Goal: Information Seeking & Learning: Learn about a topic

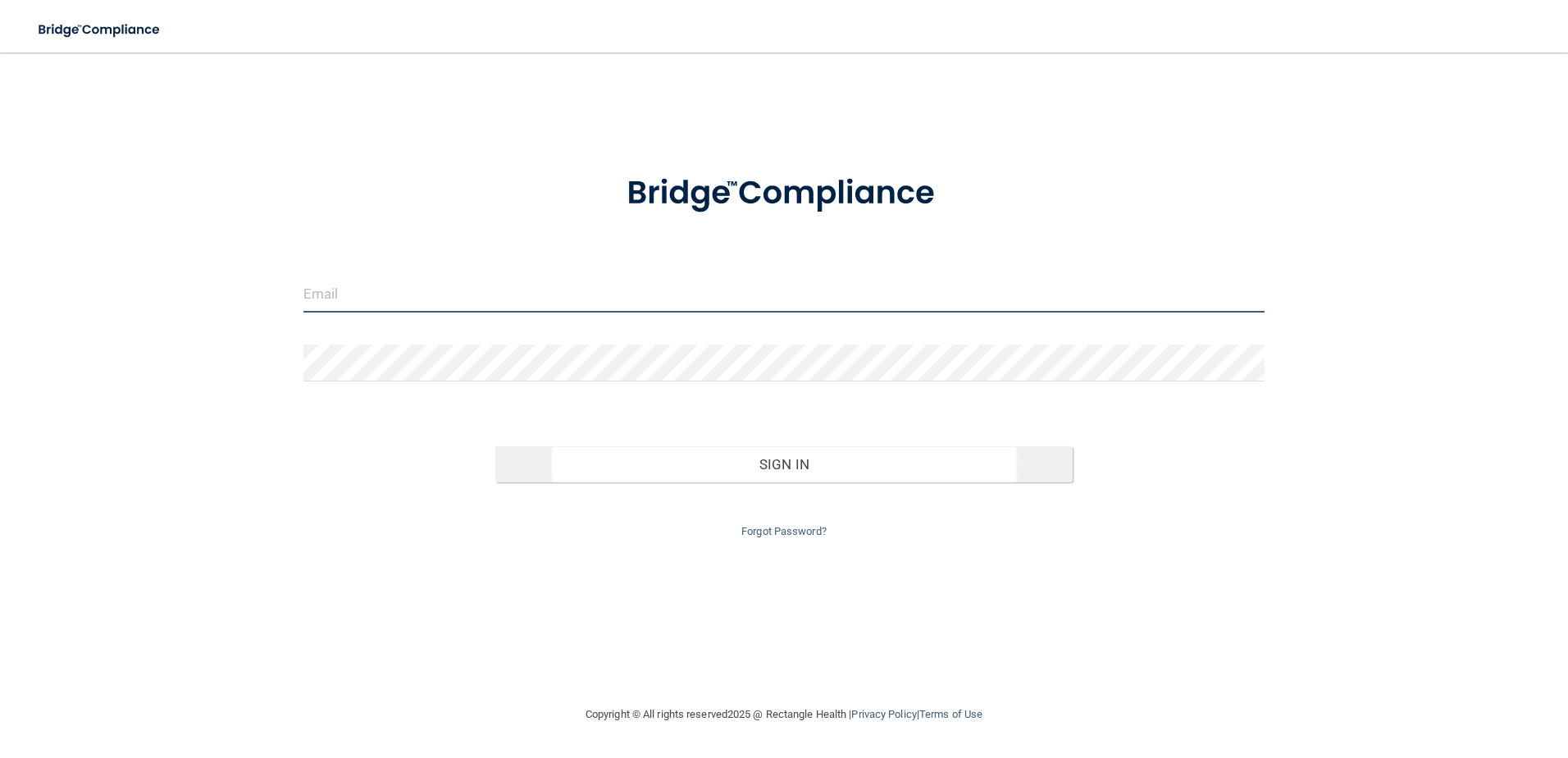
type input "[PERSON_NAME][EMAIL_ADDRESS][DOMAIN_NAME]"
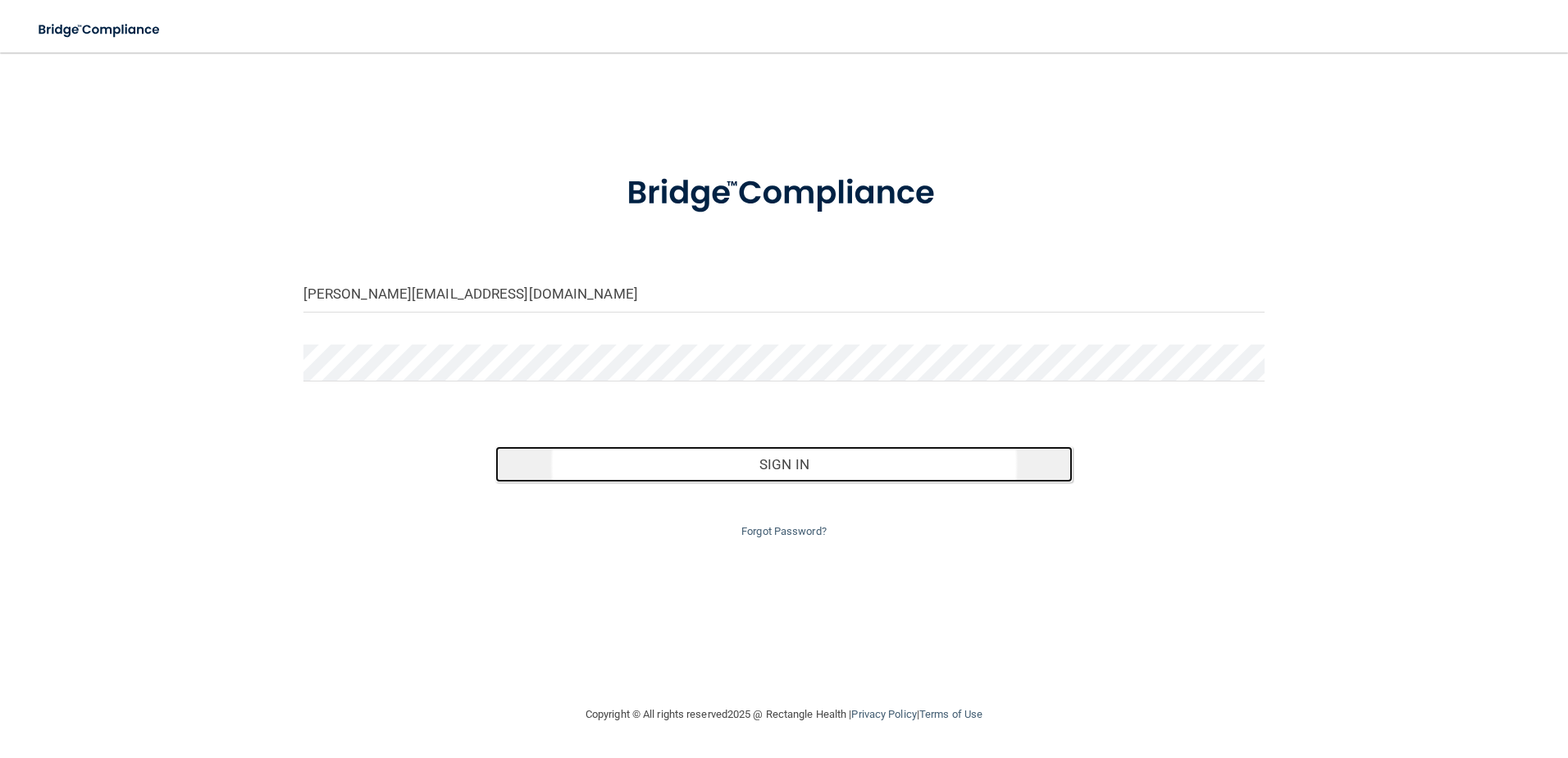
click at [864, 474] on button "Sign In" at bounding box center [784, 464] width 578 height 36
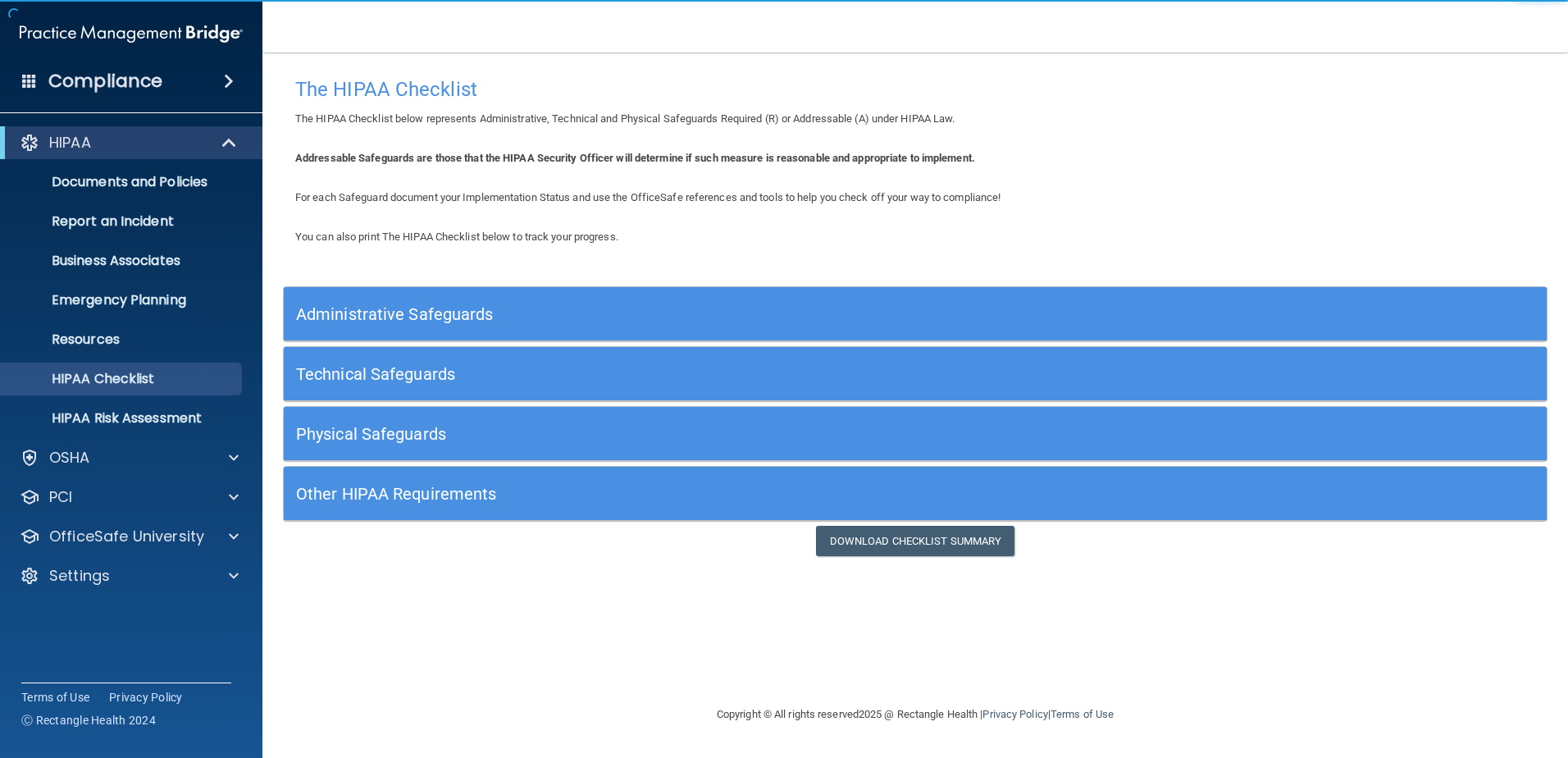
click at [396, 314] on h5 "Administrative Safeguards" at bounding box center [757, 313] width 922 height 18
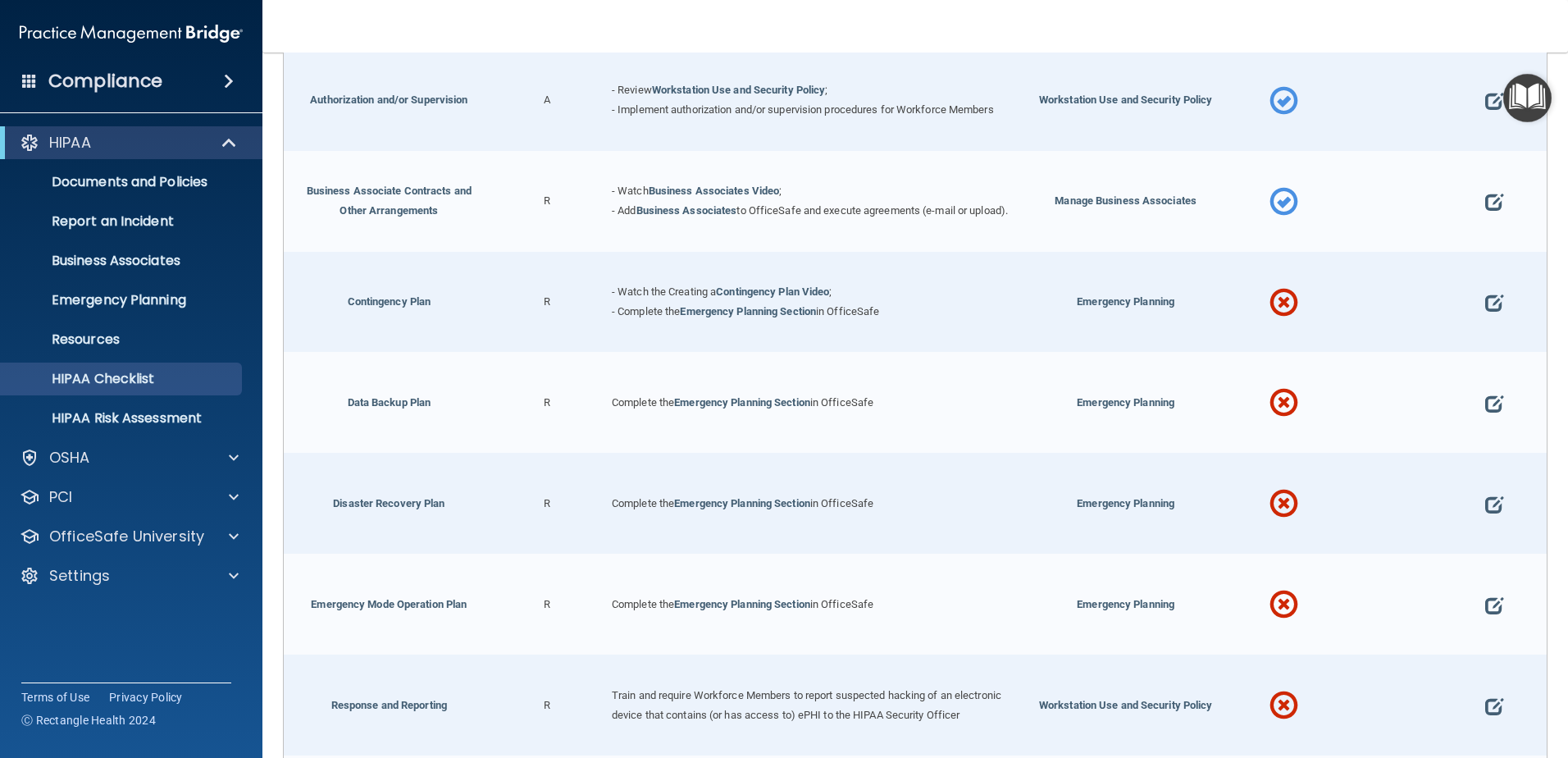
scroll to position [492, 0]
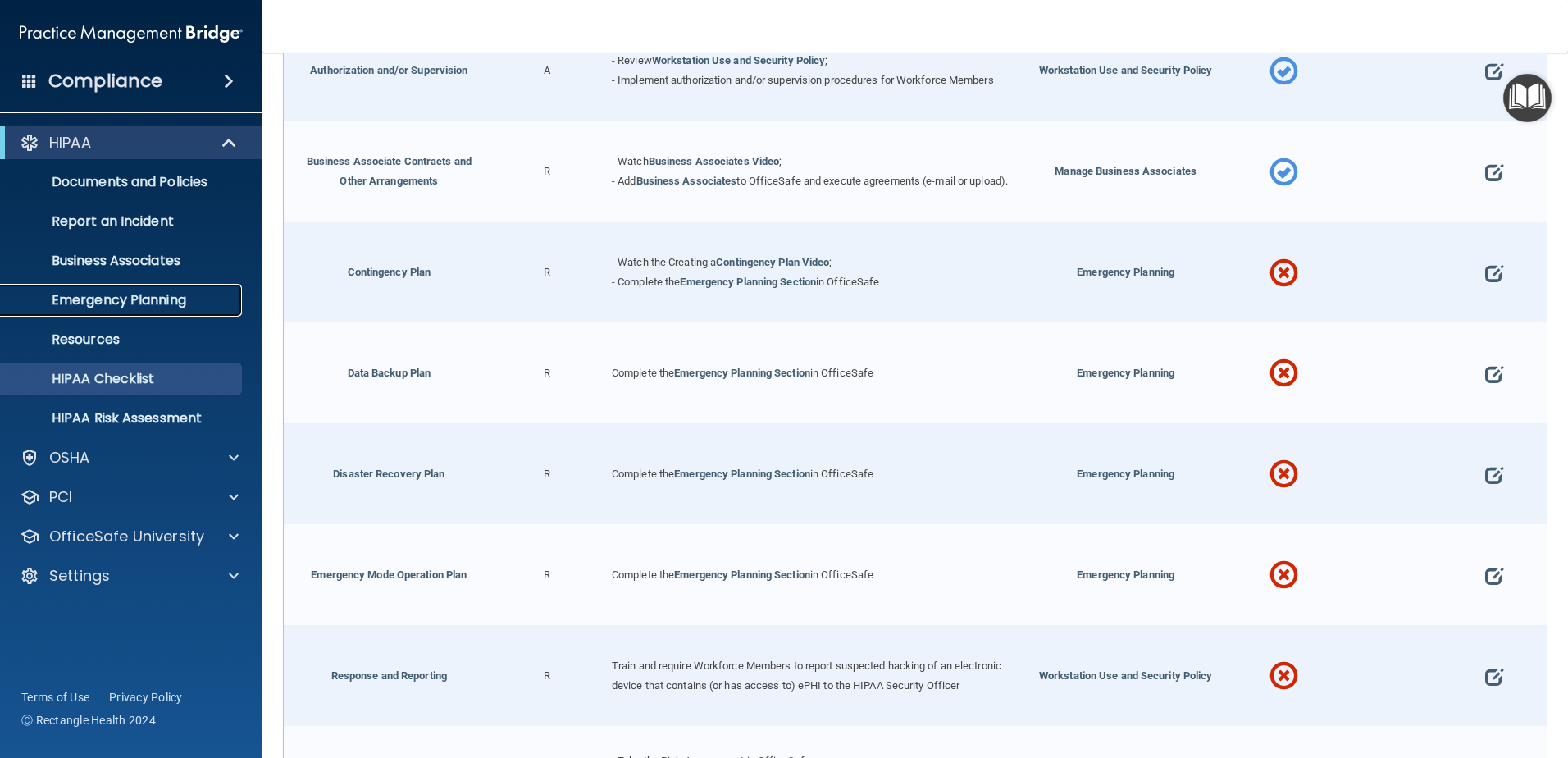
click at [141, 300] on p "Emergency Planning" at bounding box center [122, 300] width 224 height 17
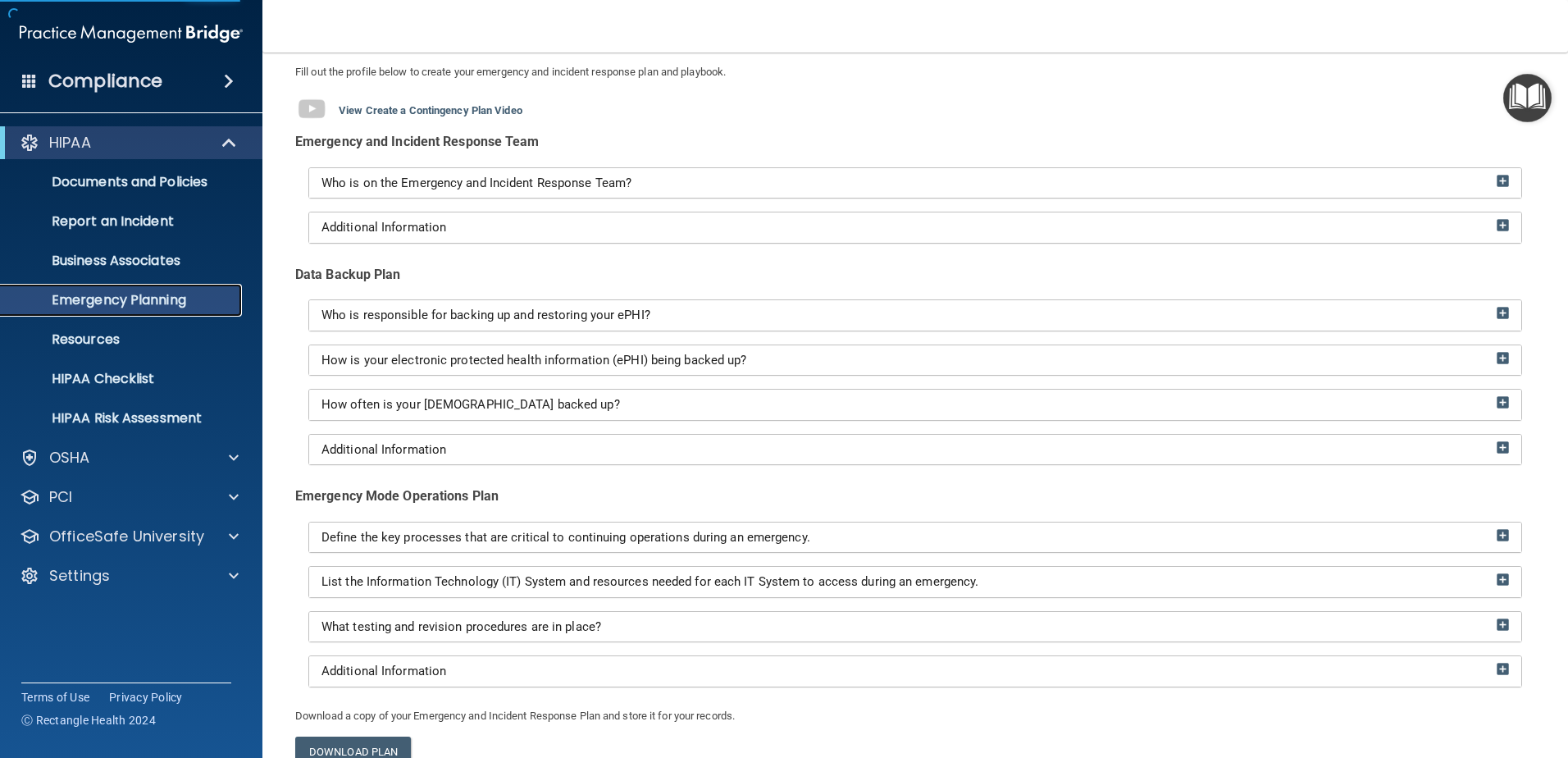
scroll to position [83, 0]
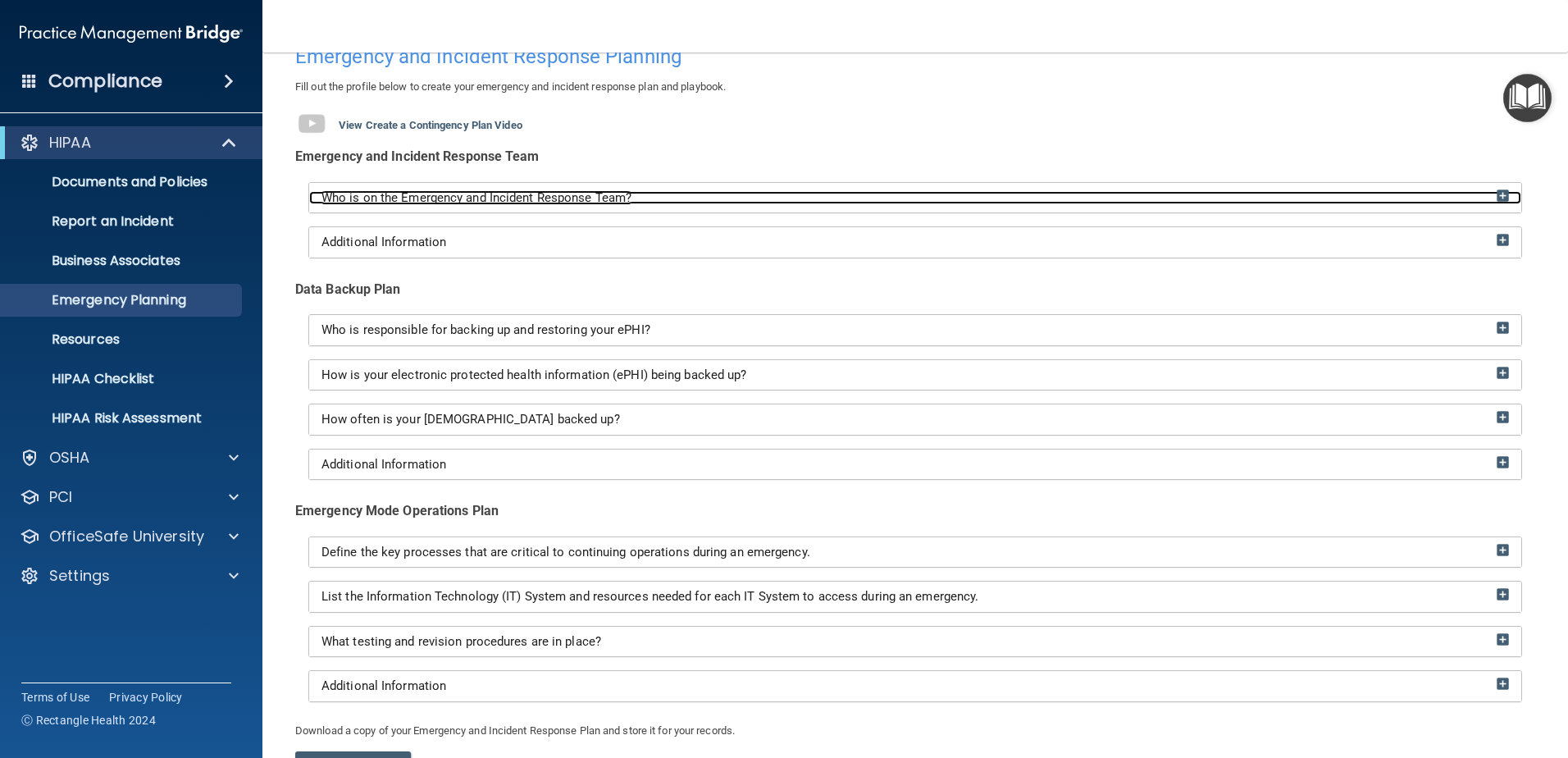
click at [521, 202] on span "Who is on the Emergency and Incident Response Team?" at bounding box center [476, 197] width 309 height 15
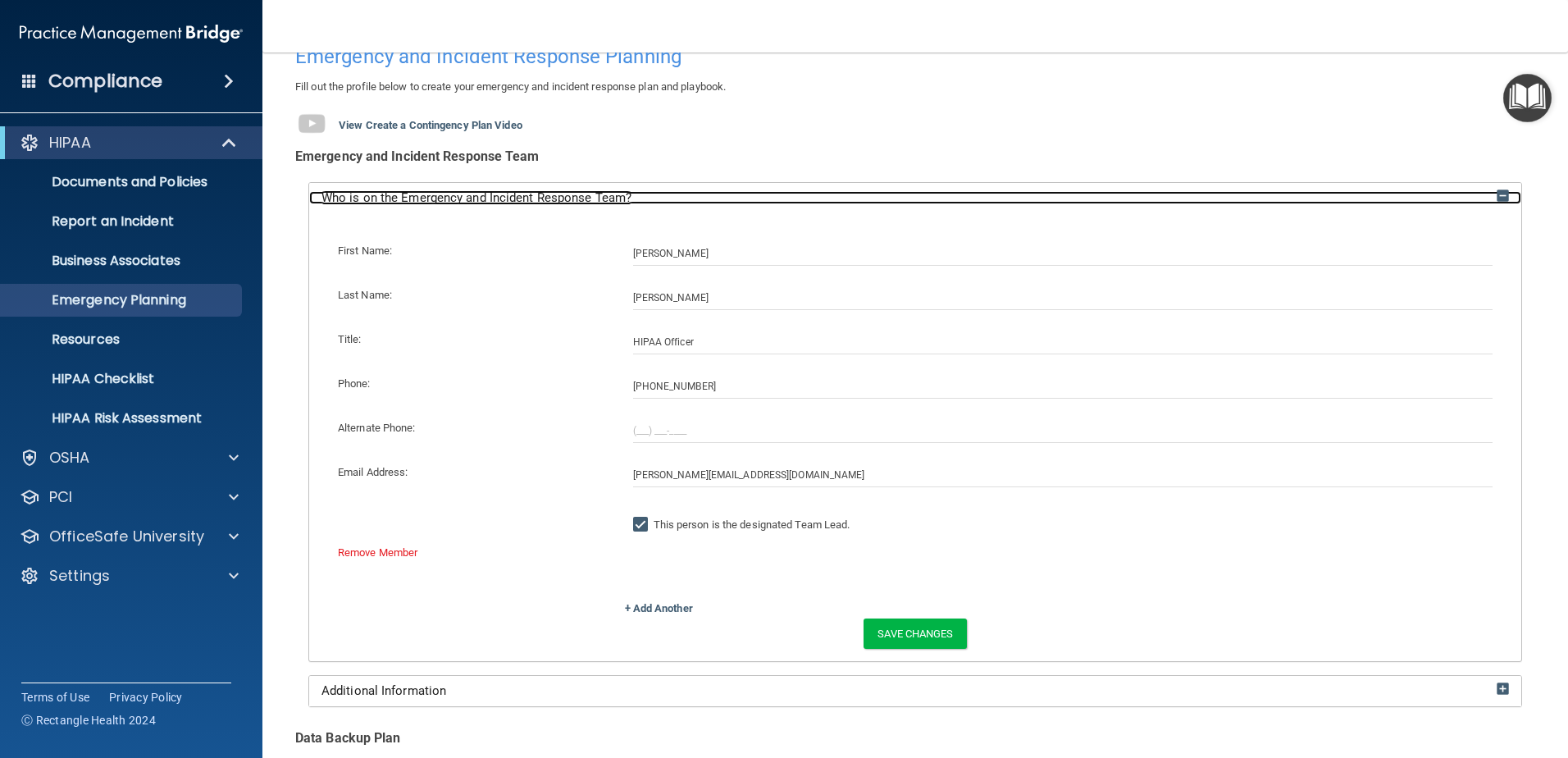
click at [521, 202] on span "Who is on the Emergency and Incident Response Team?" at bounding box center [476, 197] width 309 height 15
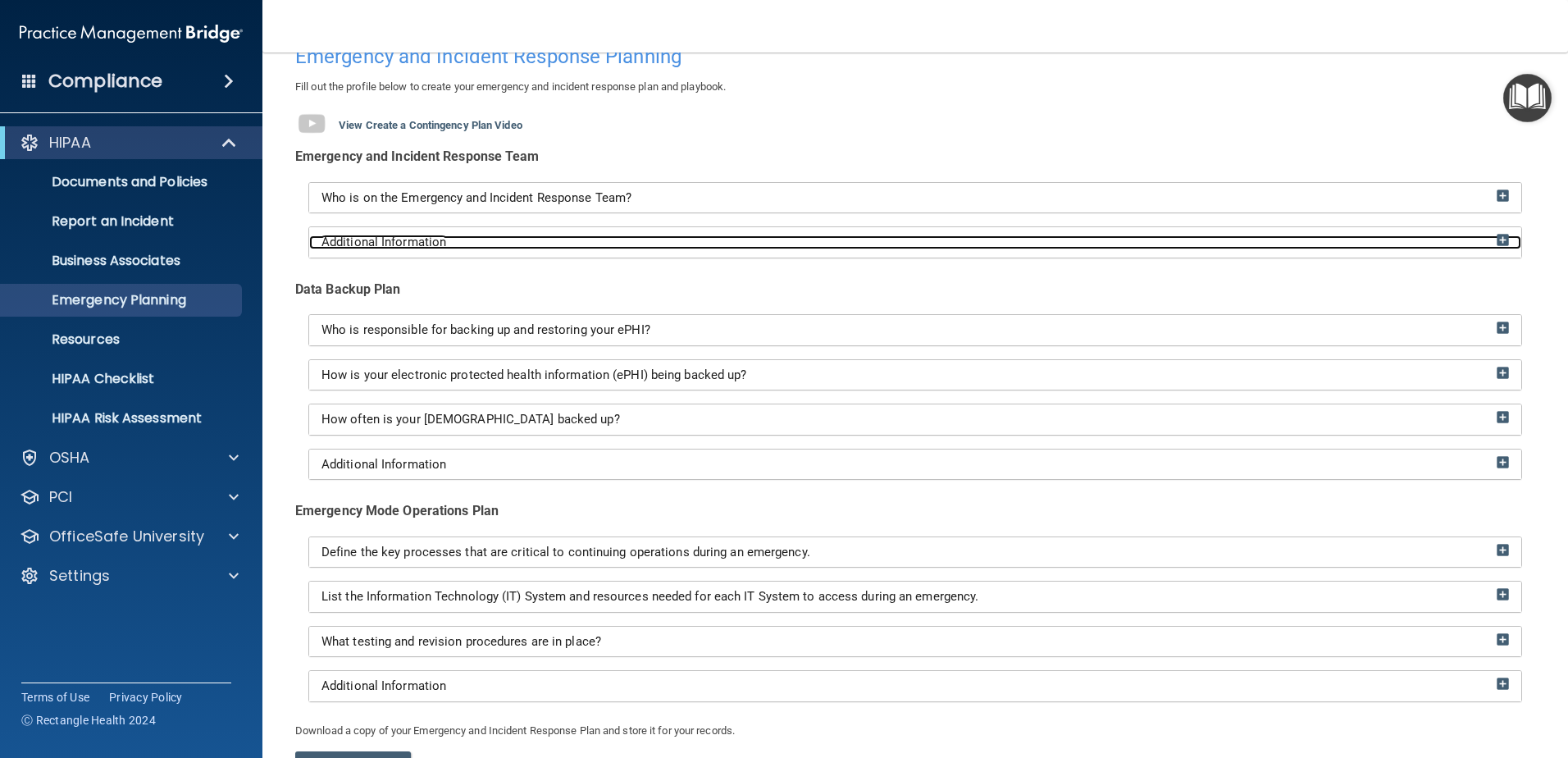
click at [478, 241] on div "Additional Information" at bounding box center [916, 242] width 1212 height 14
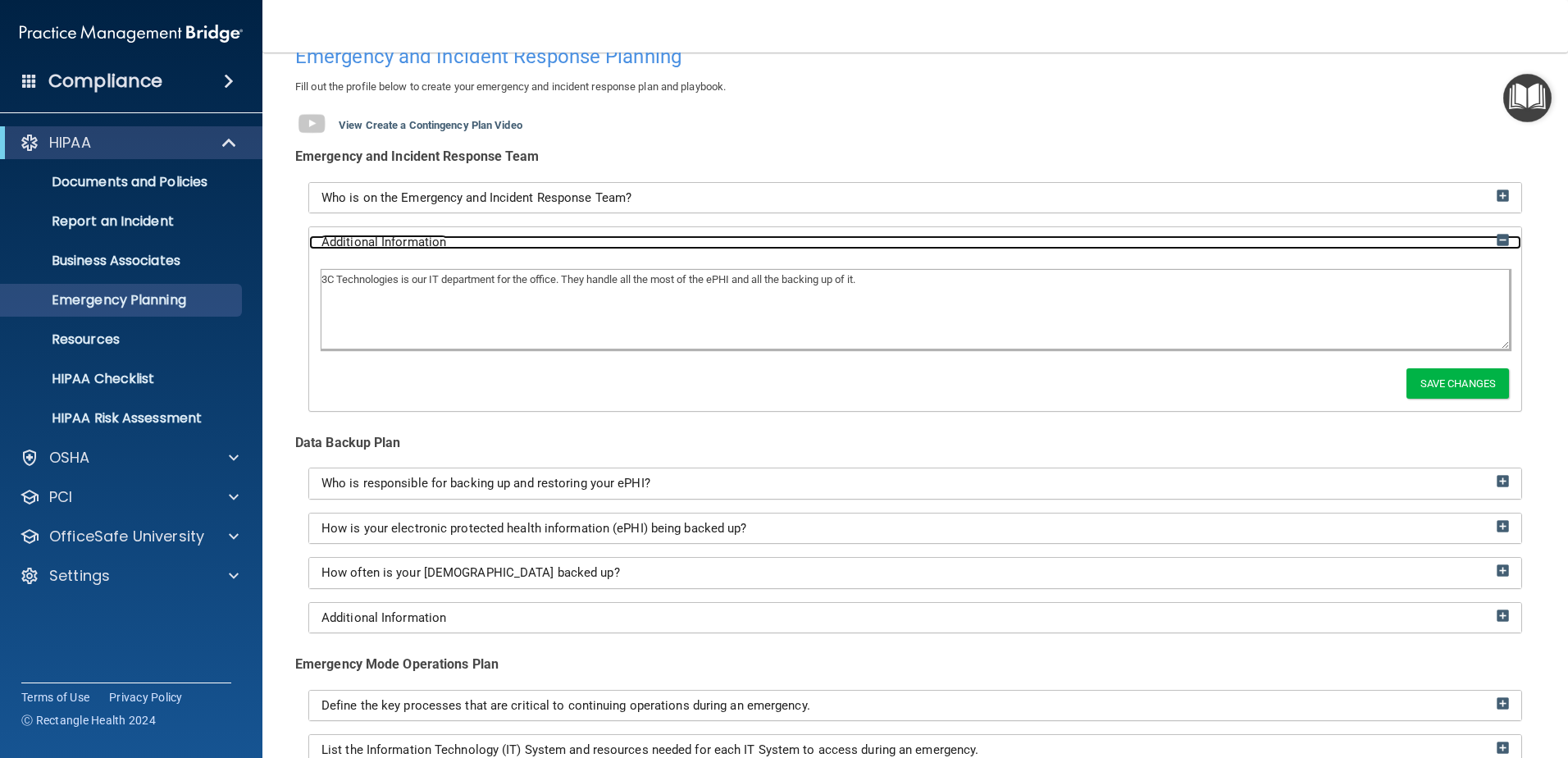
click at [478, 241] on div "Additional Information" at bounding box center [916, 242] width 1212 height 14
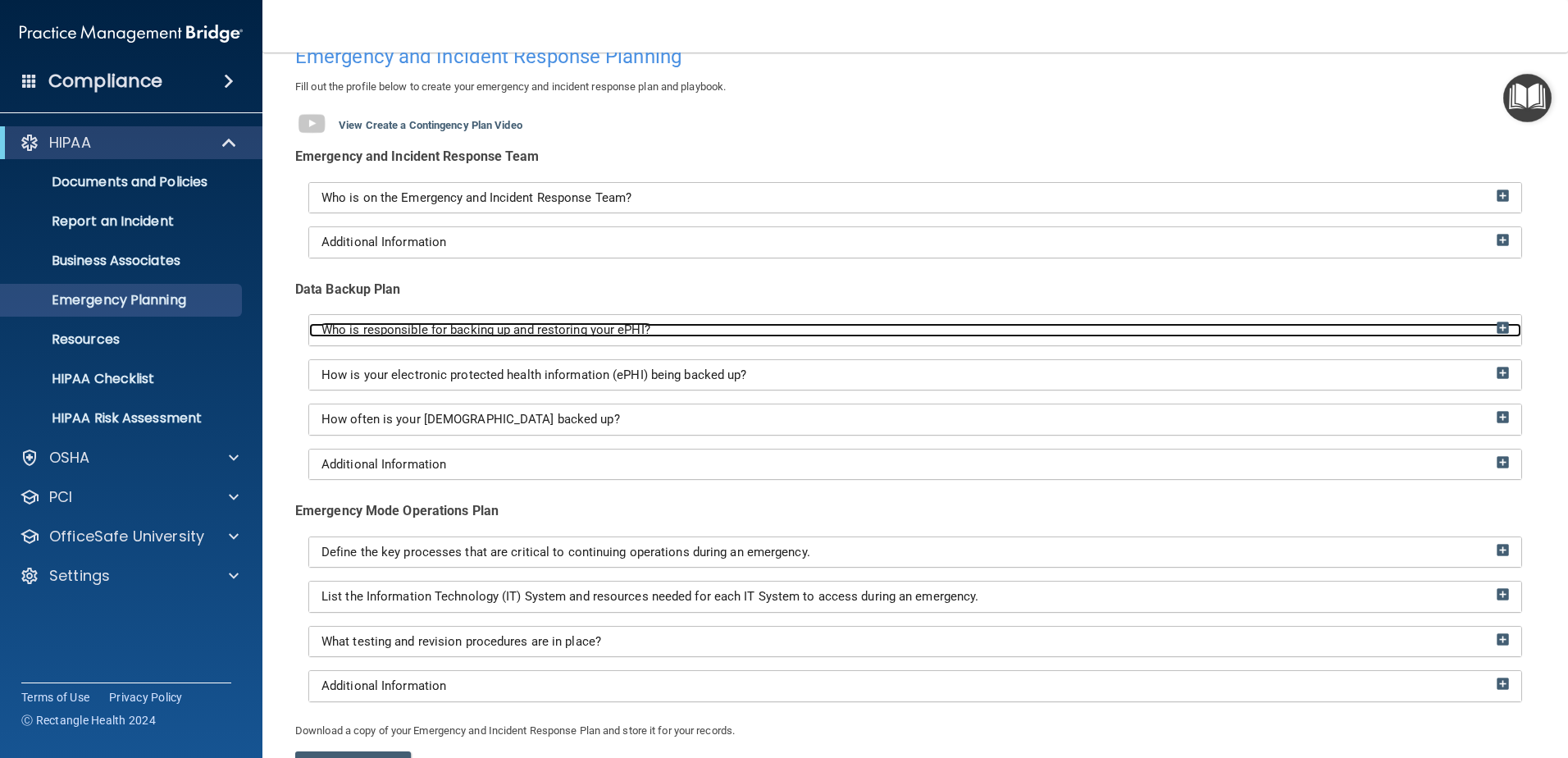
click at [456, 322] on span "Who is responsible for backing up and restoring your ePHI?" at bounding box center [486, 329] width 329 height 15
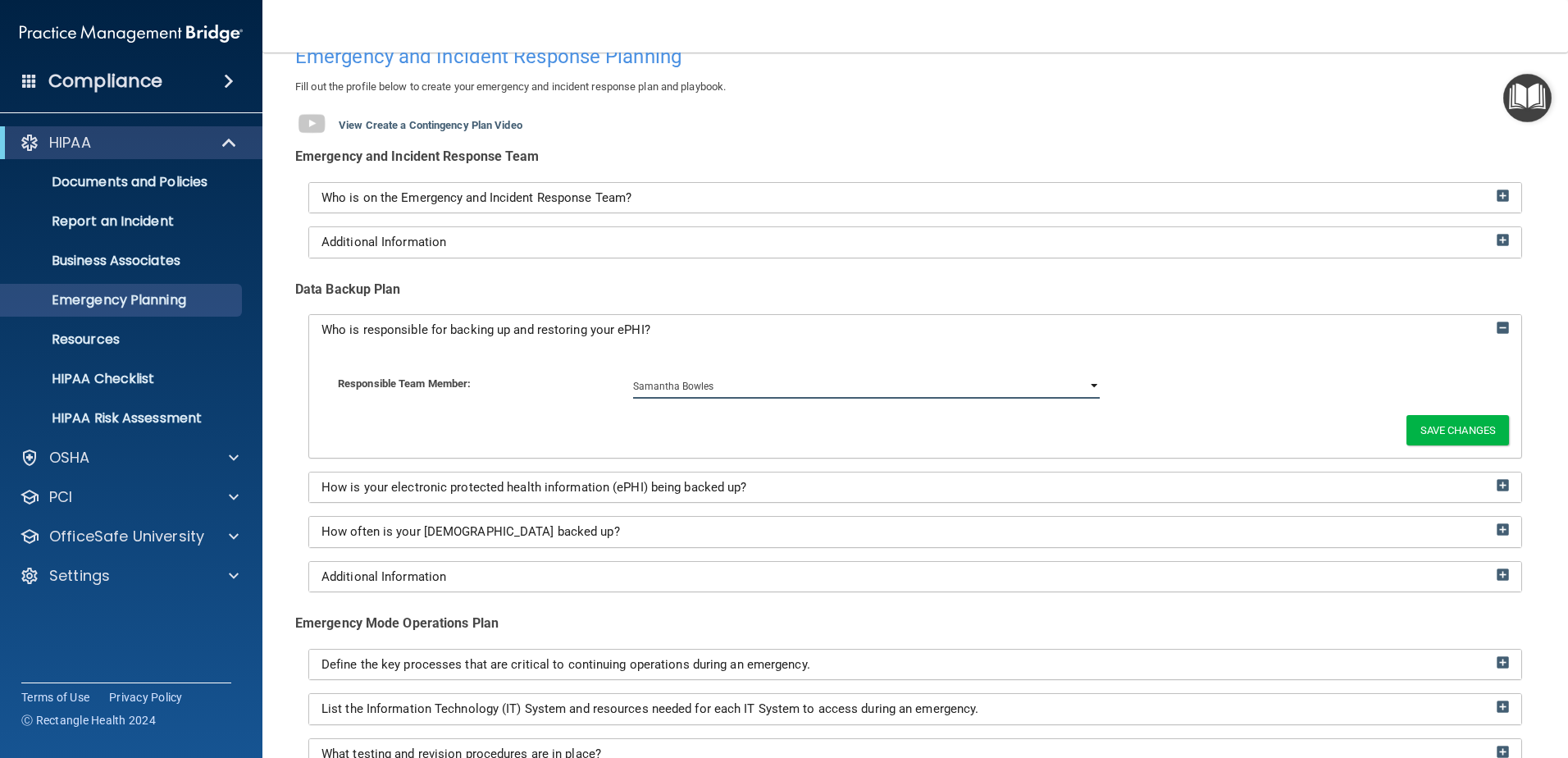
click at [750, 380] on select "[PERSON_NAME]" at bounding box center [865, 385] width 466 height 25
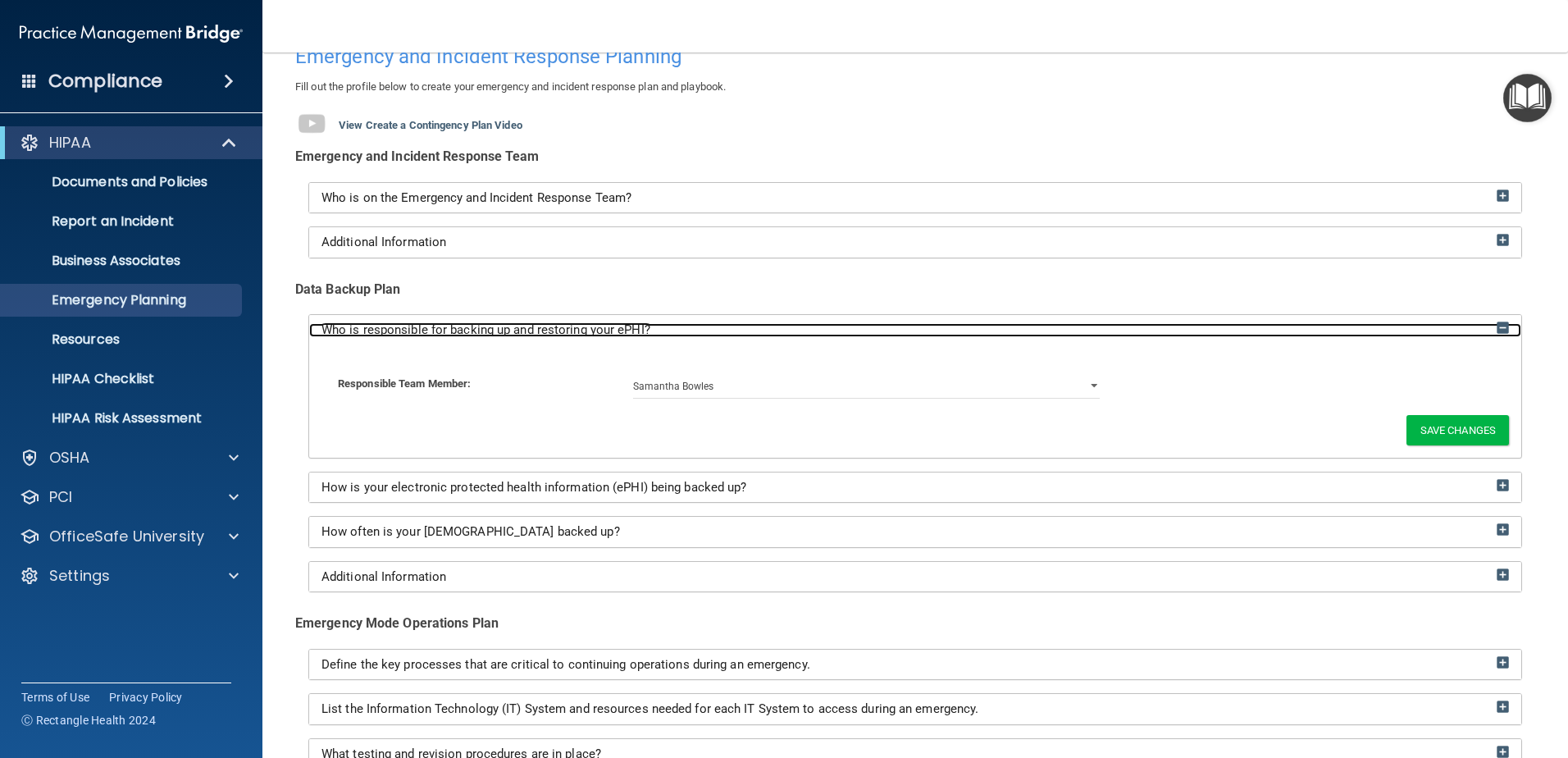
click at [500, 330] on span "Who is responsible for backing up and restoring your ePHI?" at bounding box center [486, 329] width 329 height 15
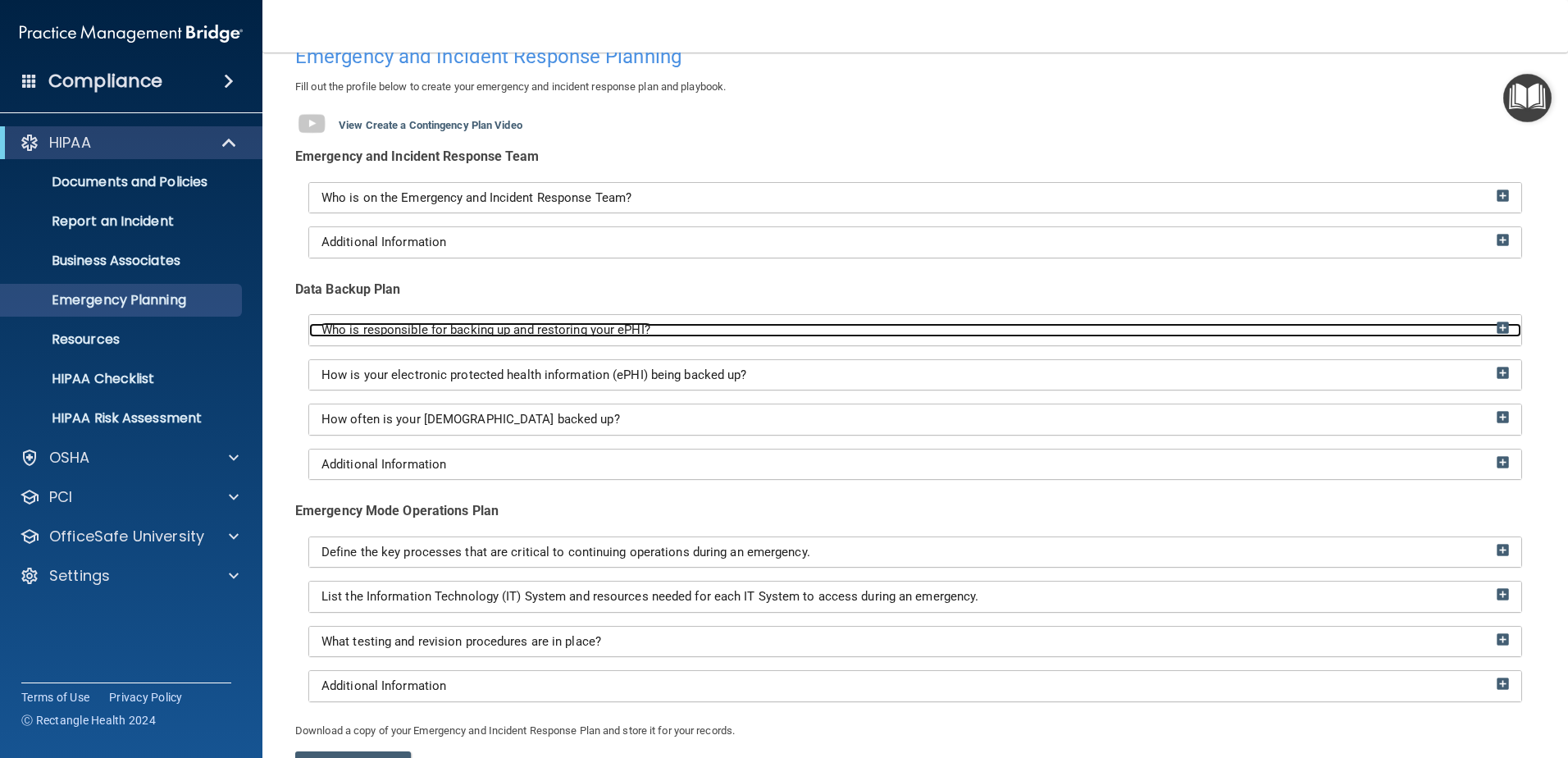
click at [505, 327] on span "Who is responsible for backing up and restoring your ePHI?" at bounding box center [486, 329] width 329 height 15
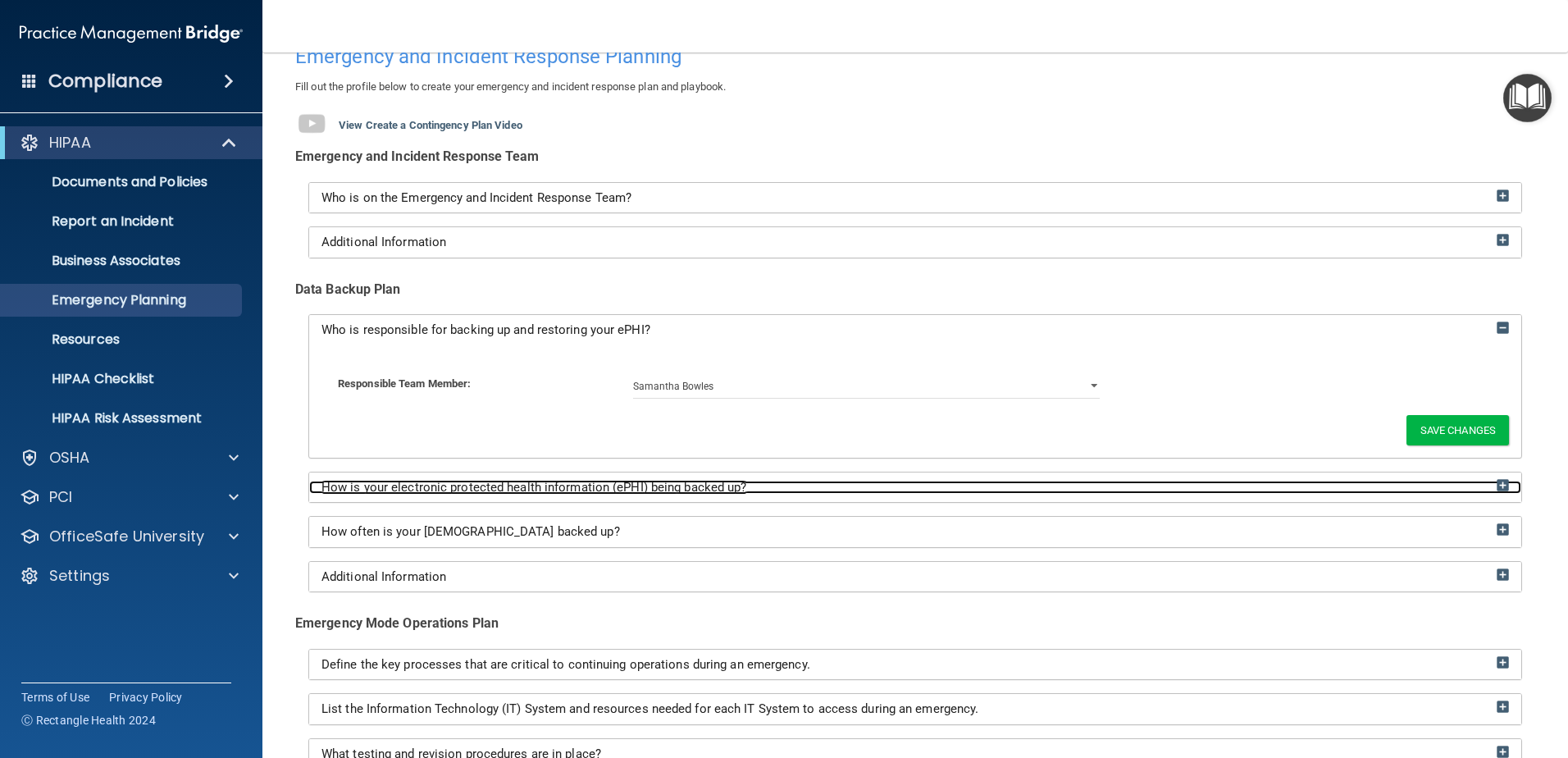
click at [537, 490] on span "How is your electronic protected health information (ePHI) being backed up?" at bounding box center [534, 487] width 426 height 15
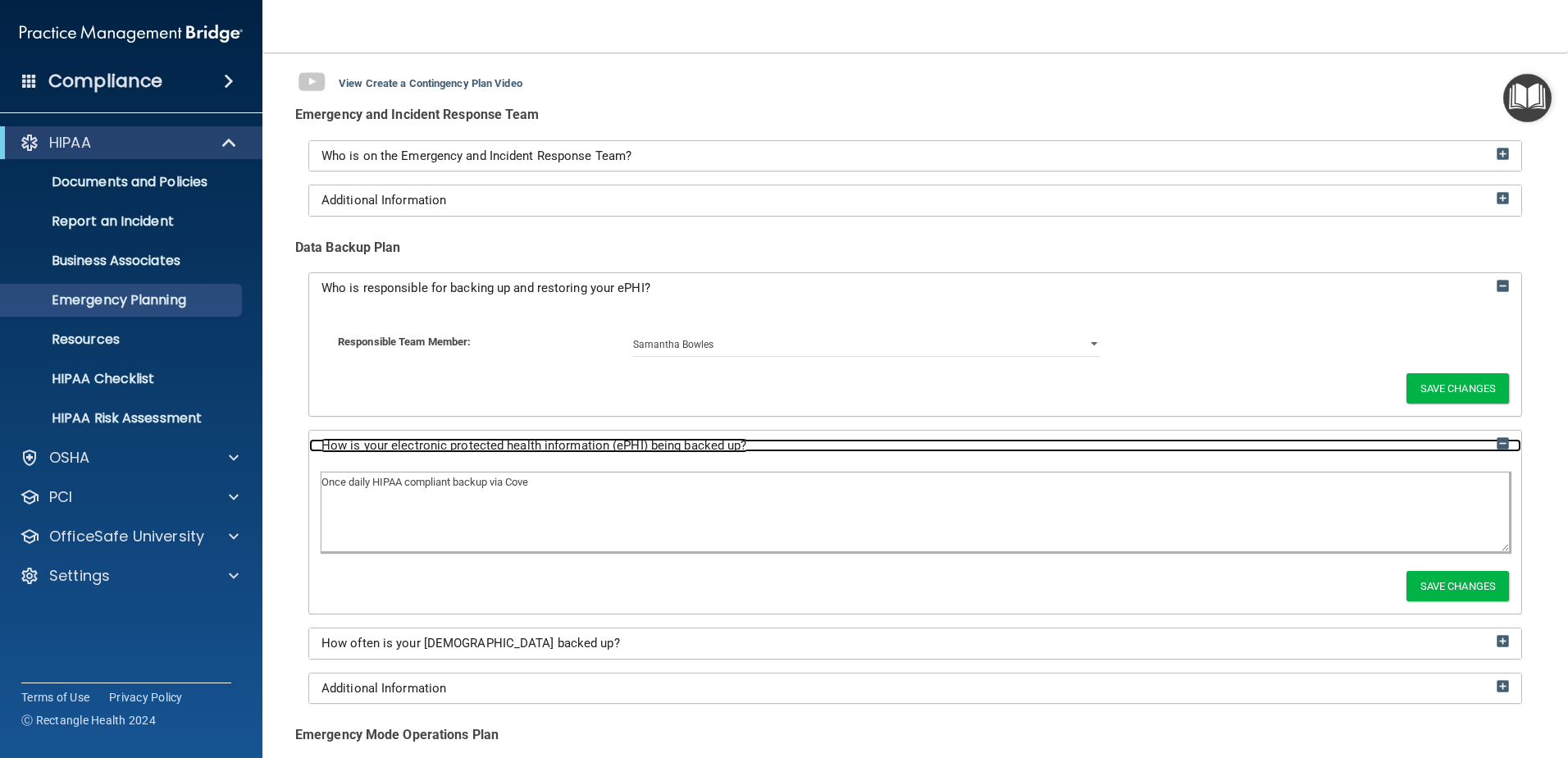
scroll to position [165, 0]
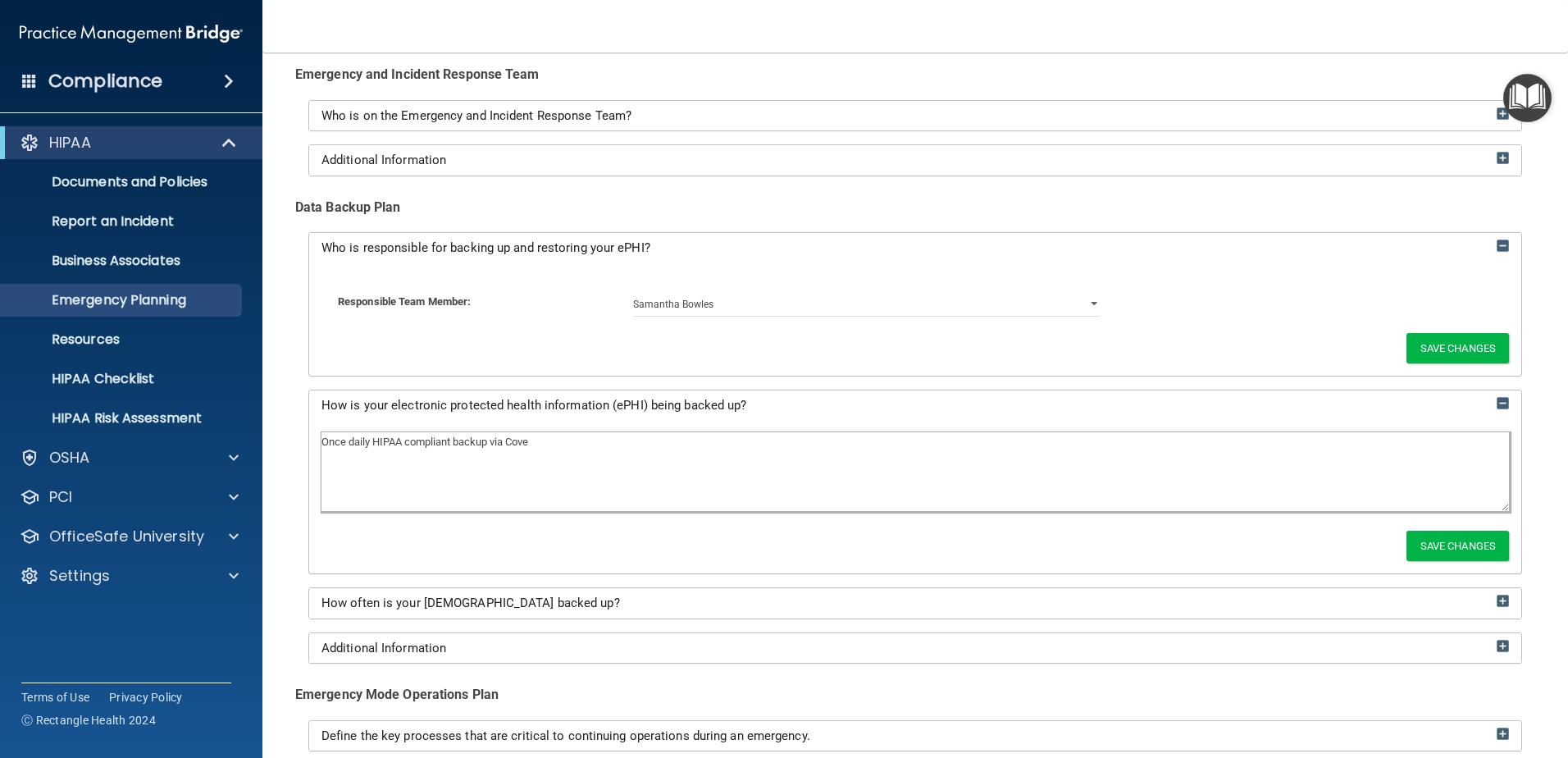
click at [487, 612] on div "How often is your ePHI backed up?" at bounding box center [916, 602] width 1212 height 31
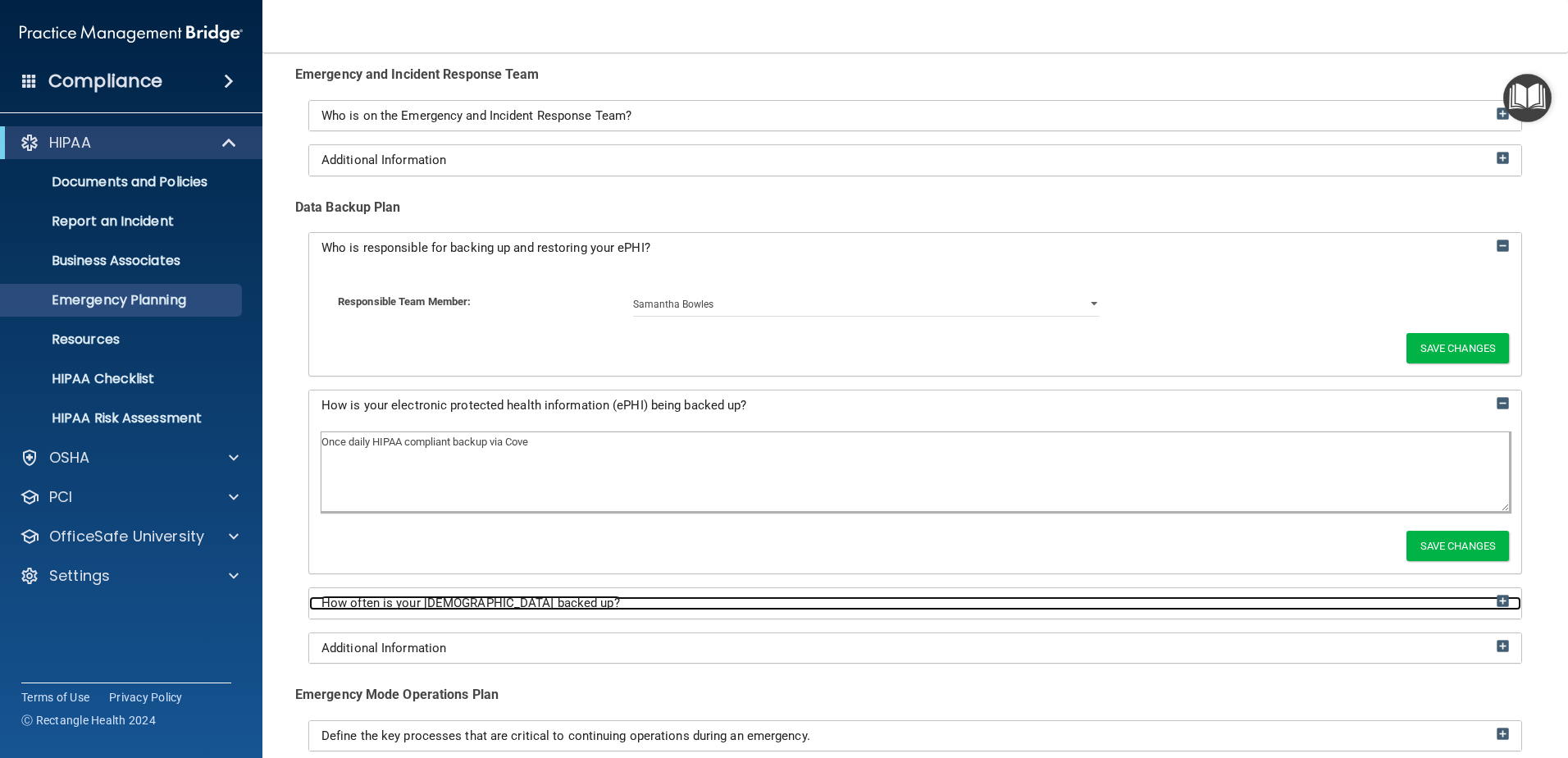
click at [499, 606] on span "How often is your ePHI backed up?" at bounding box center [470, 602] width 299 height 15
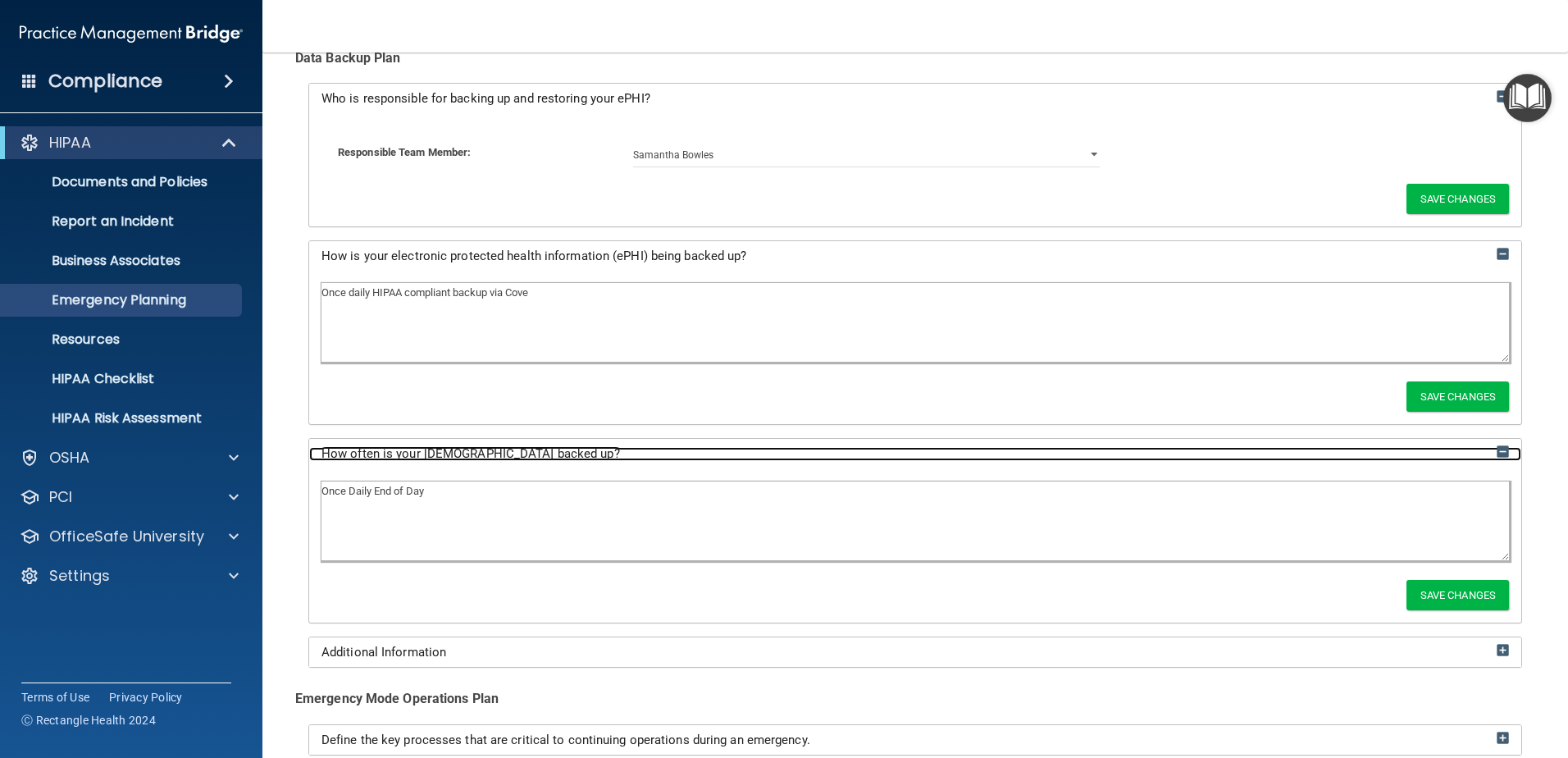
scroll to position [411, 0]
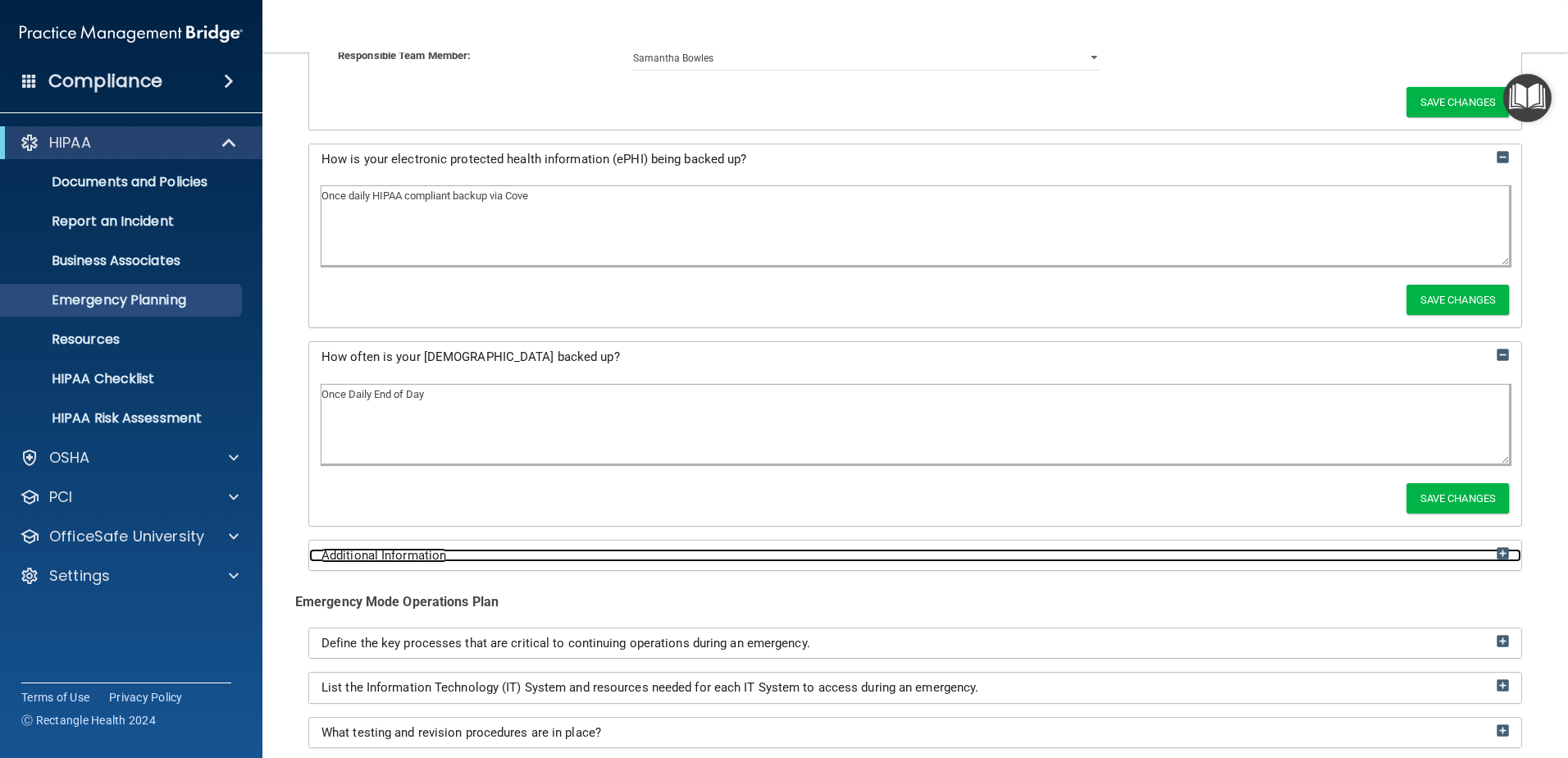
click at [478, 555] on div "Additional Information" at bounding box center [916, 556] width 1212 height 14
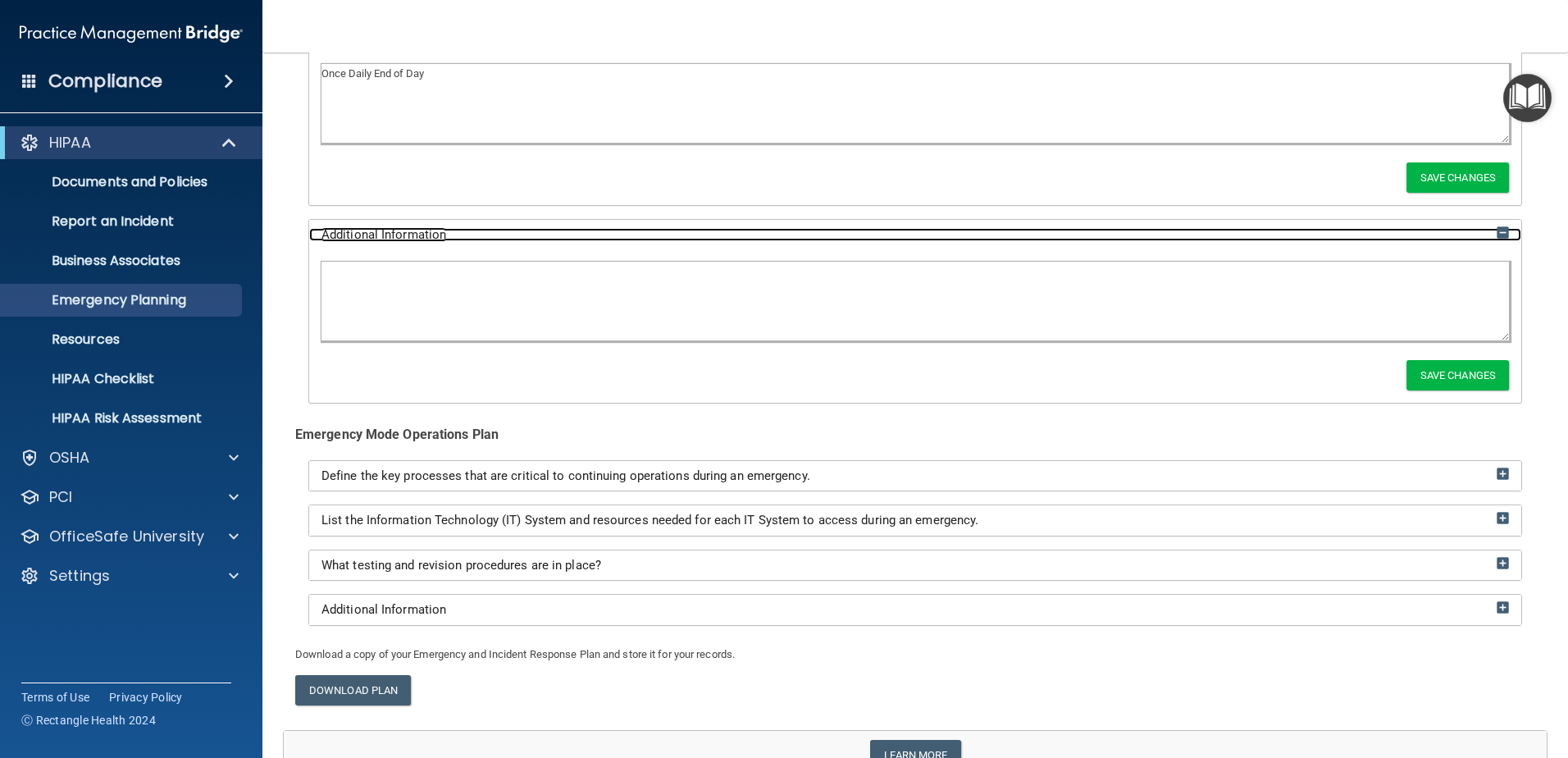
scroll to position [739, 0]
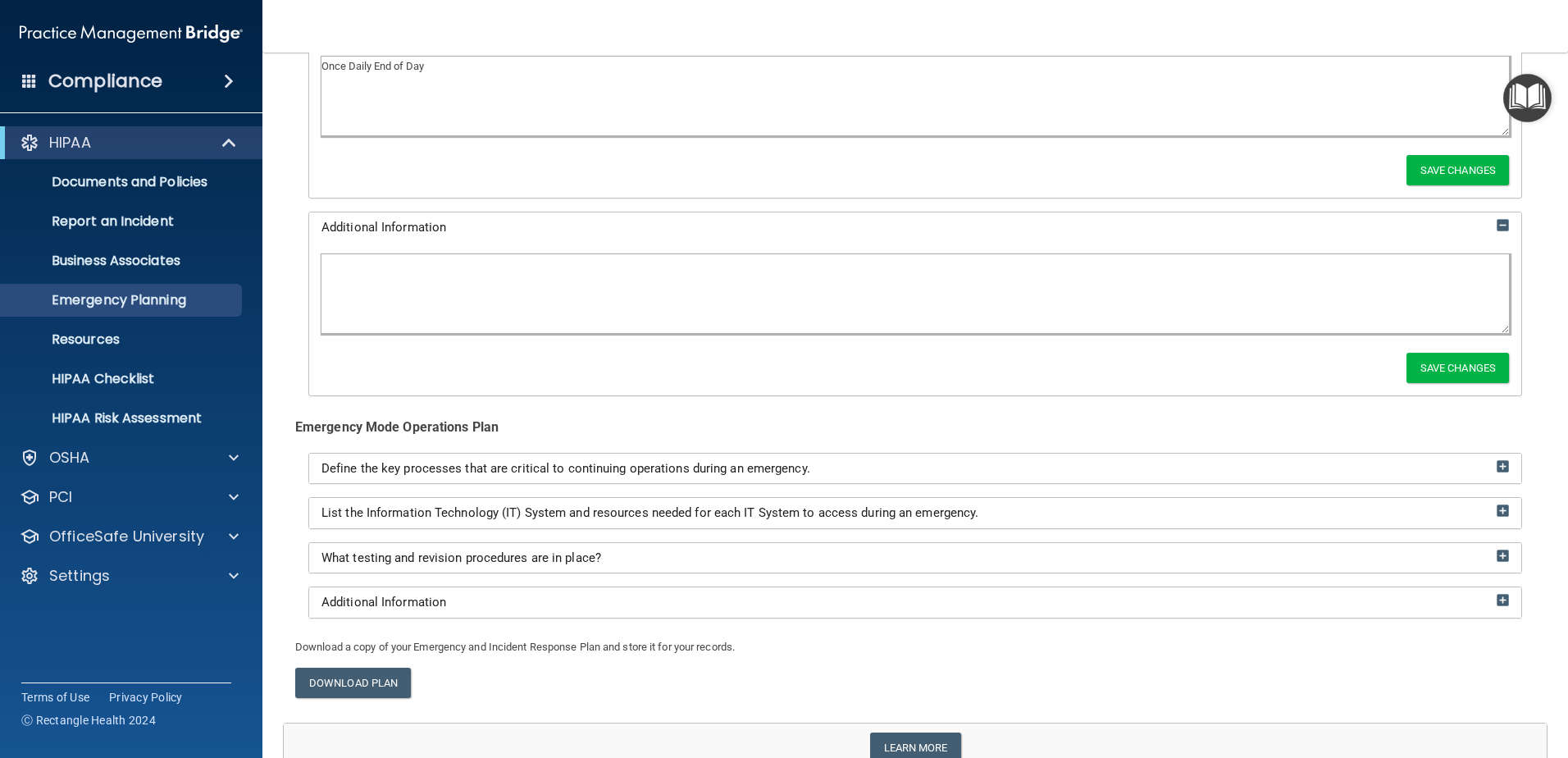
click at [445, 479] on div "Define the key processes that are critical to continuing operations during an e…" at bounding box center [916, 468] width 1212 height 31
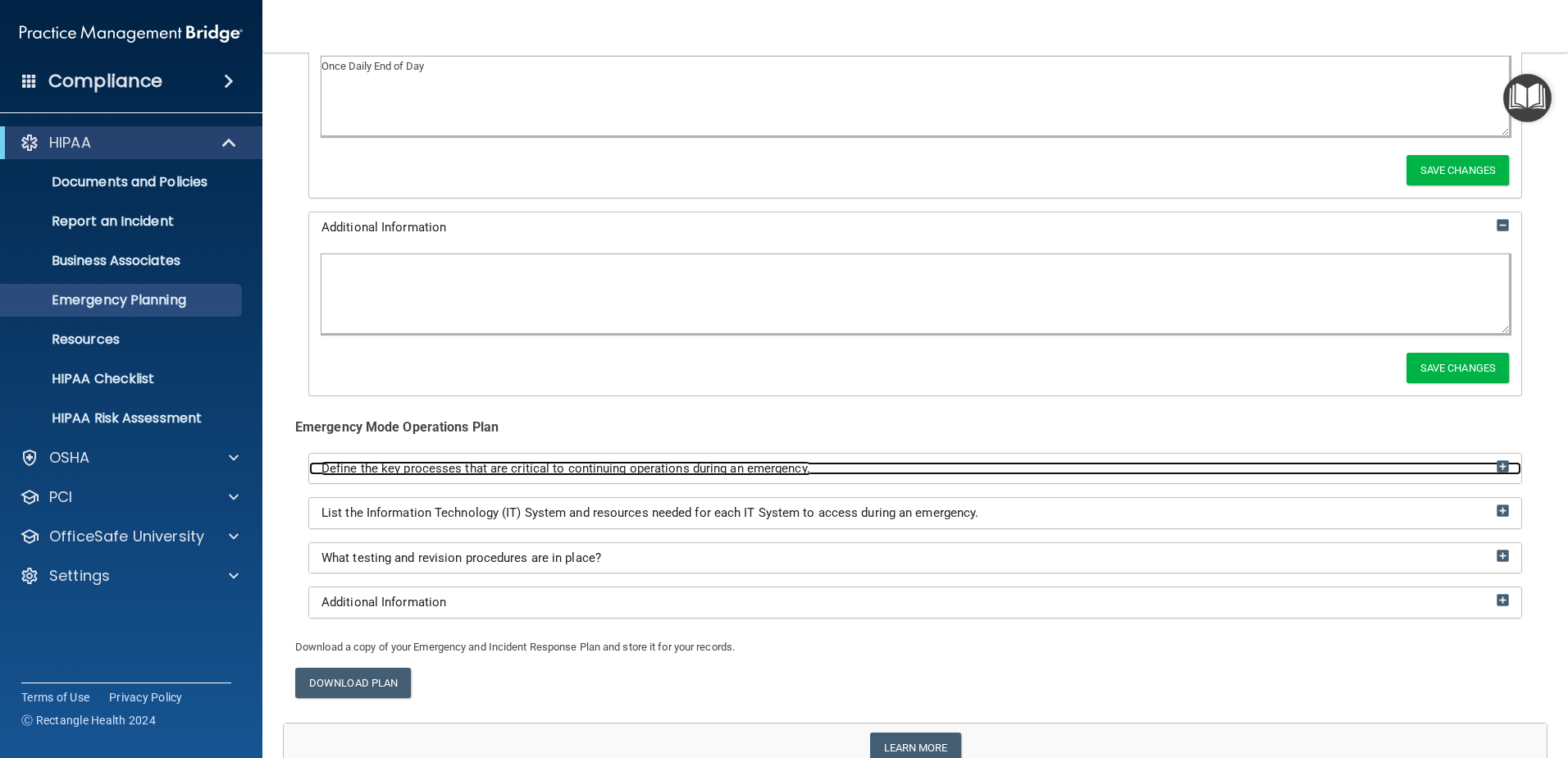
click at [445, 469] on span "Define the key processes that are critical to continuing operations during an e…" at bounding box center [566, 468] width 489 height 15
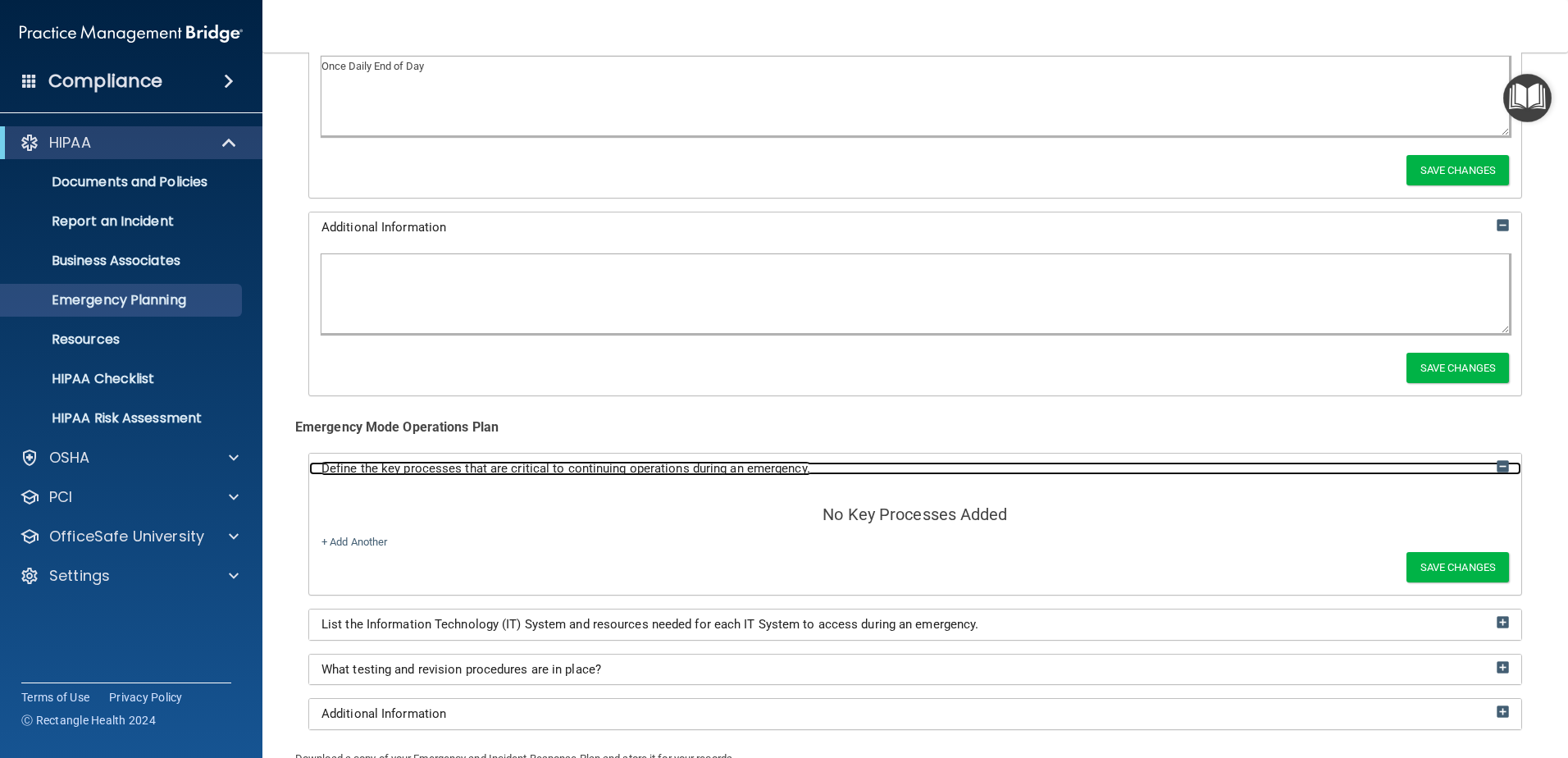
scroll to position [821, 0]
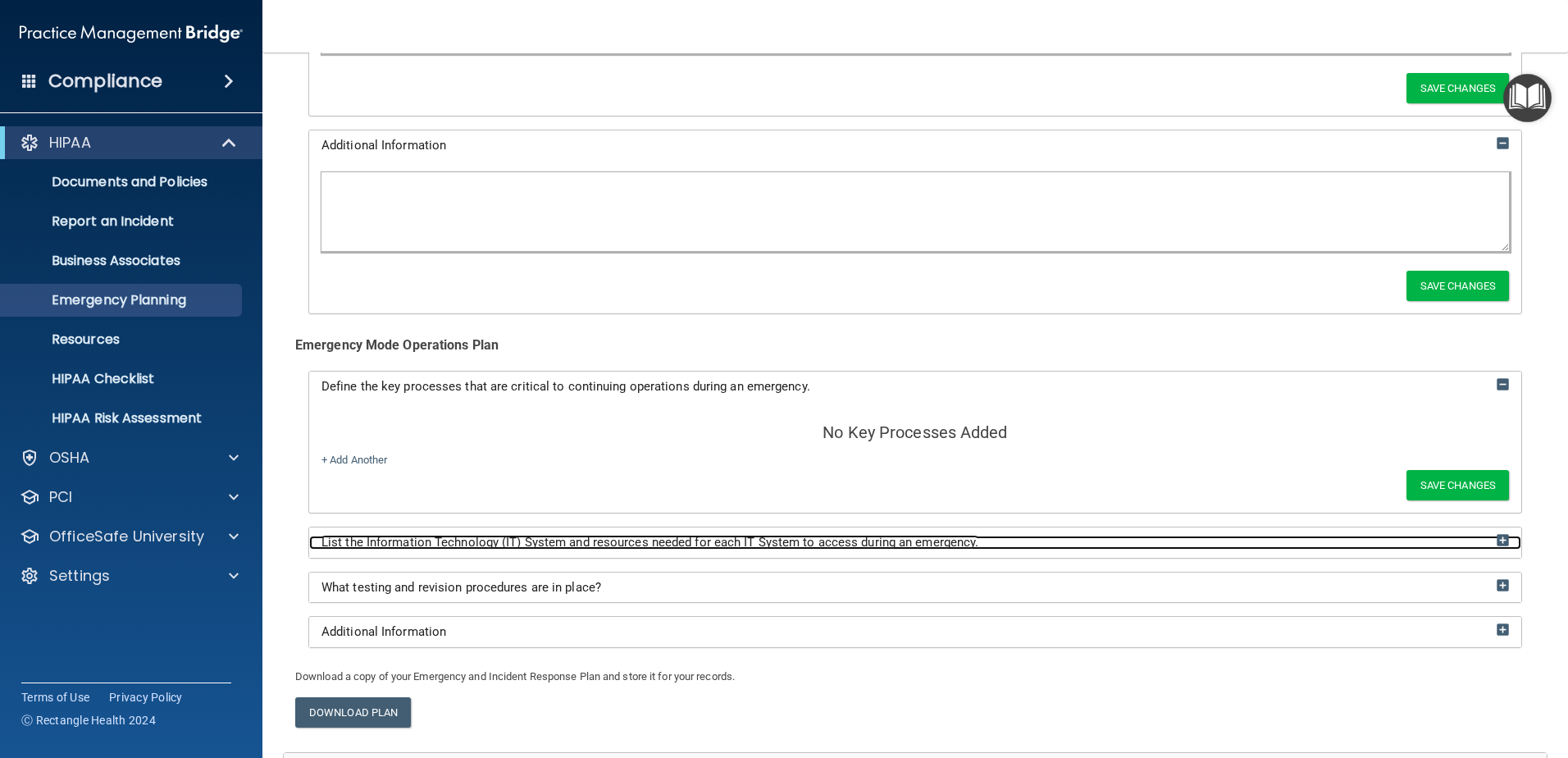
click at [439, 540] on span "List the Information Technology (IT) System and resources needed for each IT Sy…" at bounding box center [649, 541] width 656 height 15
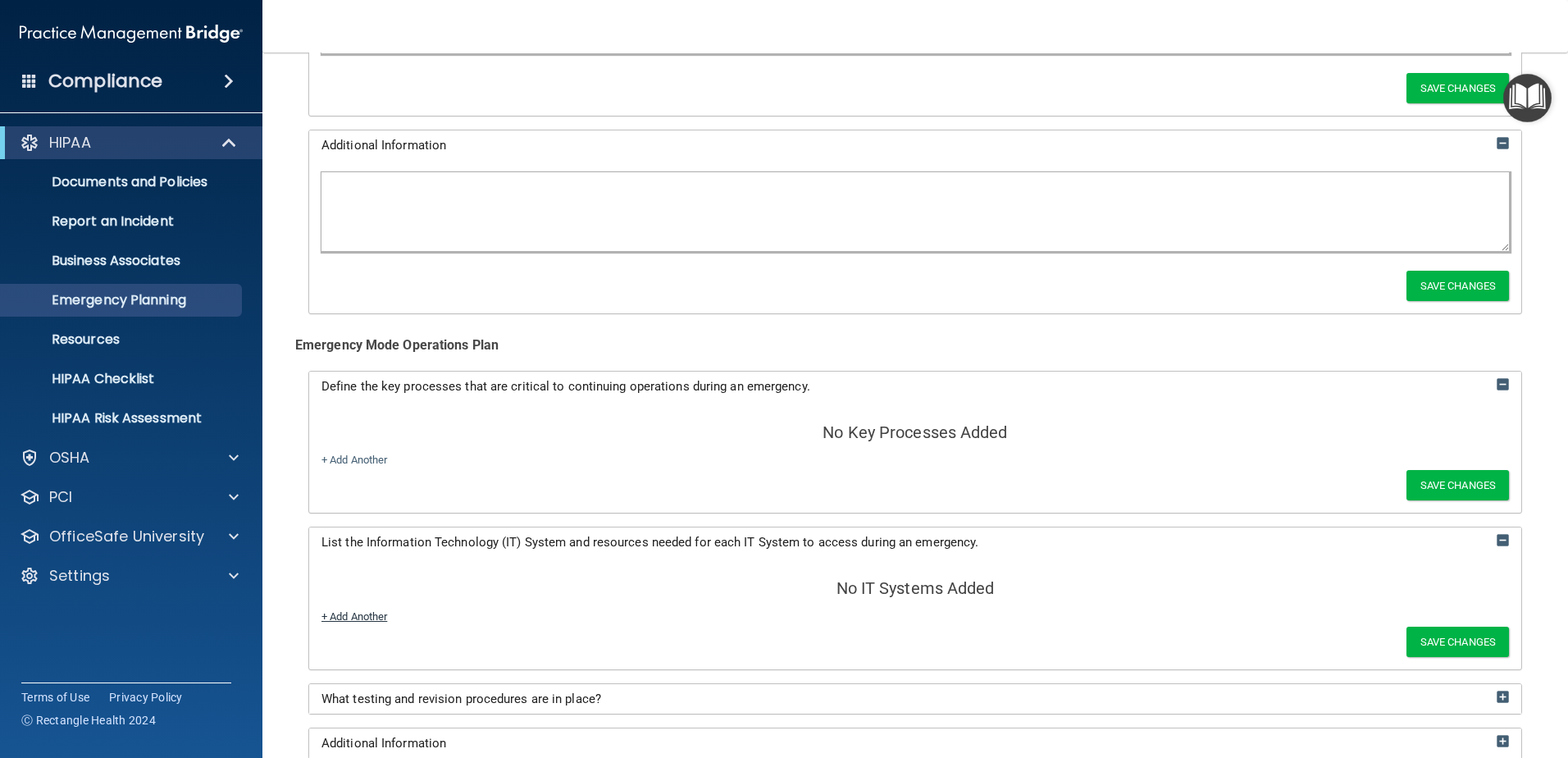
click at [364, 617] on link "+ Add Another" at bounding box center [354, 616] width 66 height 12
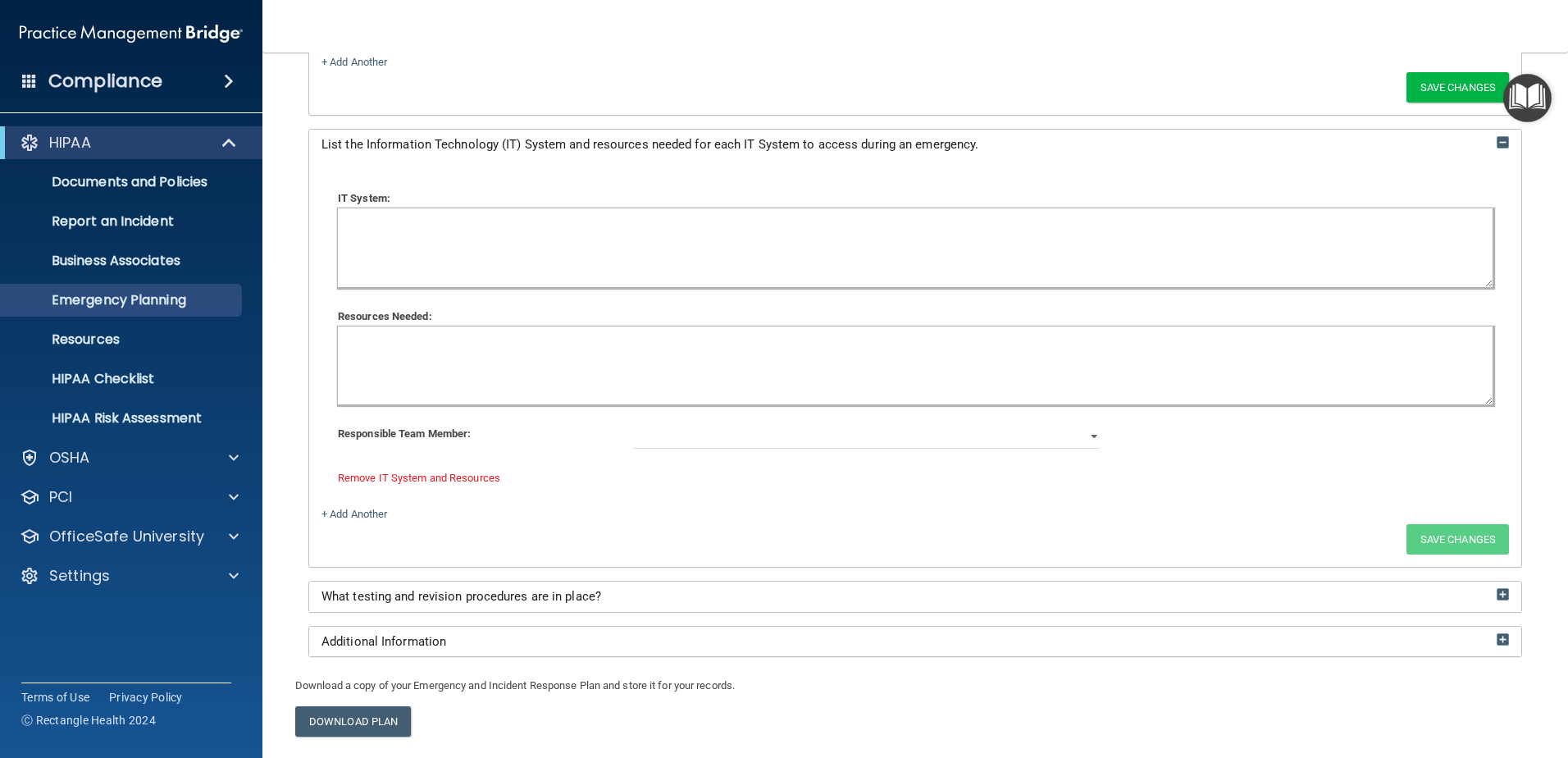
scroll to position [1231, 0]
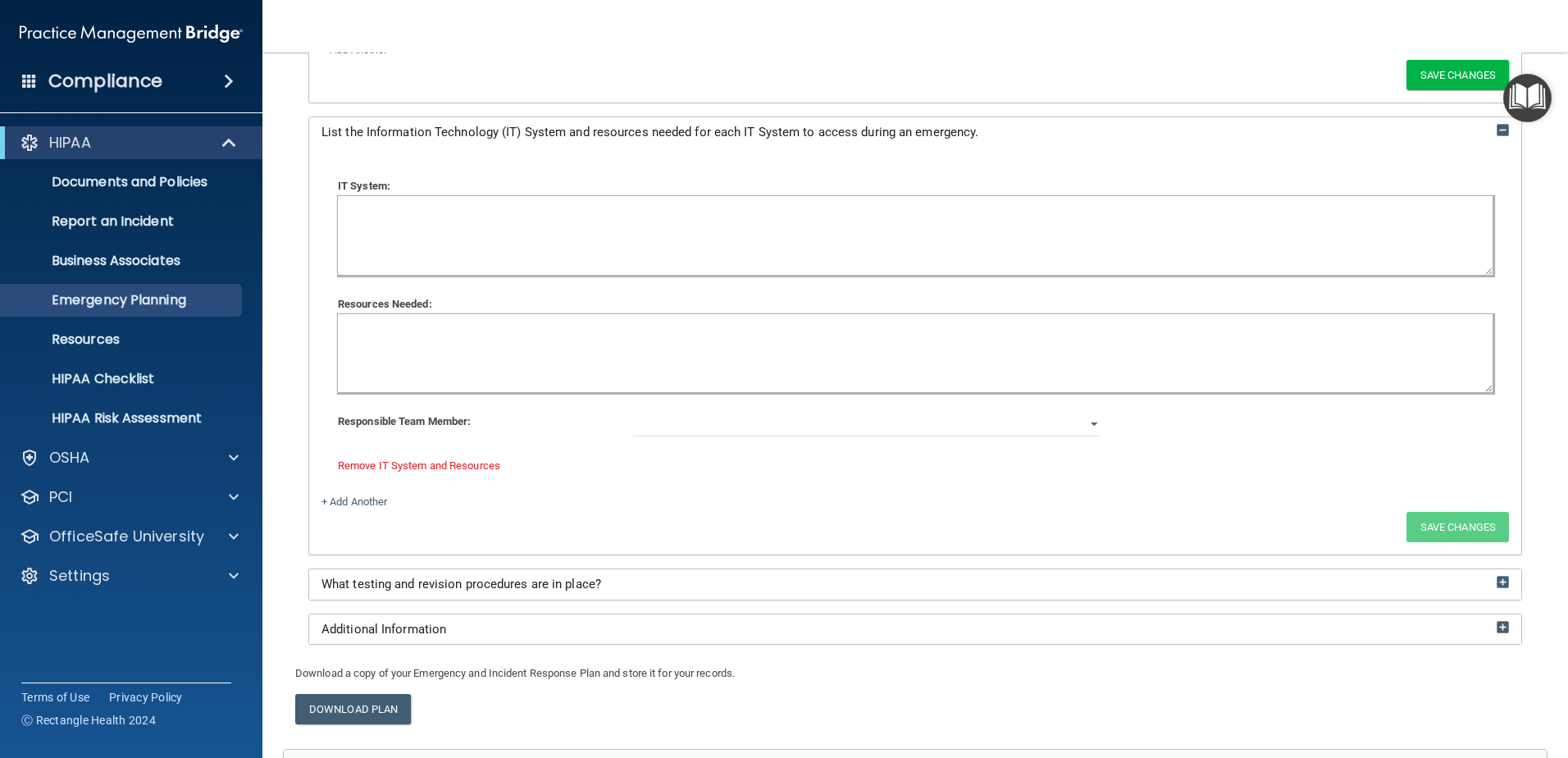
drag, startPoint x: 558, startPoint y: 595, endPoint x: 559, endPoint y: 578, distance: 17.0
click at [558, 595] on div "What testing and revision procedures are in place?" at bounding box center [916, 584] width 1212 height 31
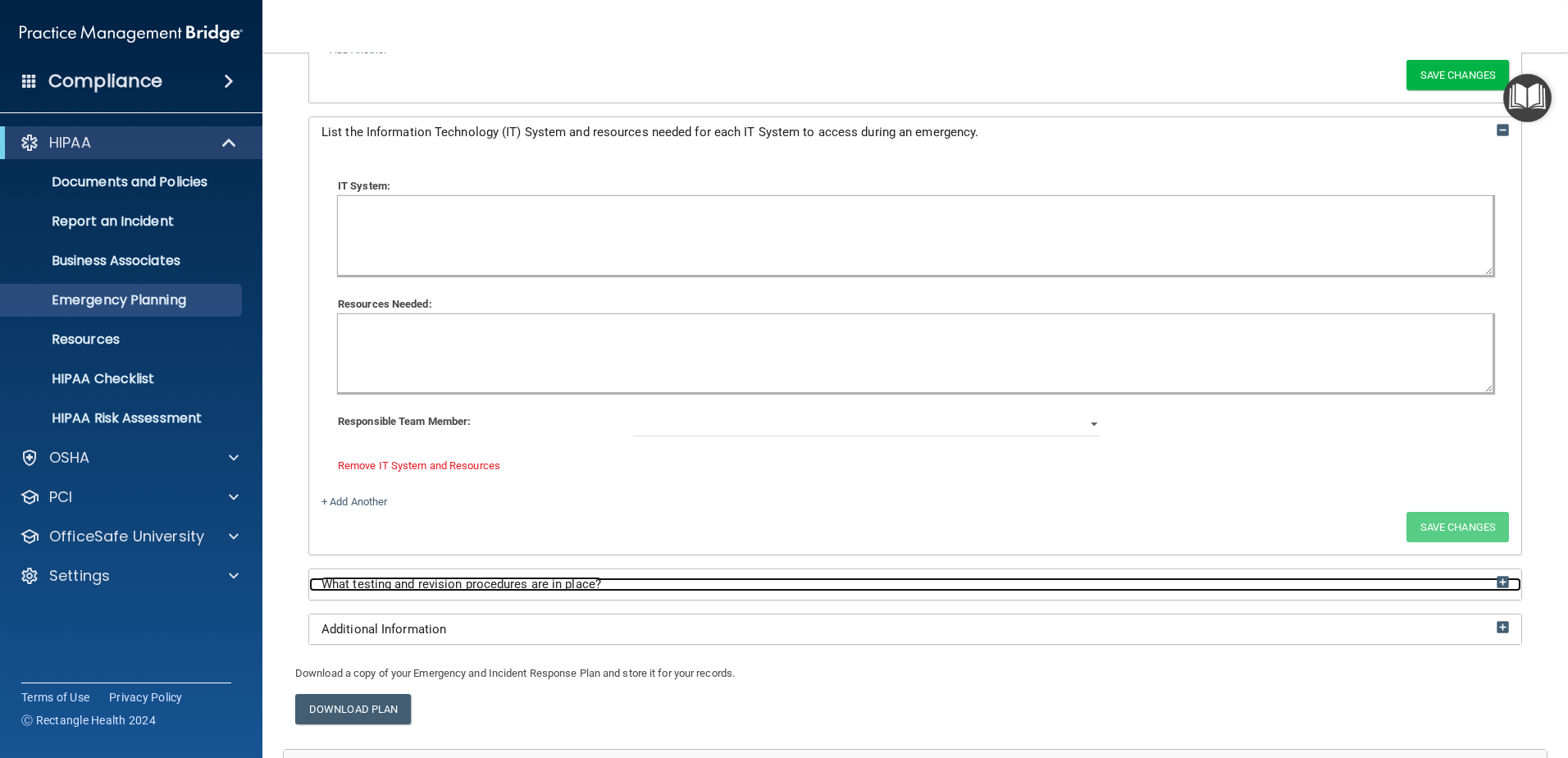
click at [559, 578] on span "What testing and revision procedures are in place?" at bounding box center [461, 584] width 280 height 15
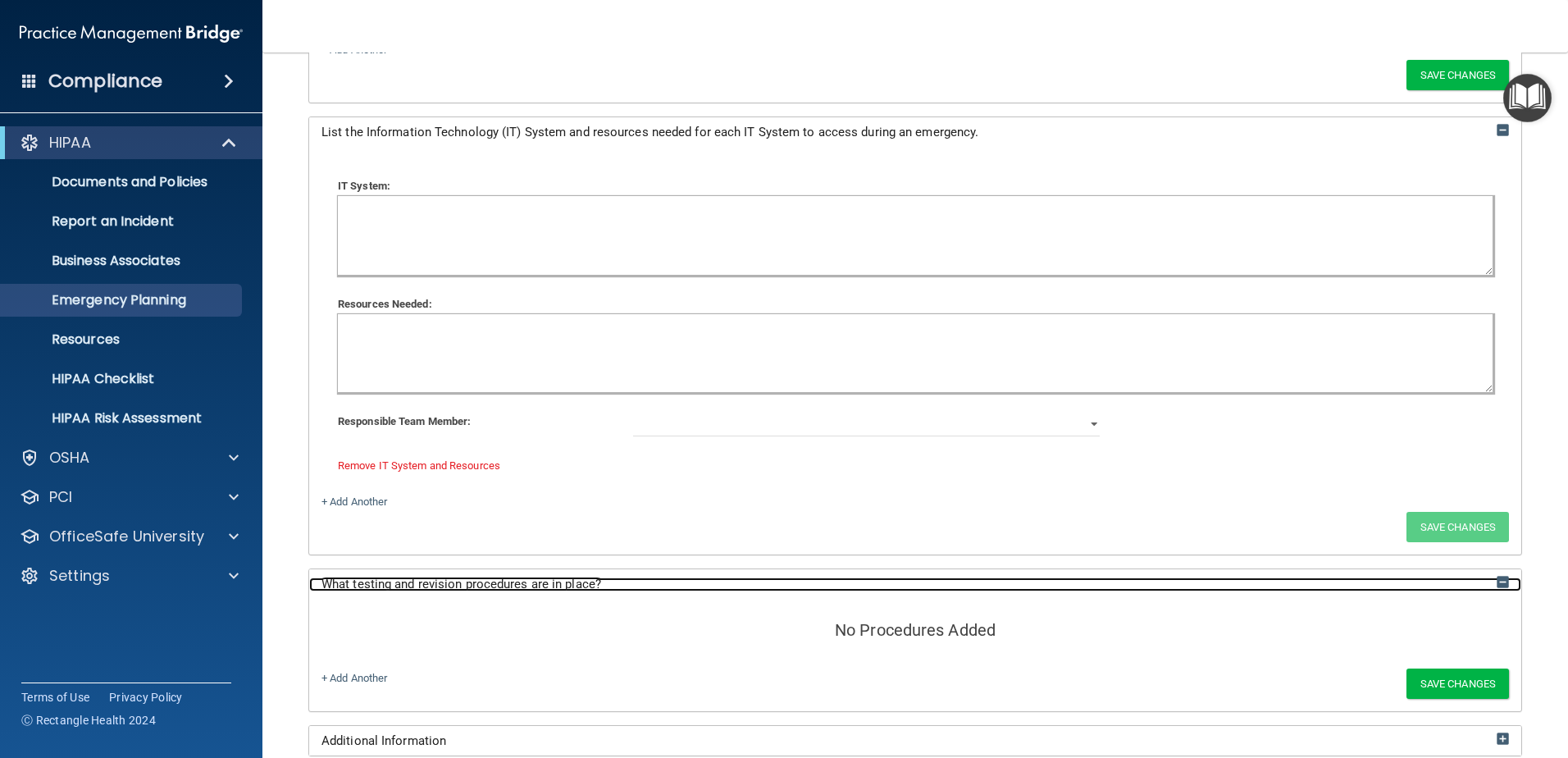
click at [577, 581] on span "What testing and revision procedures are in place?" at bounding box center [461, 584] width 280 height 15
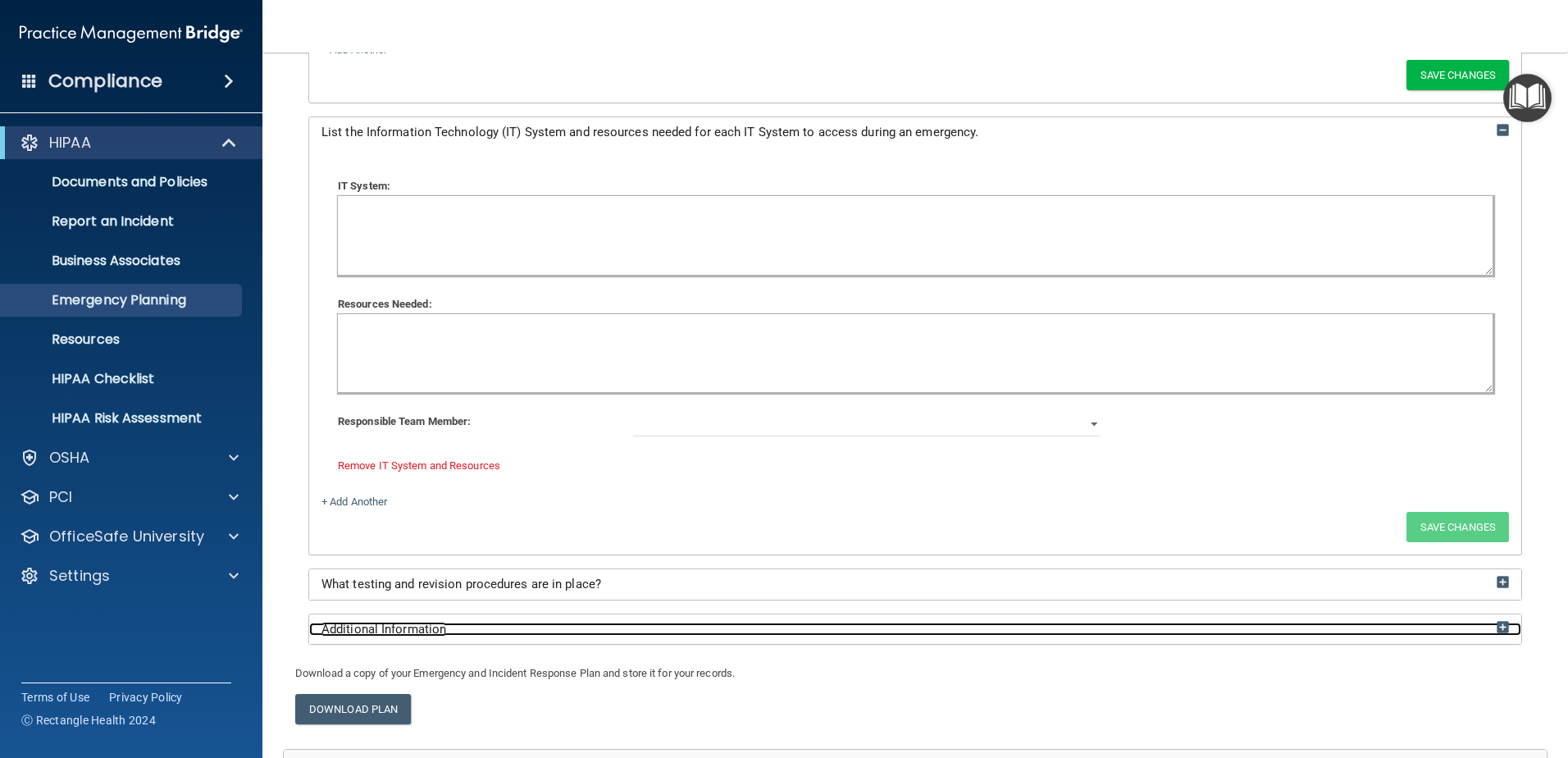
click at [518, 626] on div "Additional Information" at bounding box center [916, 629] width 1212 height 14
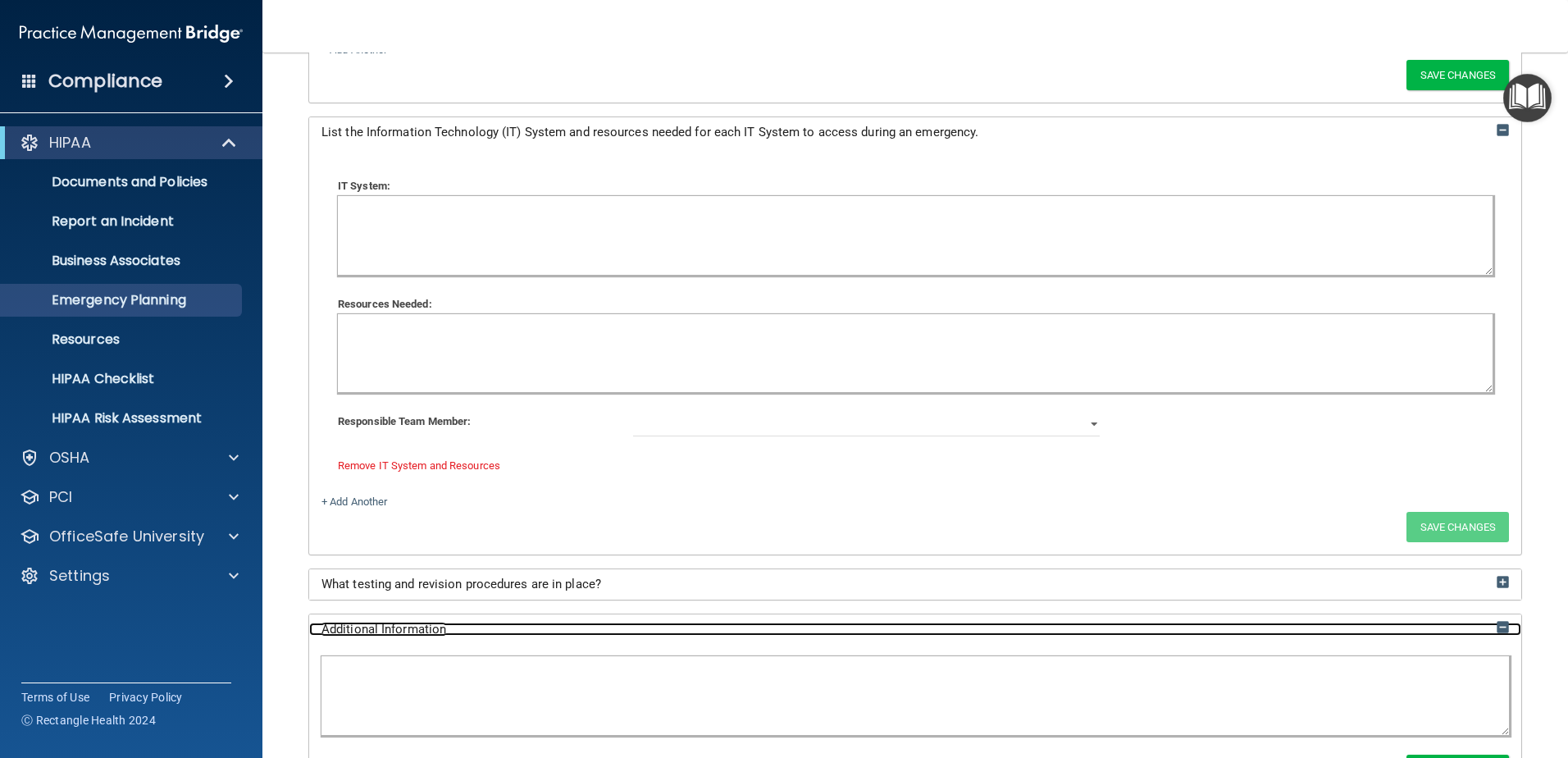
click at [516, 626] on div "Additional Information" at bounding box center [916, 629] width 1212 height 14
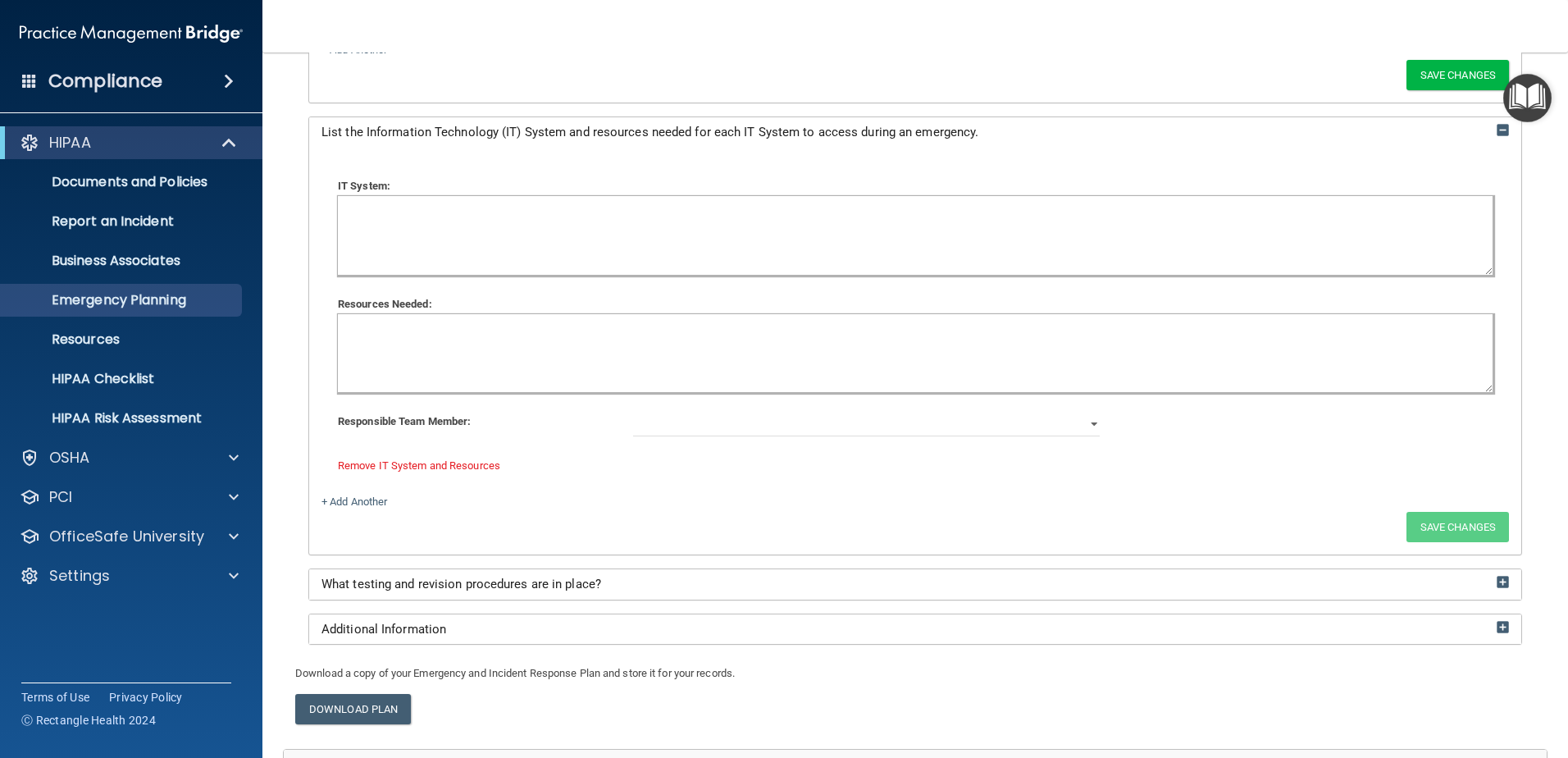
click at [510, 116] on div "List the Information Technology (IT) System and resources needed for each IT Sy…" at bounding box center [915, 335] width 1213 height 439
click at [505, 124] on div "List the Information Technology (IT) System and resources needed for each IT Sy…" at bounding box center [916, 132] width 1212 height 31
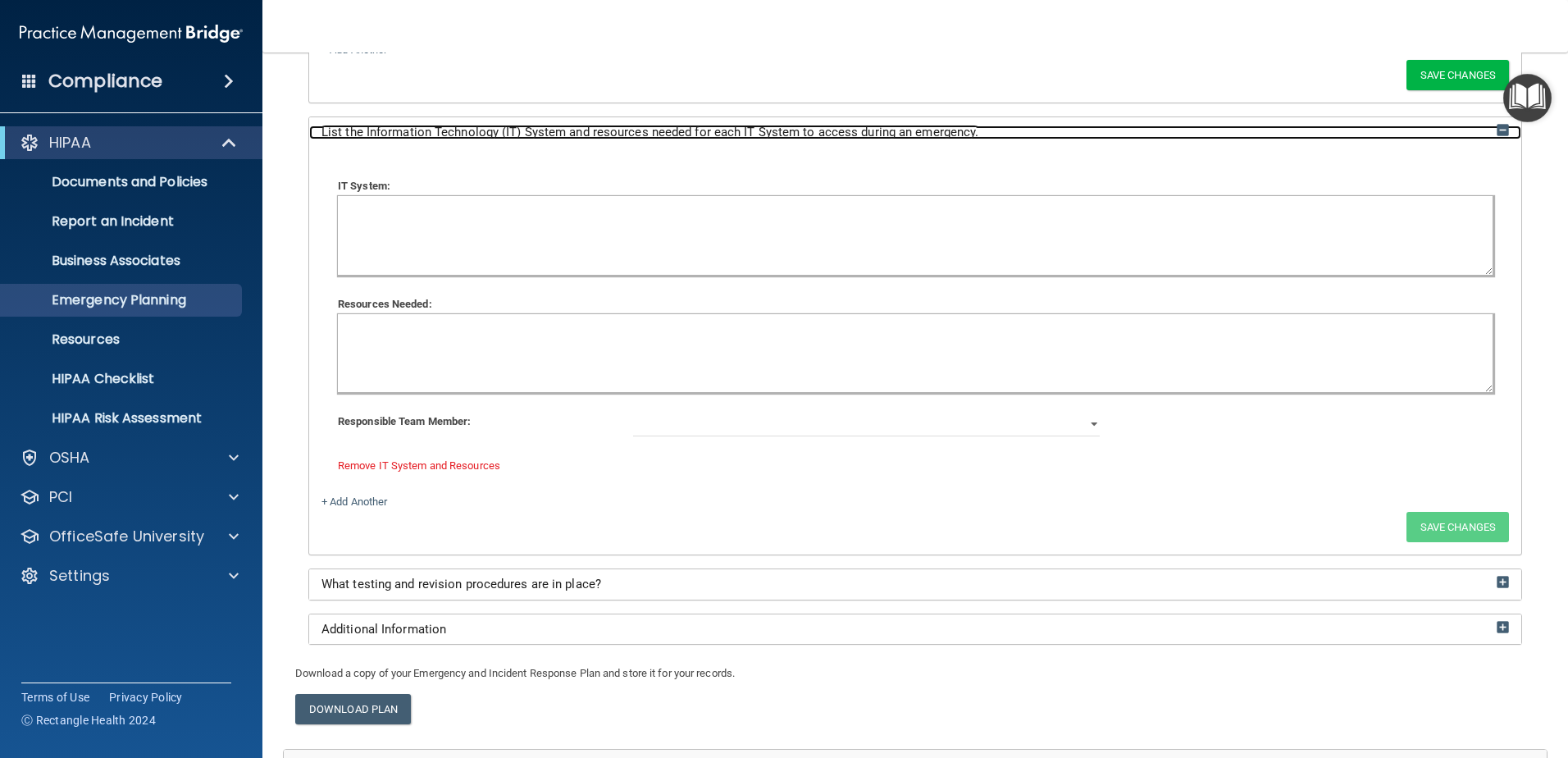
click at [1496, 130] on img at bounding box center [1502, 130] width 12 height 12
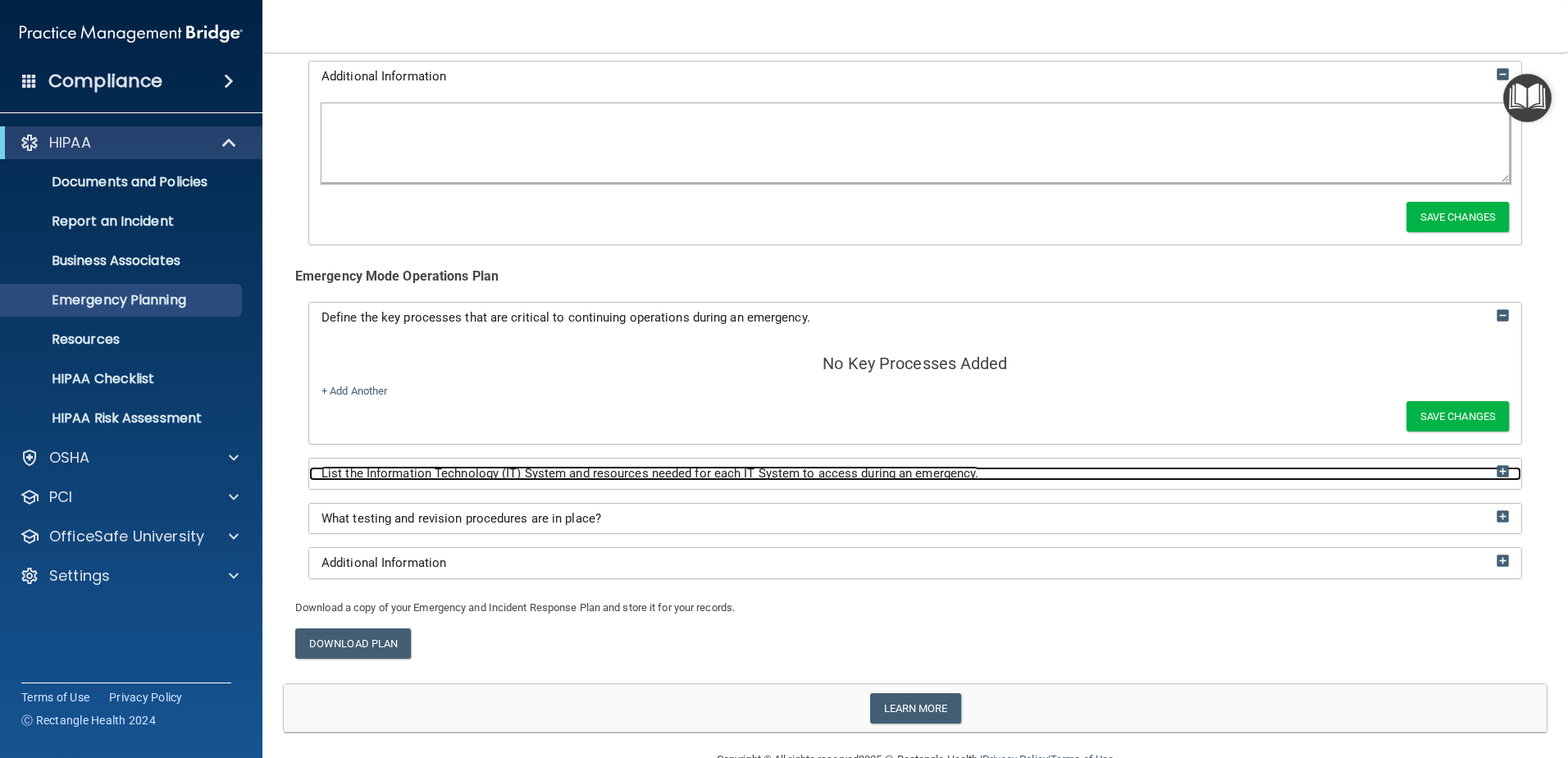
scroll to position [849, 0]
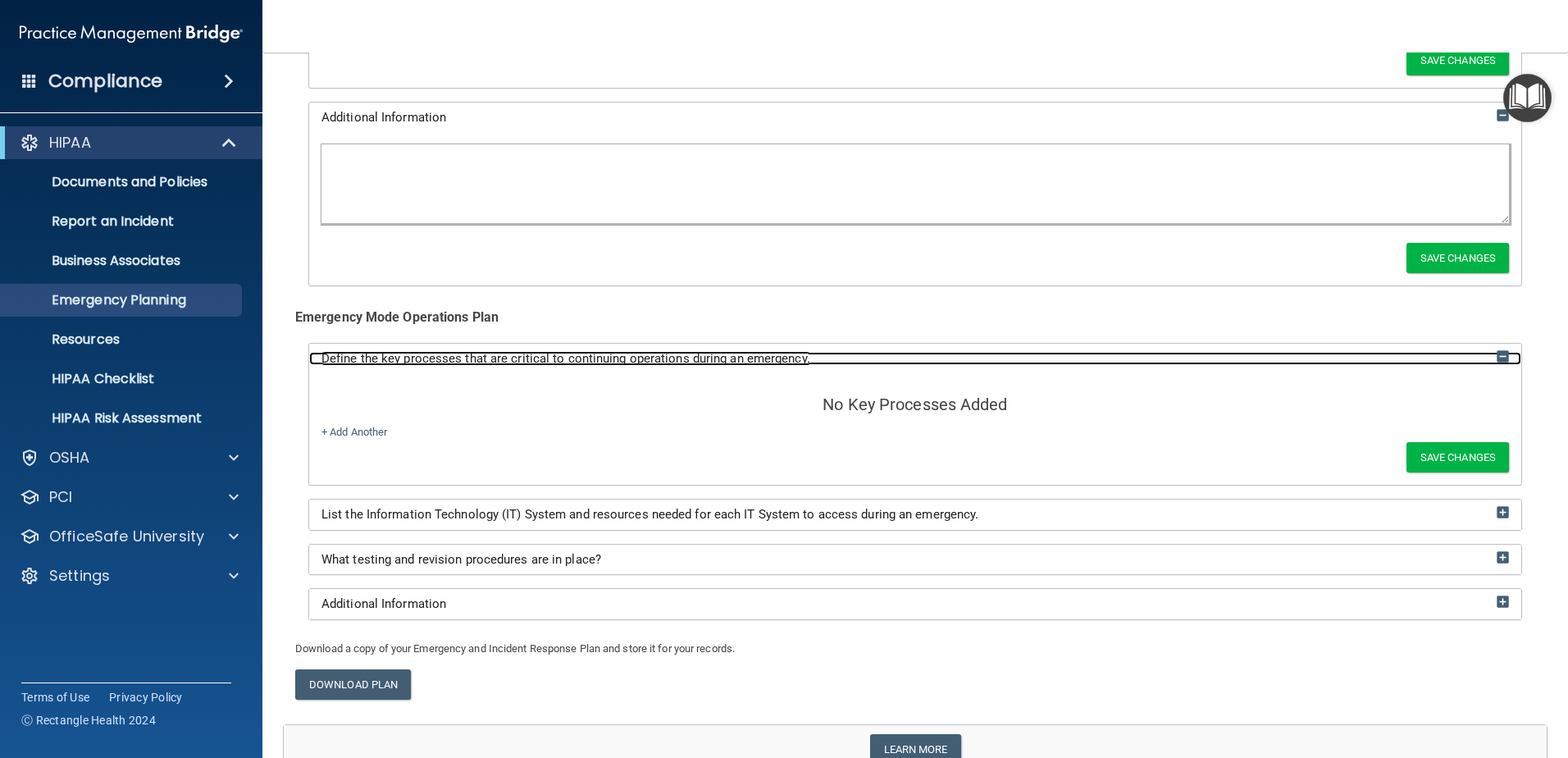
click at [1496, 362] on img at bounding box center [1502, 356] width 12 height 12
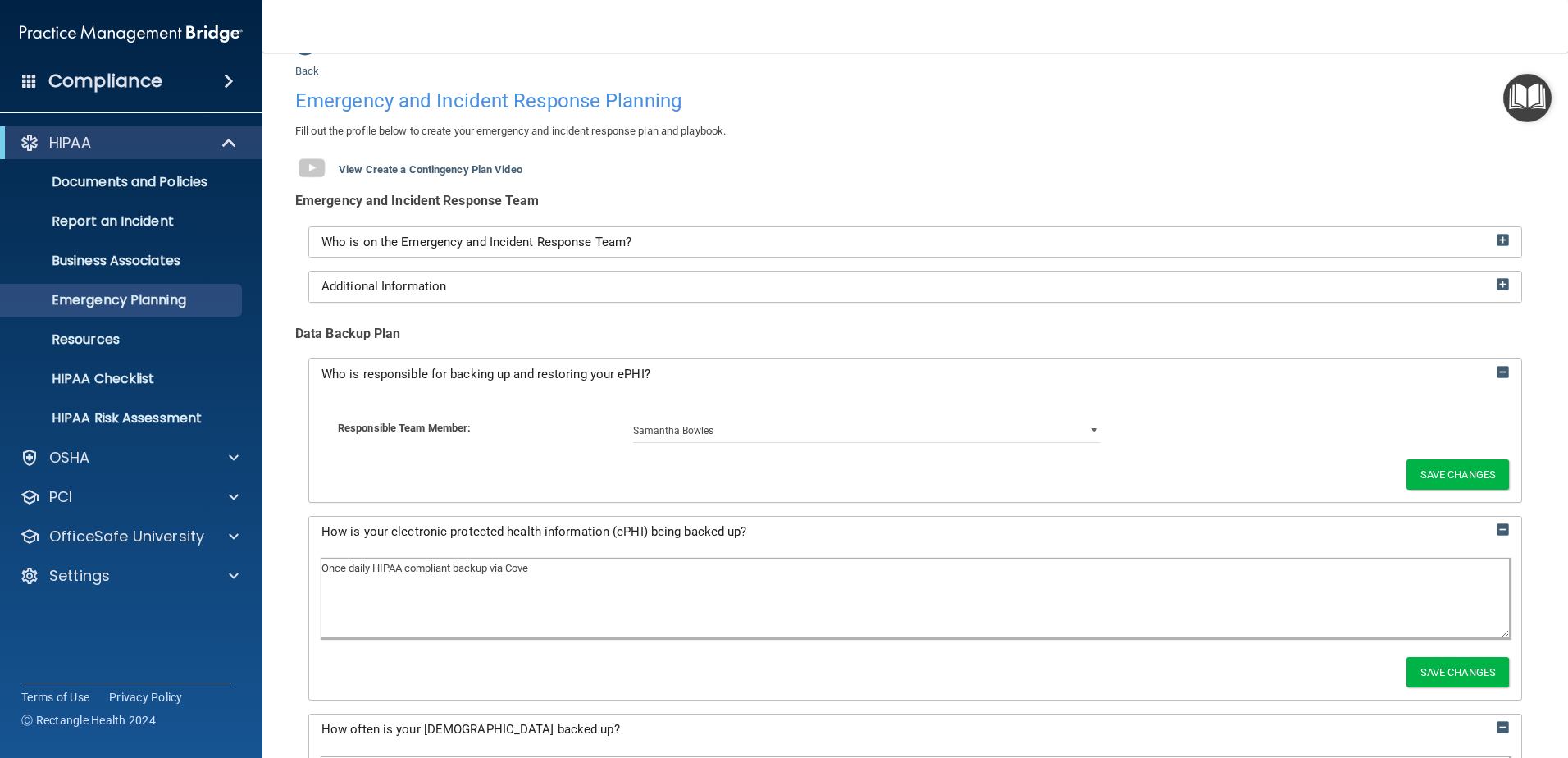
scroll to position [0, 0]
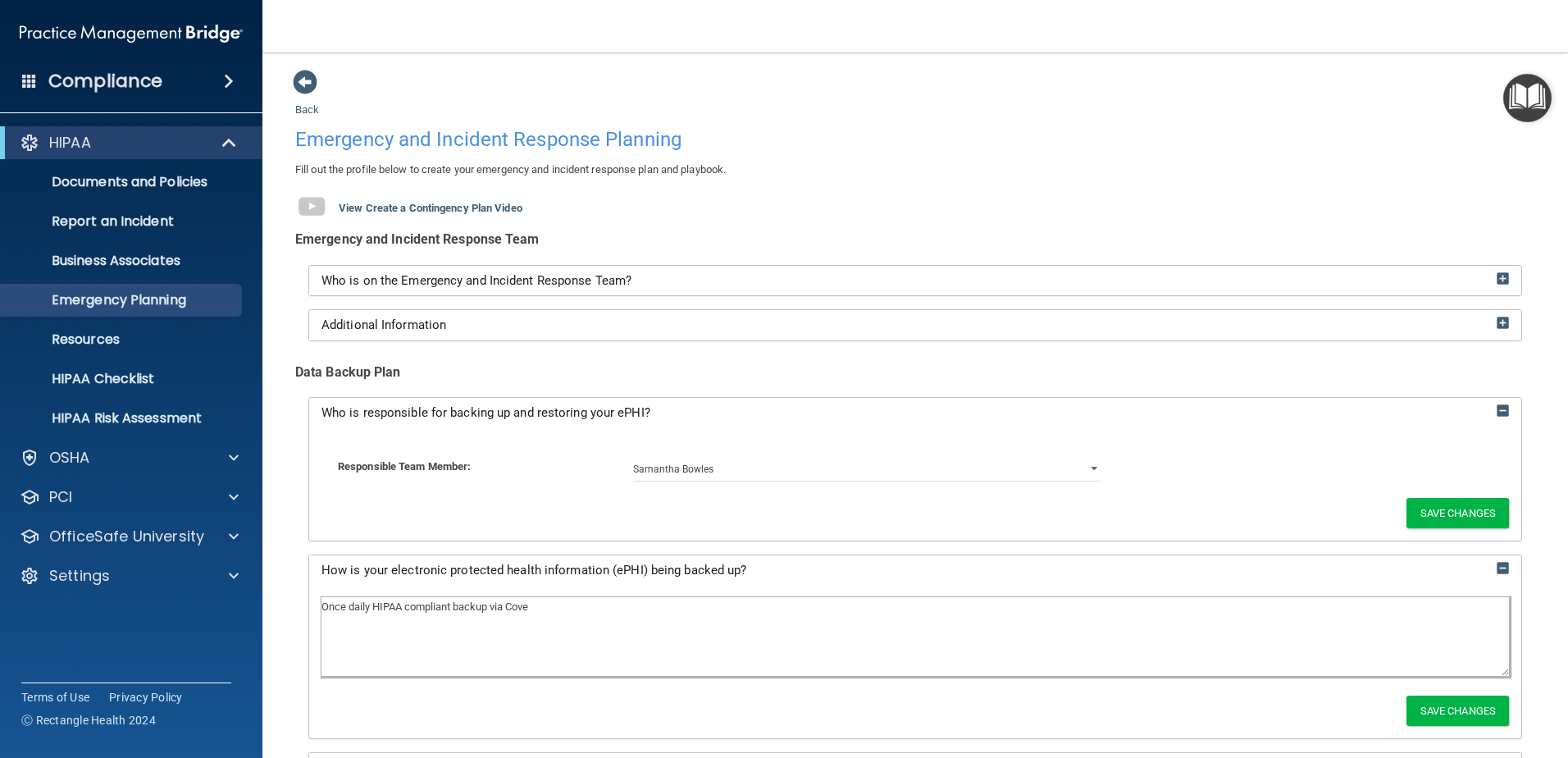
click at [835, 137] on h4 "Emergency and Incident Response Planning" at bounding box center [915, 140] width 1240 height 22
click at [1426, 119] on div "Emergency and Incident Response Planning" at bounding box center [915, 139] width 1264 height 40
click at [246, 466] on div at bounding box center [232, 457] width 41 height 20
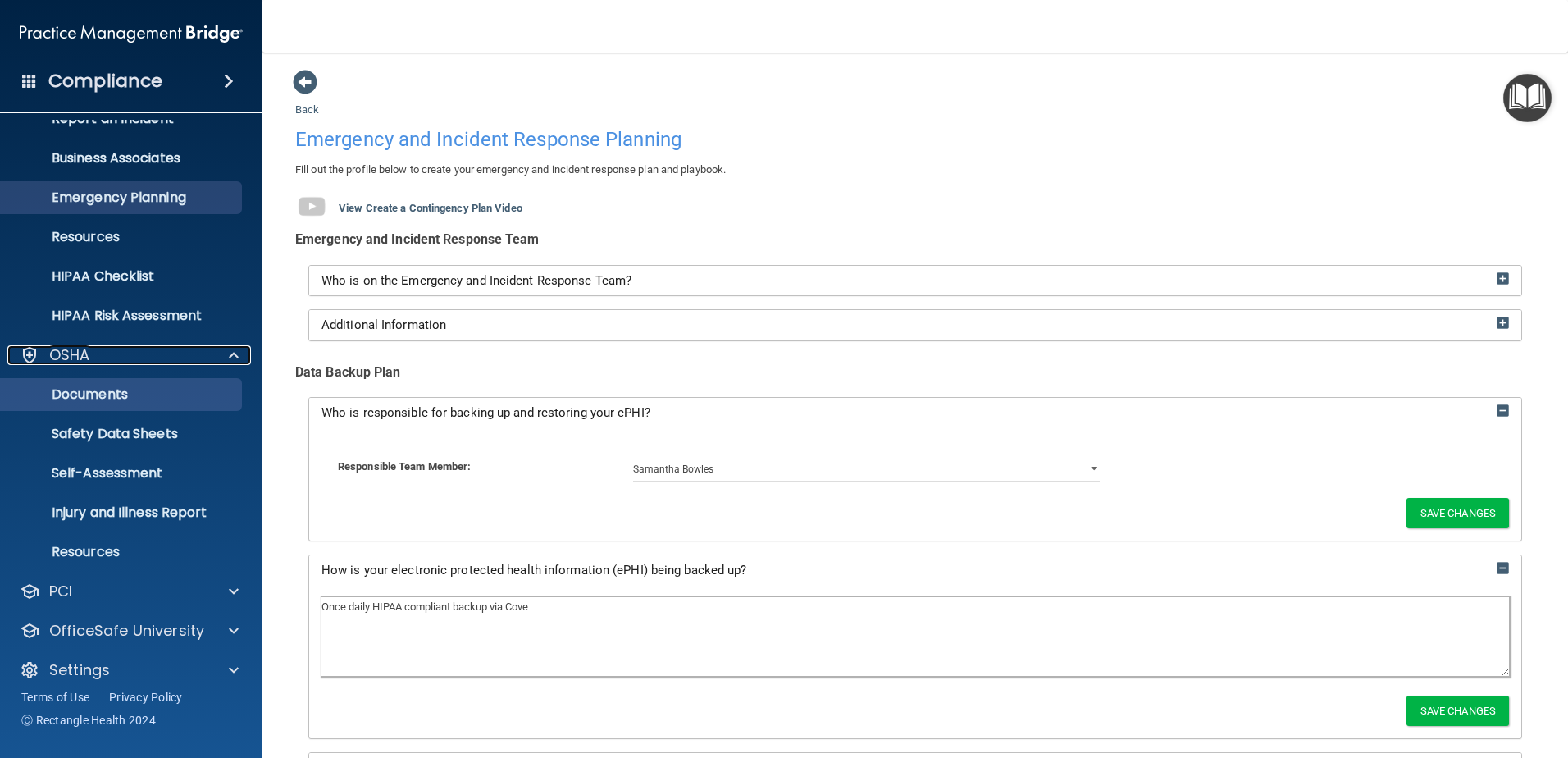
scroll to position [119, 0]
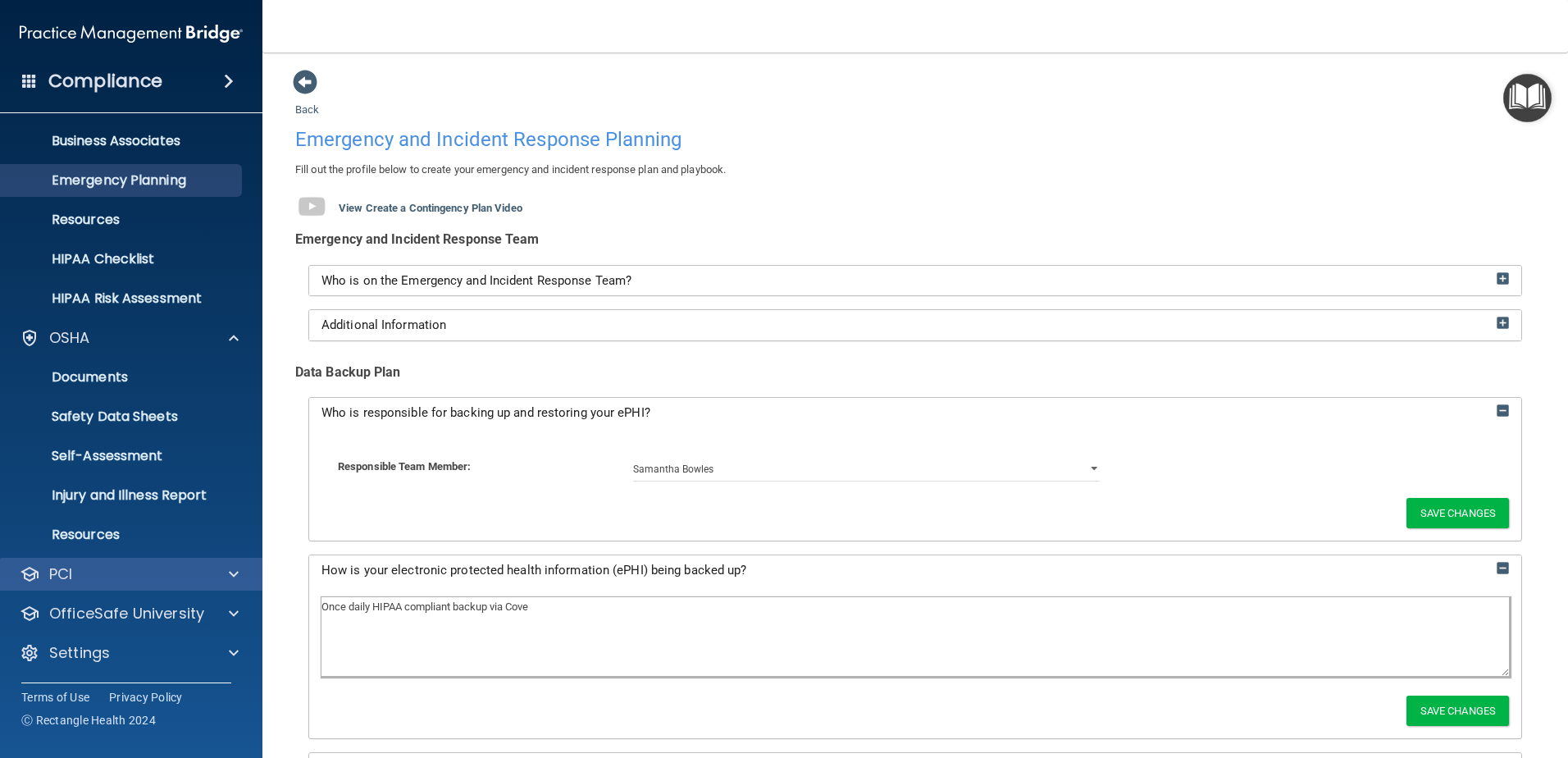
click at [232, 586] on div "PCI" at bounding box center [131, 574] width 263 height 33
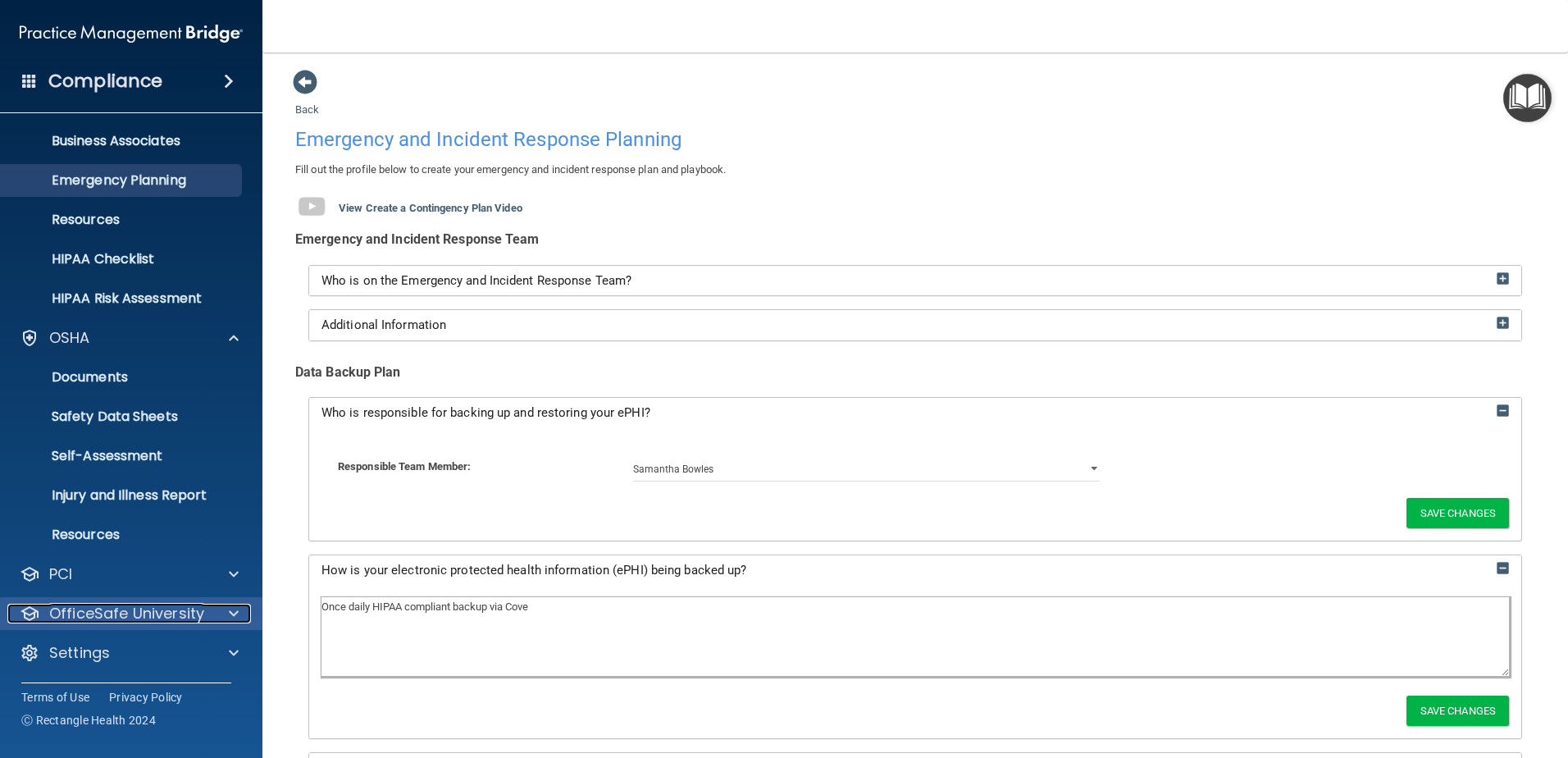
click at [241, 614] on div at bounding box center [232, 613] width 41 height 20
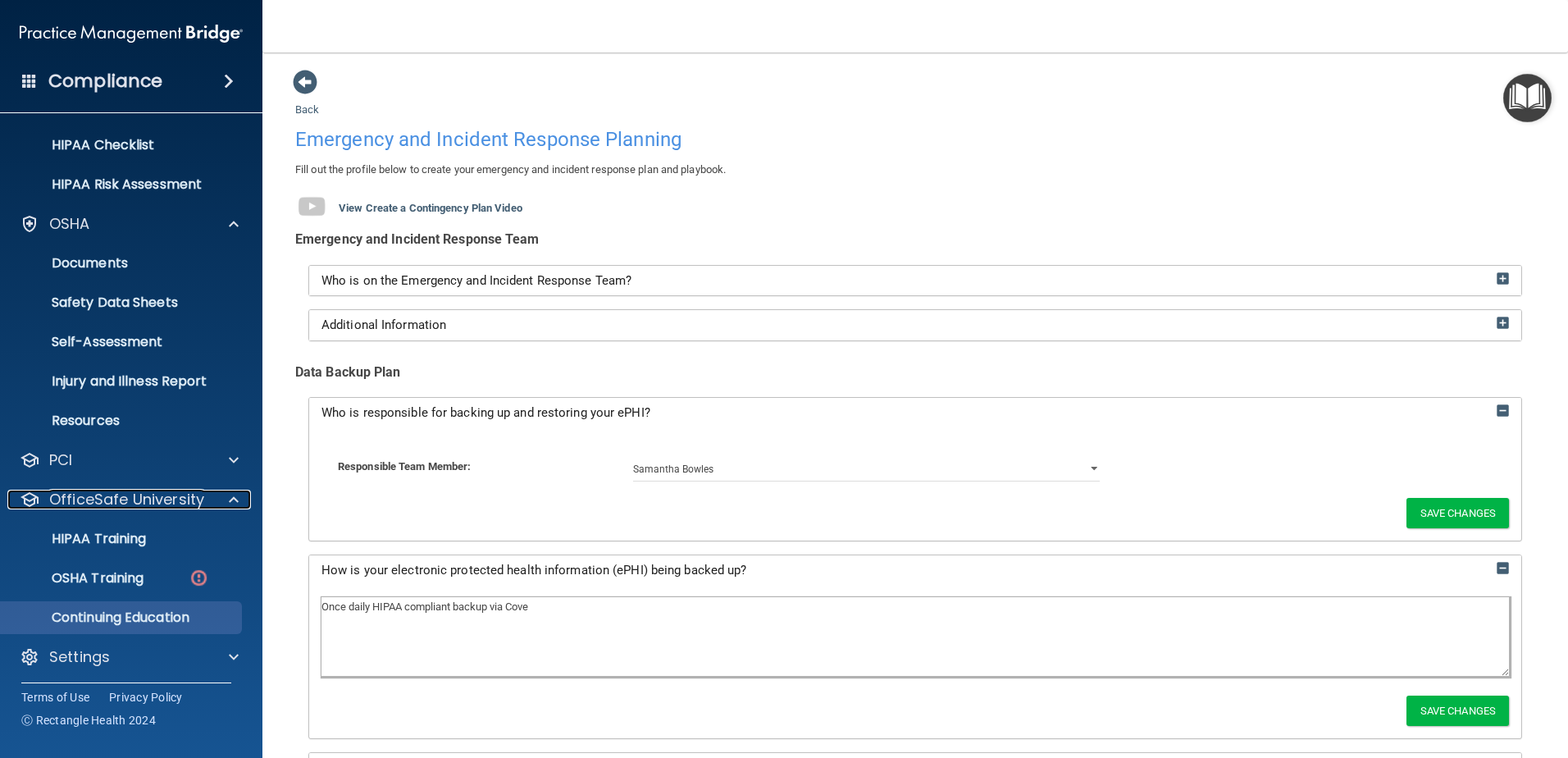
scroll to position [238, 0]
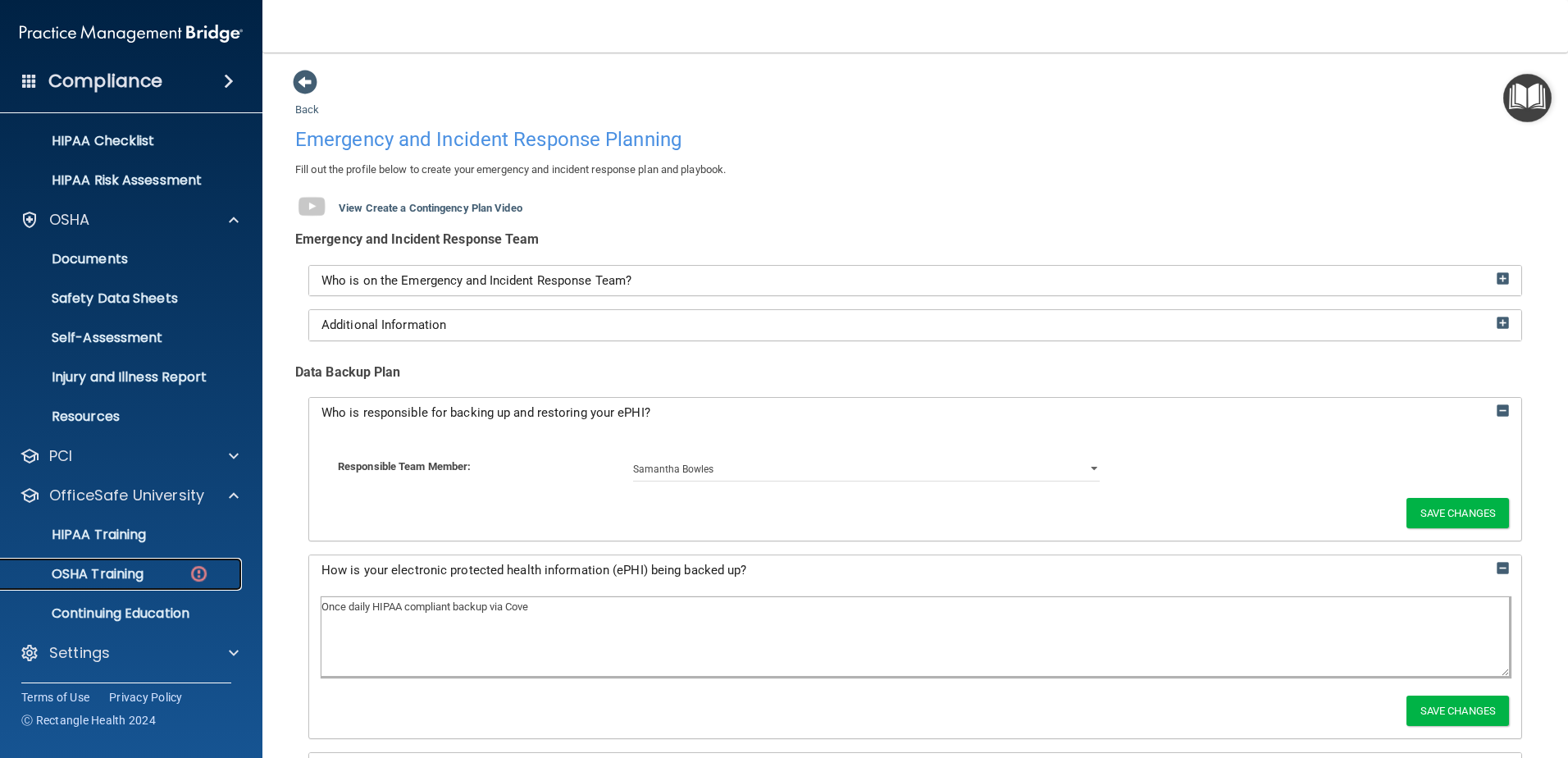
click at [142, 569] on p "OSHA Training" at bounding box center [77, 574] width 133 height 17
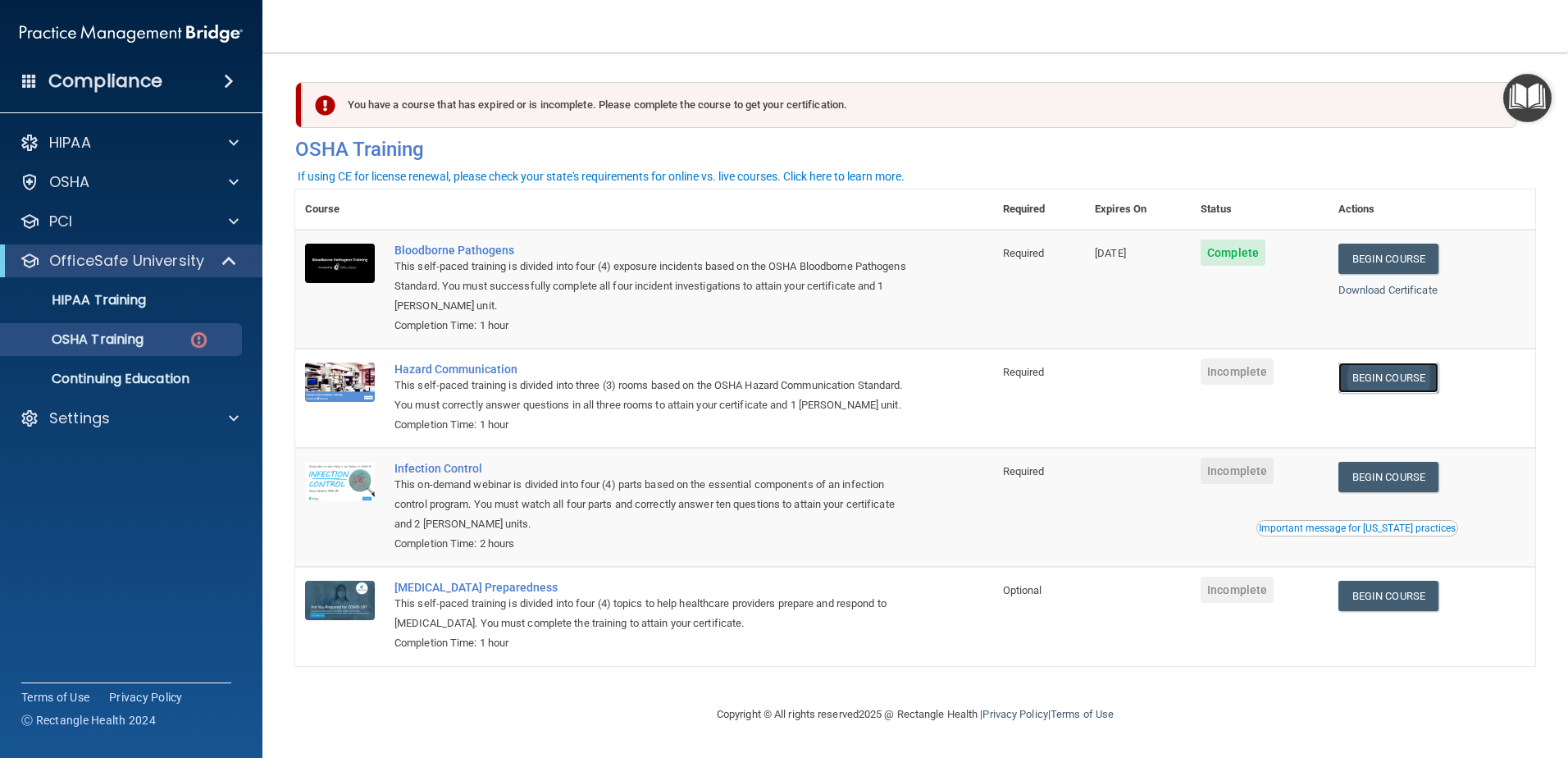
click at [1417, 381] on link "Begin Course" at bounding box center [1388, 378] width 100 height 31
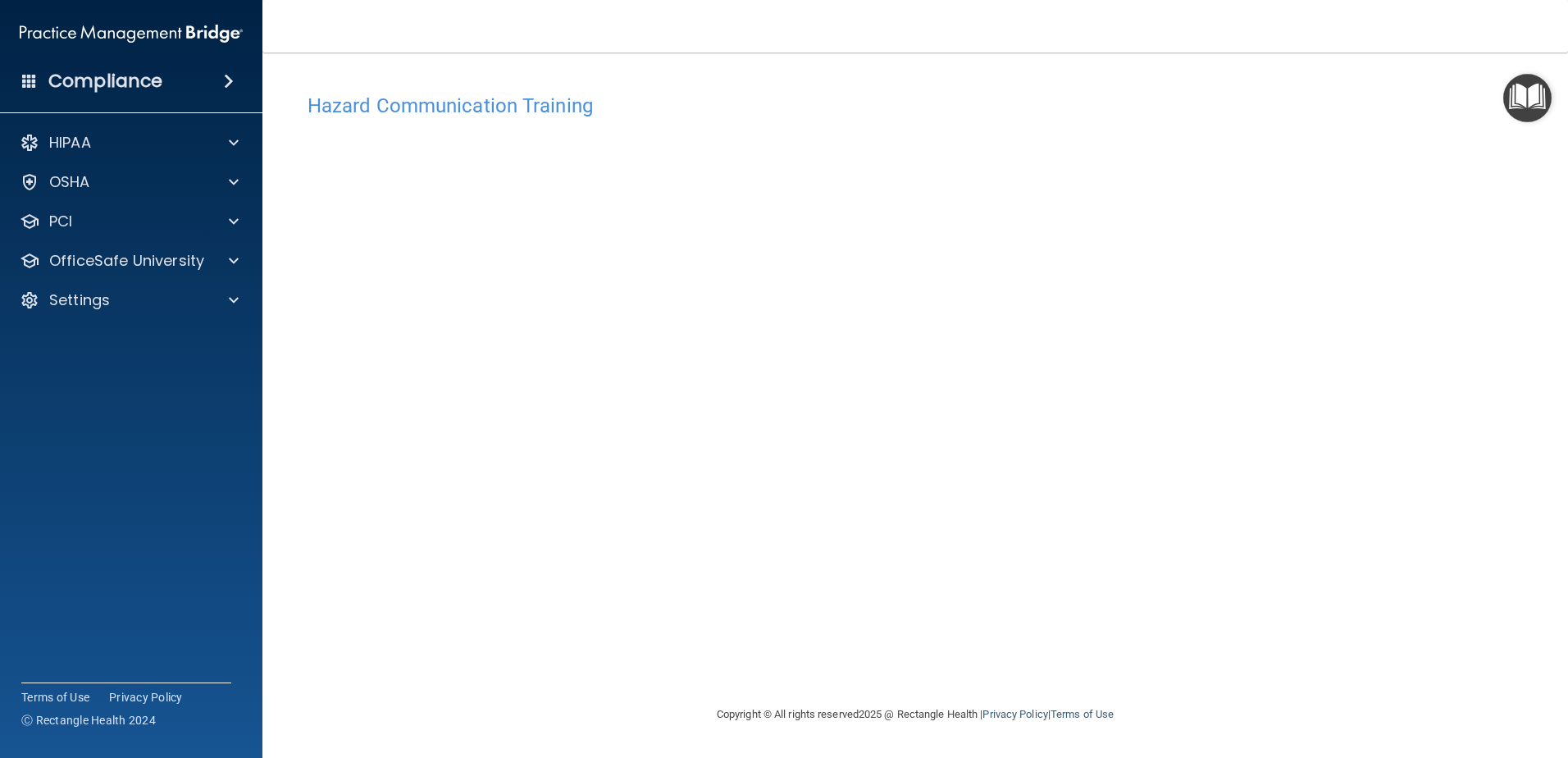
click at [1241, 309] on div "Hazard Communication Training This course doesn’t expire until . Are you sure y…" at bounding box center [915, 395] width 1240 height 619
click at [1241, 375] on div "Hazard Communication Training This course doesn’t expire until . Are you sure y…" at bounding box center [915, 395] width 1240 height 619
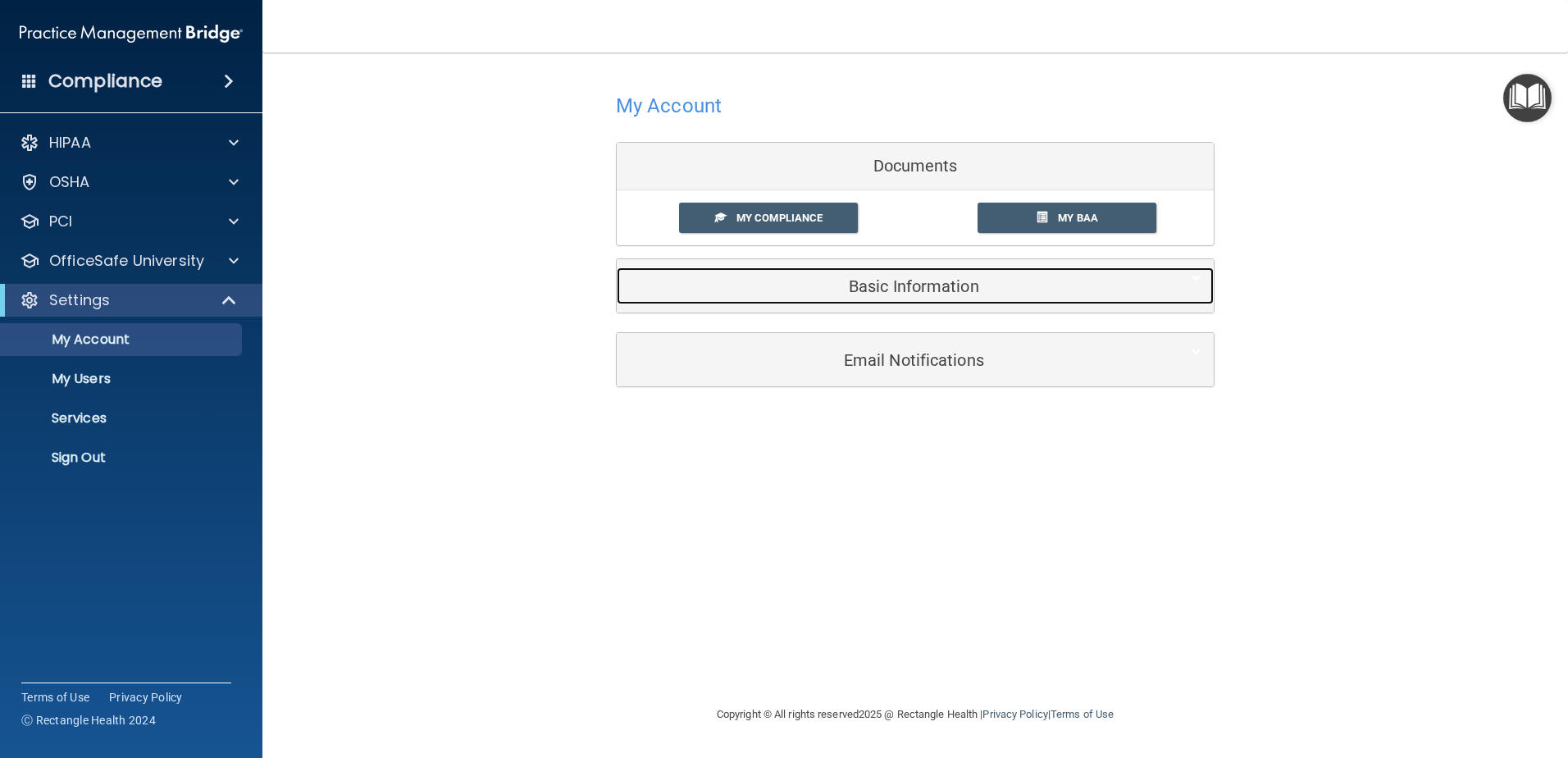
click at [943, 279] on h5 "Basic Information" at bounding box center [890, 286] width 522 height 18
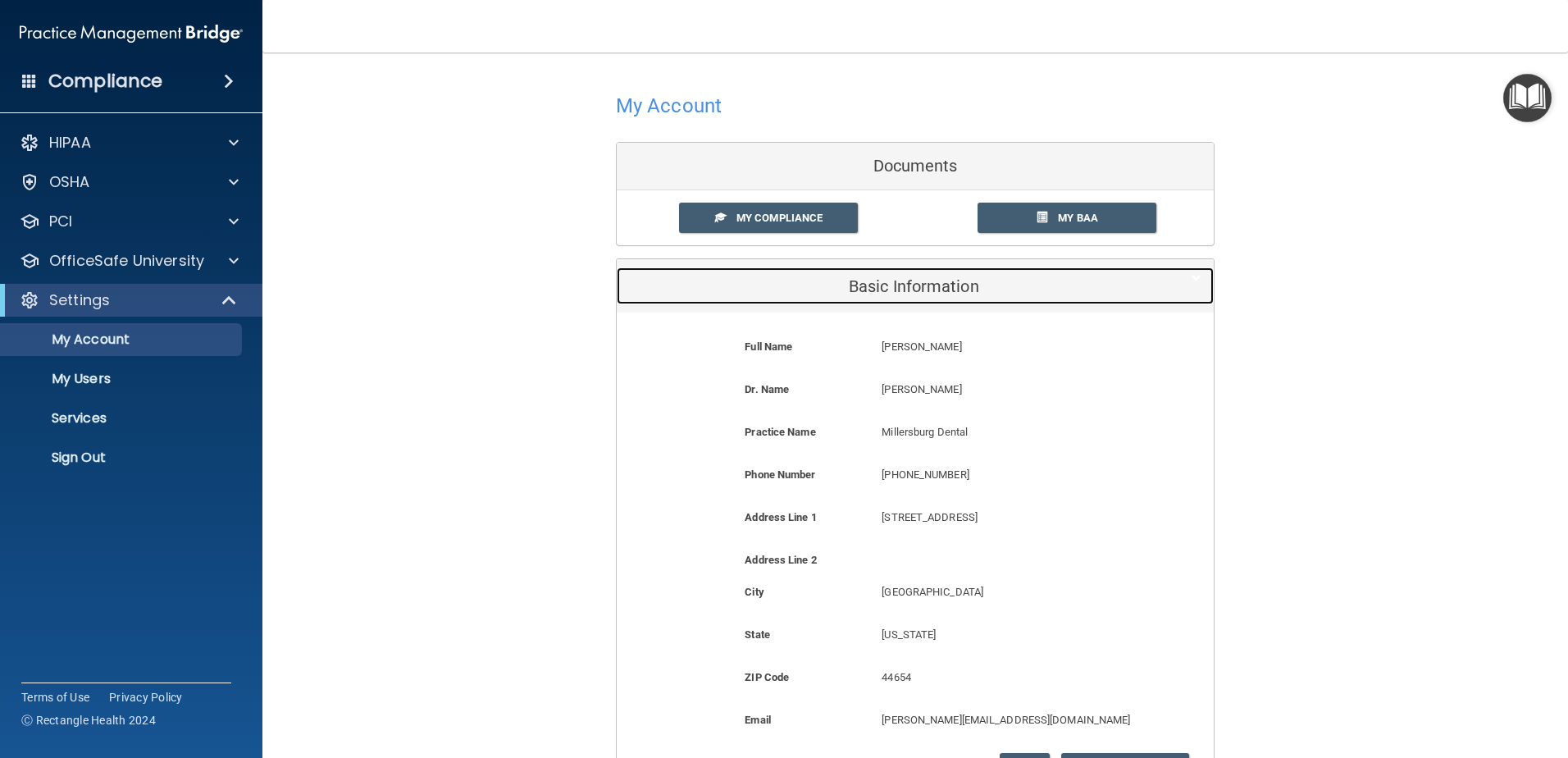
click at [943, 279] on h5 "Basic Information" at bounding box center [890, 286] width 522 height 18
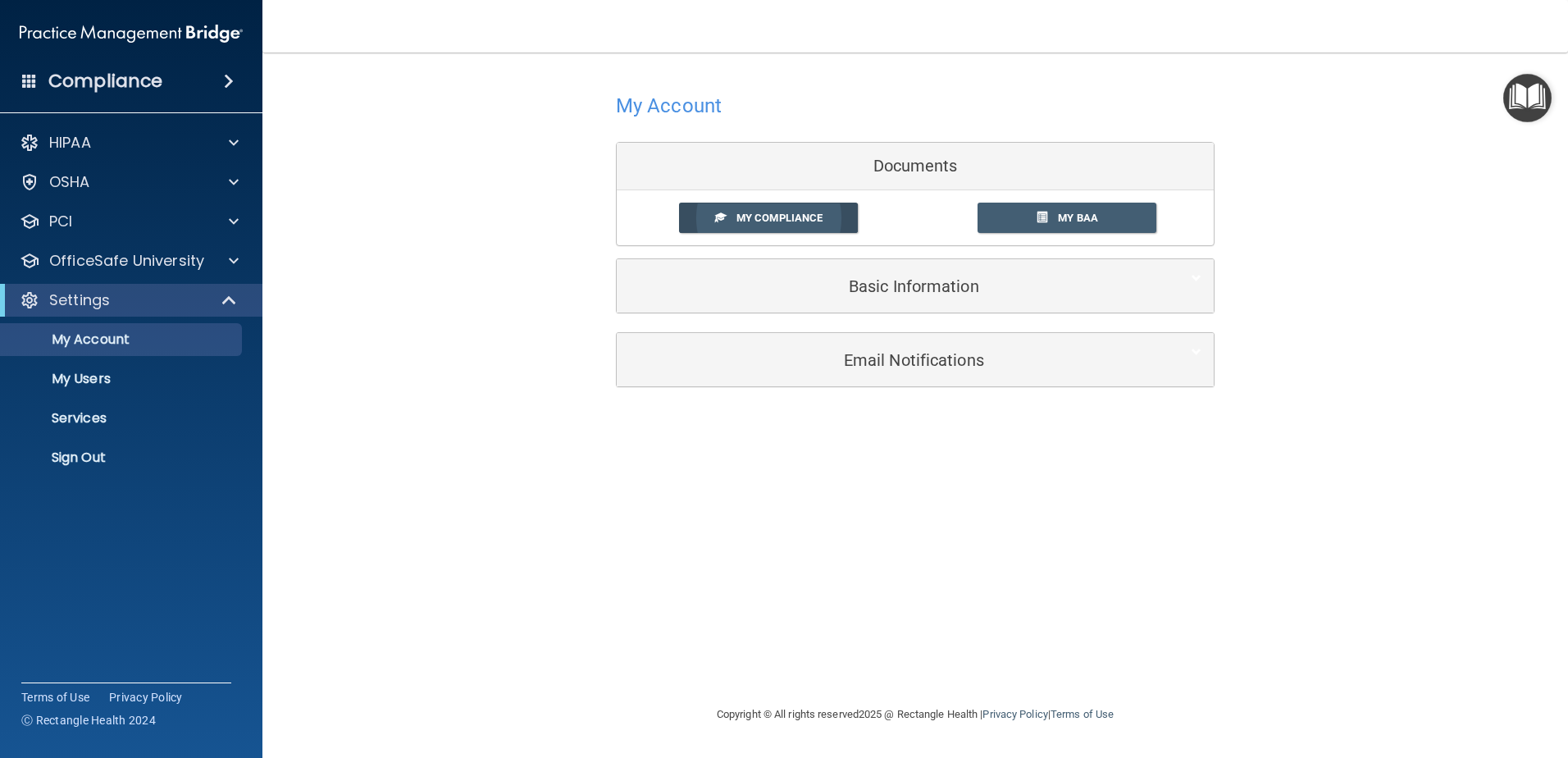
click at [789, 225] on link "My Compliance" at bounding box center [769, 217] width 179 height 31
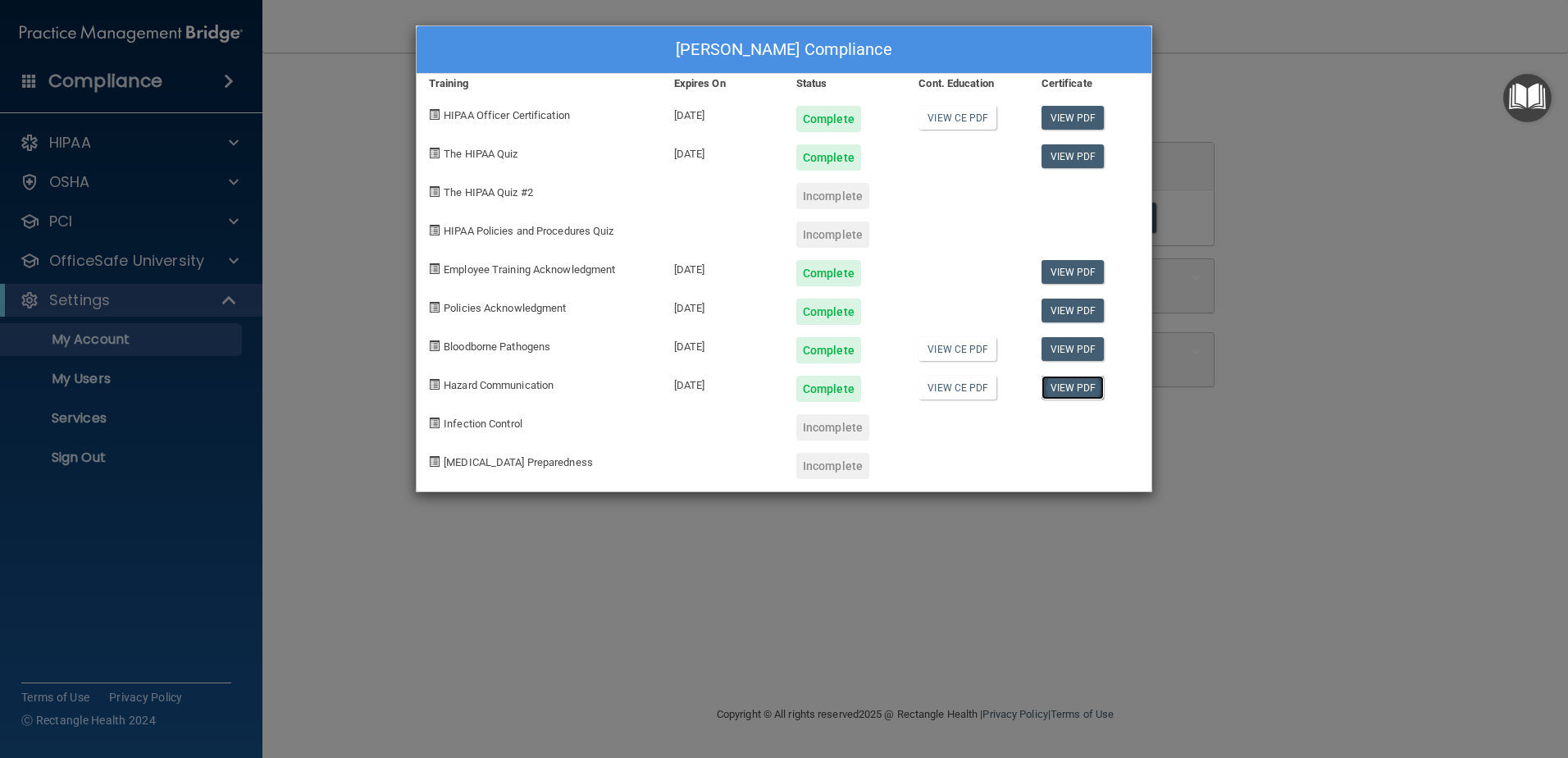
click at [1080, 387] on link "View PDF" at bounding box center [1073, 387] width 63 height 24
click at [1081, 359] on link "View PDF" at bounding box center [1073, 349] width 63 height 24
click at [262, 141] on div "Samantha Bowles's Compliance Training Expires On Status Cont. Education Certifi…" at bounding box center [784, 379] width 1568 height 758
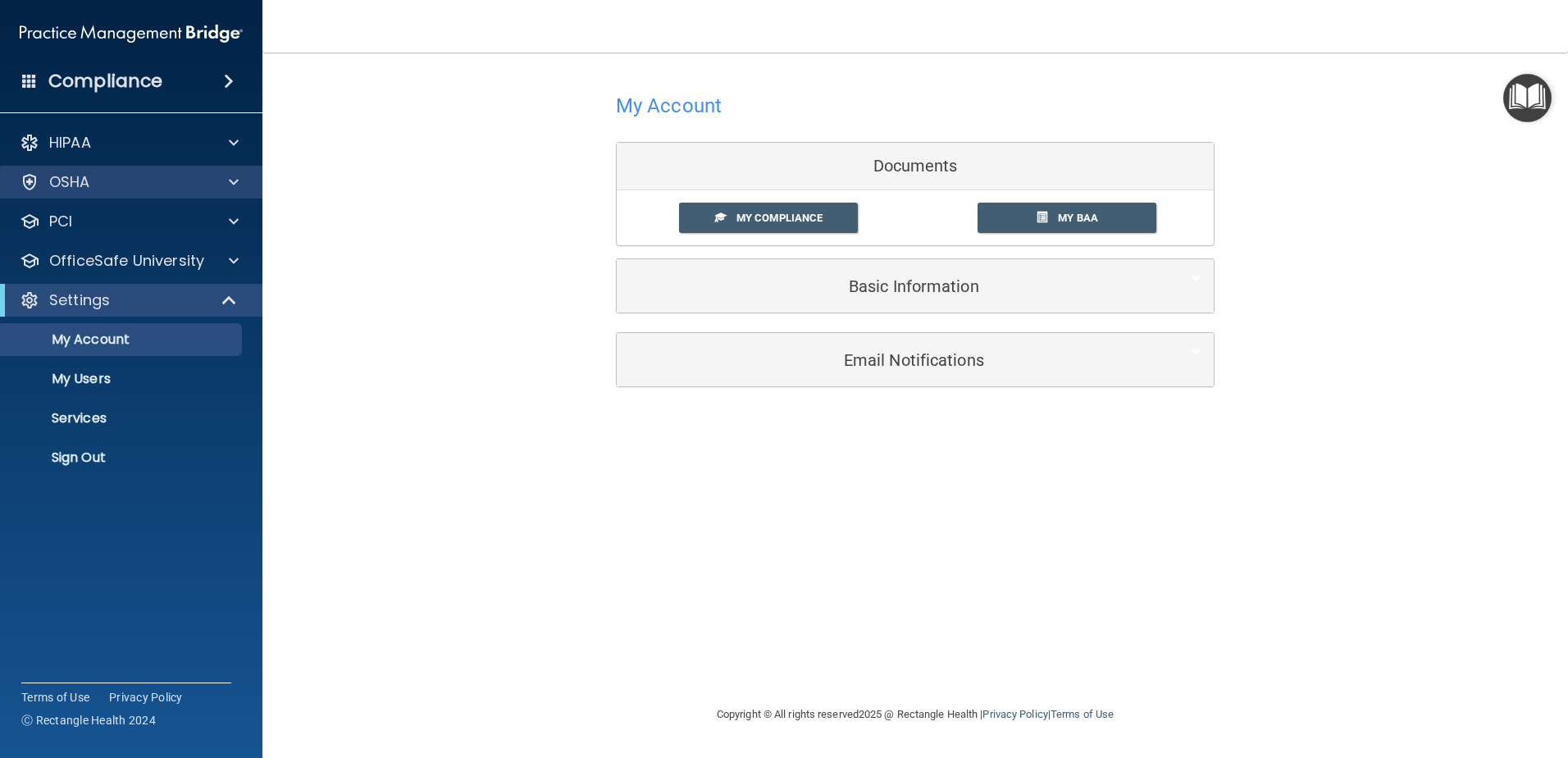
click at [234, 192] on div "OSHA" at bounding box center [131, 181] width 263 height 33
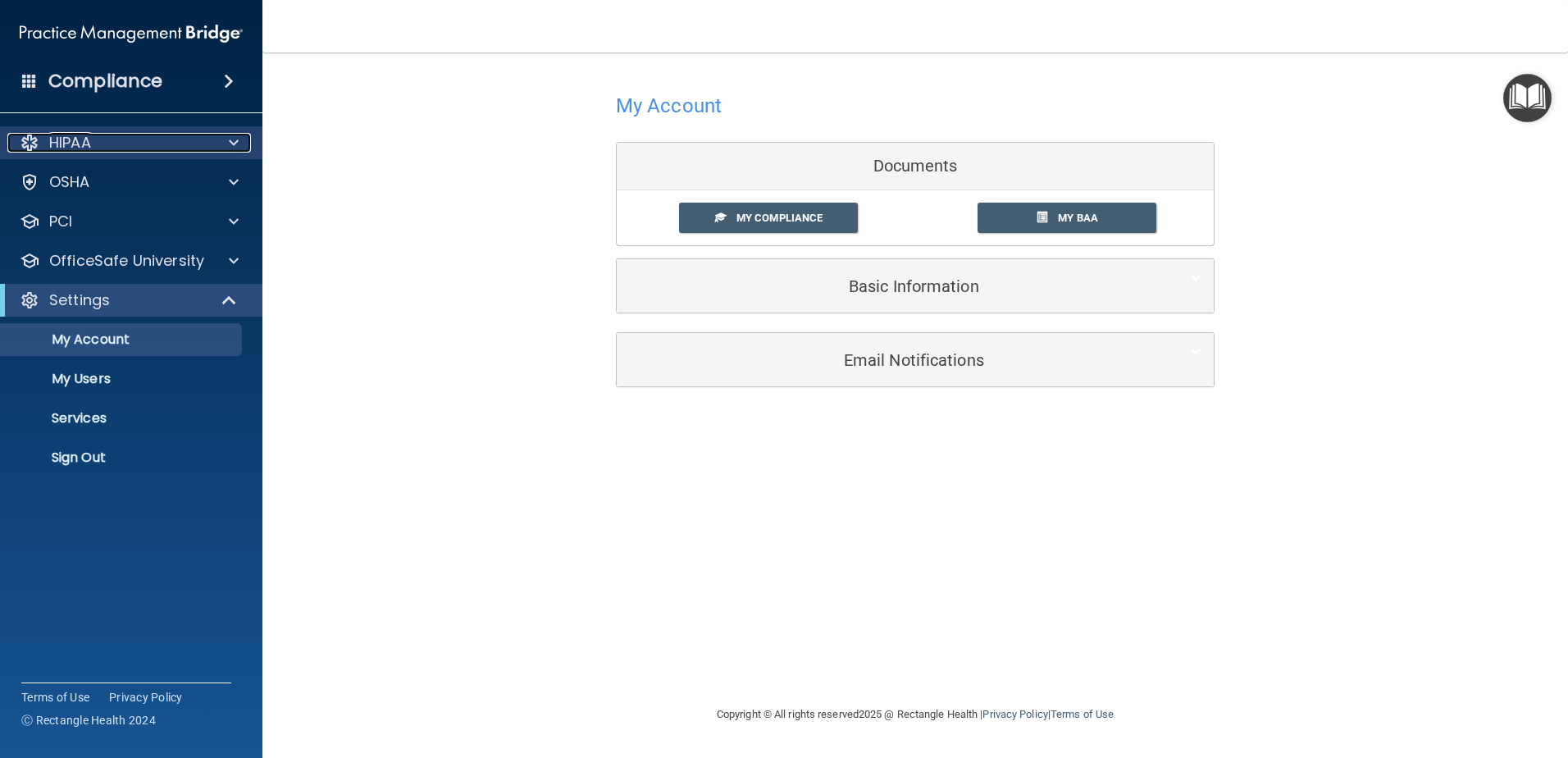
click at [229, 148] on span at bounding box center [234, 143] width 10 height 20
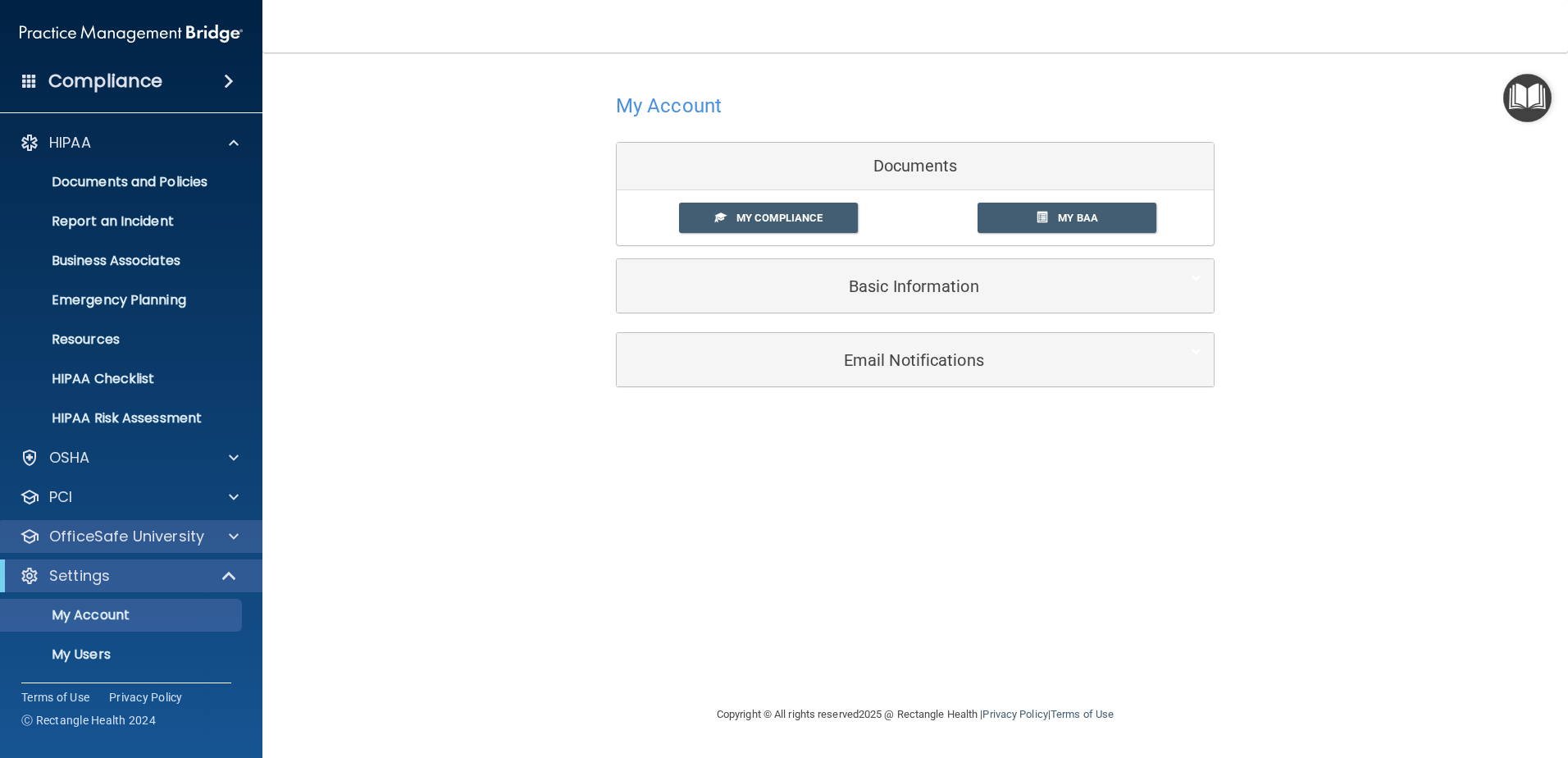
click at [231, 524] on div "OfficeSafe University" at bounding box center [131, 535] width 263 height 33
click at [231, 533] on span at bounding box center [234, 536] width 10 height 20
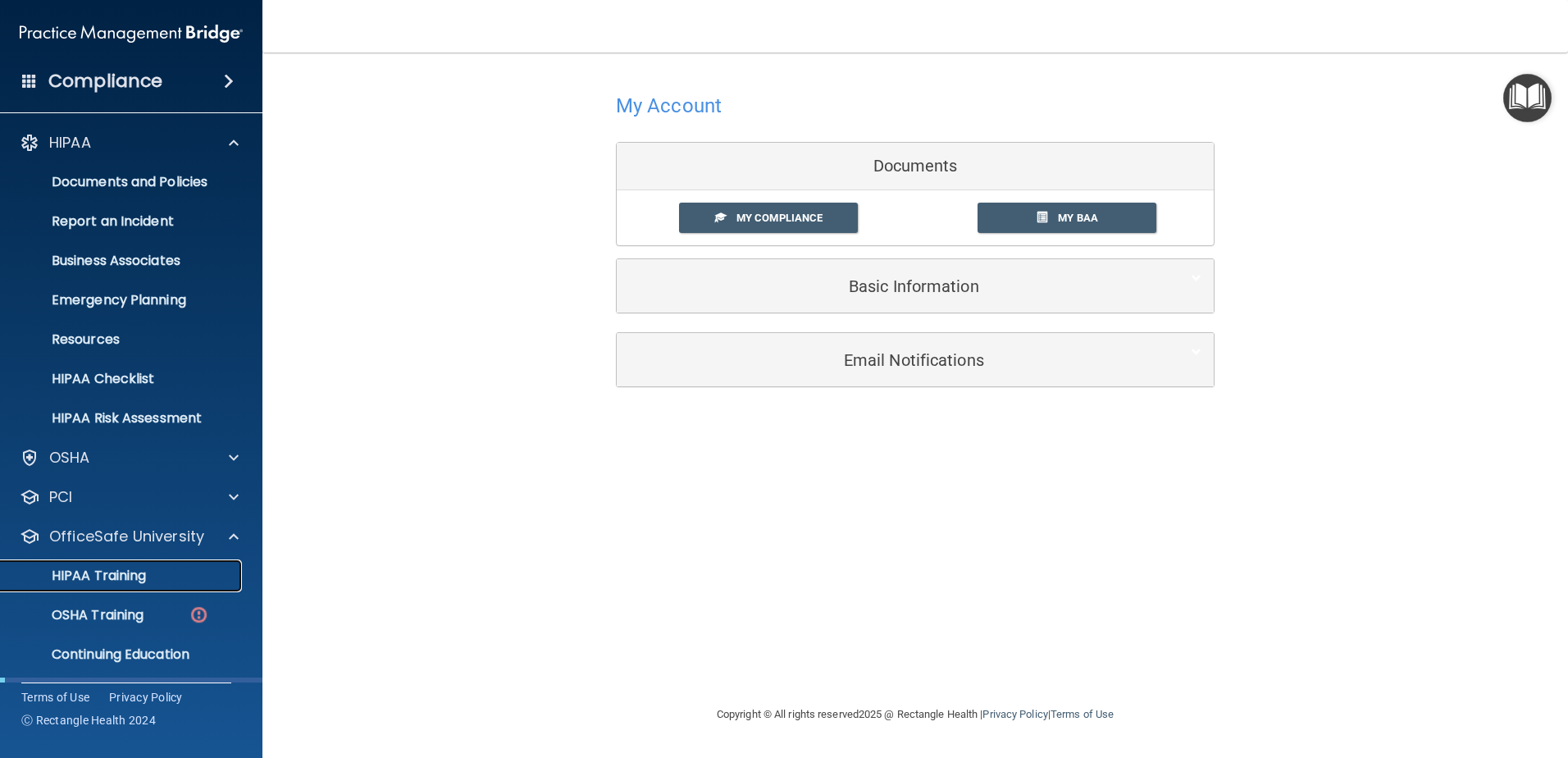
click at [114, 575] on p "HIPAA Training" at bounding box center [78, 576] width 135 height 17
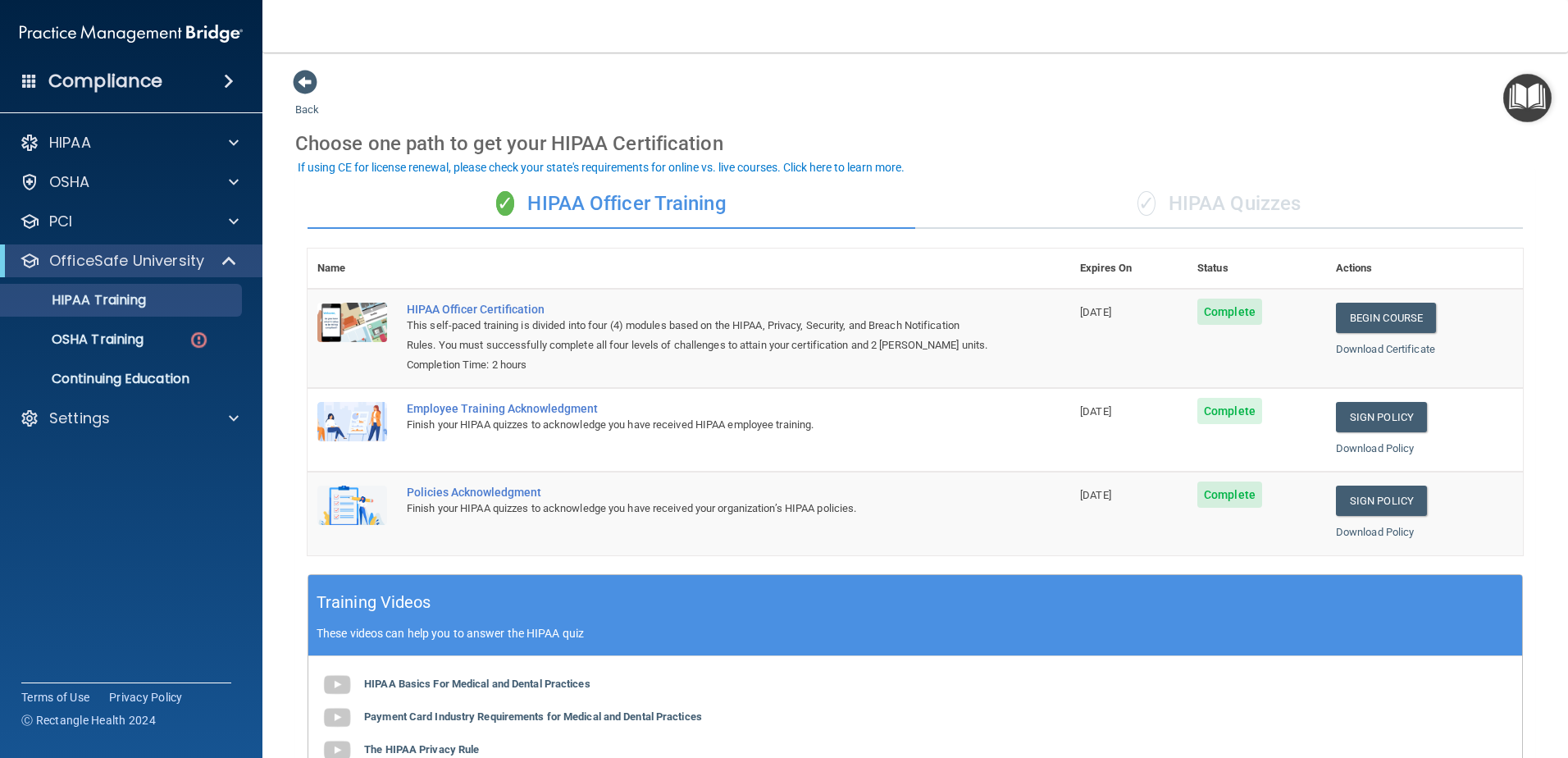
click at [1218, 201] on div "✓ HIPAA Quizzes" at bounding box center [1218, 204] width 607 height 49
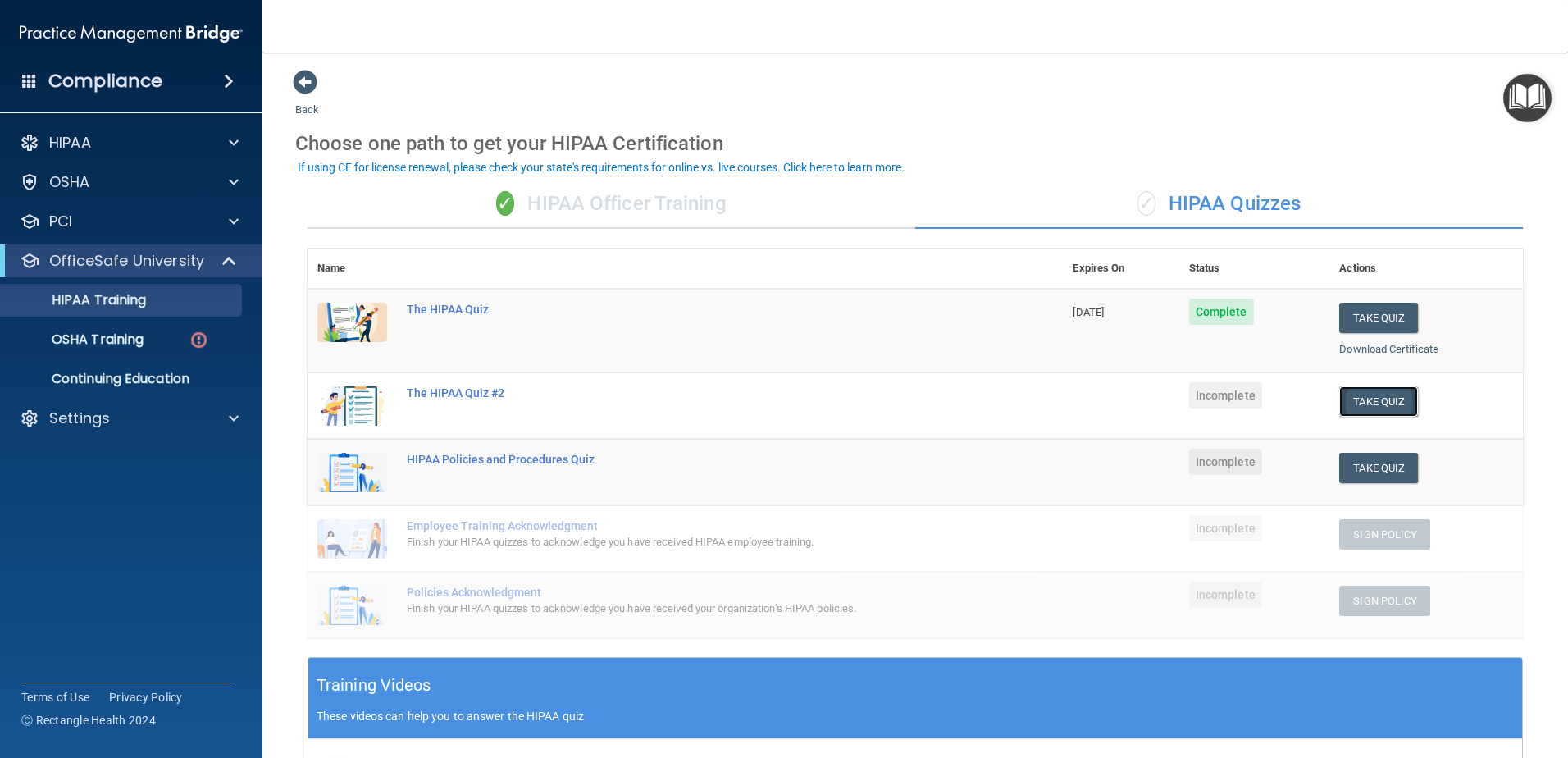
click at [1371, 405] on button "Take Quiz" at bounding box center [1379, 401] width 79 height 31
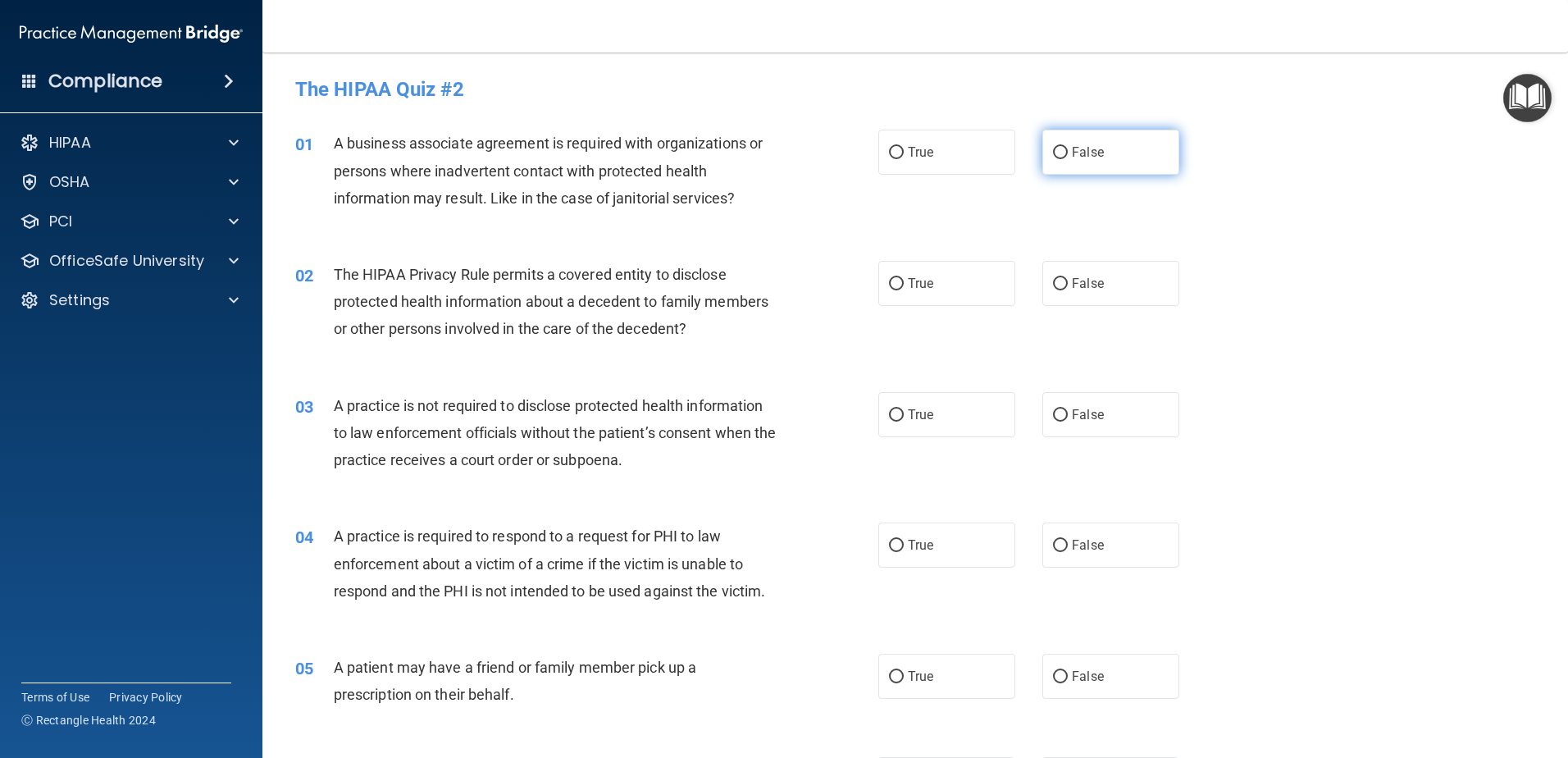
click at [1053, 152] on input "False" at bounding box center [1059, 153] width 15 height 12
radio input "true"
click at [891, 286] on input "True" at bounding box center [896, 284] width 15 height 12
radio input "true"
click at [1227, 301] on div "02 The HIPAA Privacy Rule permits a covered entity to disclose protected health…" at bounding box center [915, 306] width 1264 height 131
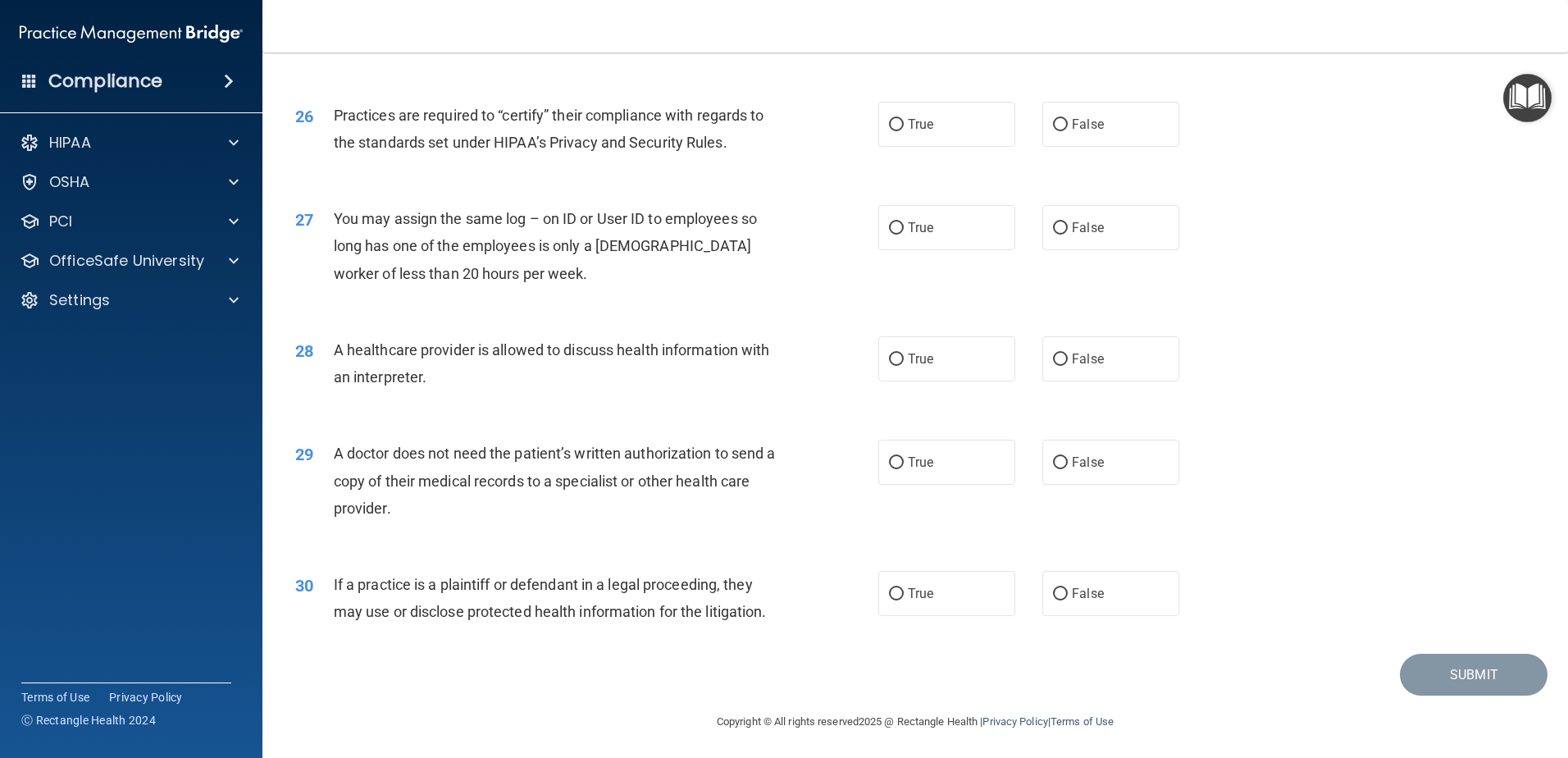
scroll to position [3060, 0]
click at [1062, 595] on label "False" at bounding box center [1110, 590] width 137 height 45
click at [1062, 595] on input "False" at bounding box center [1059, 590] width 15 height 12
radio input "true"
click at [880, 479] on label "True" at bounding box center [946, 459] width 137 height 45
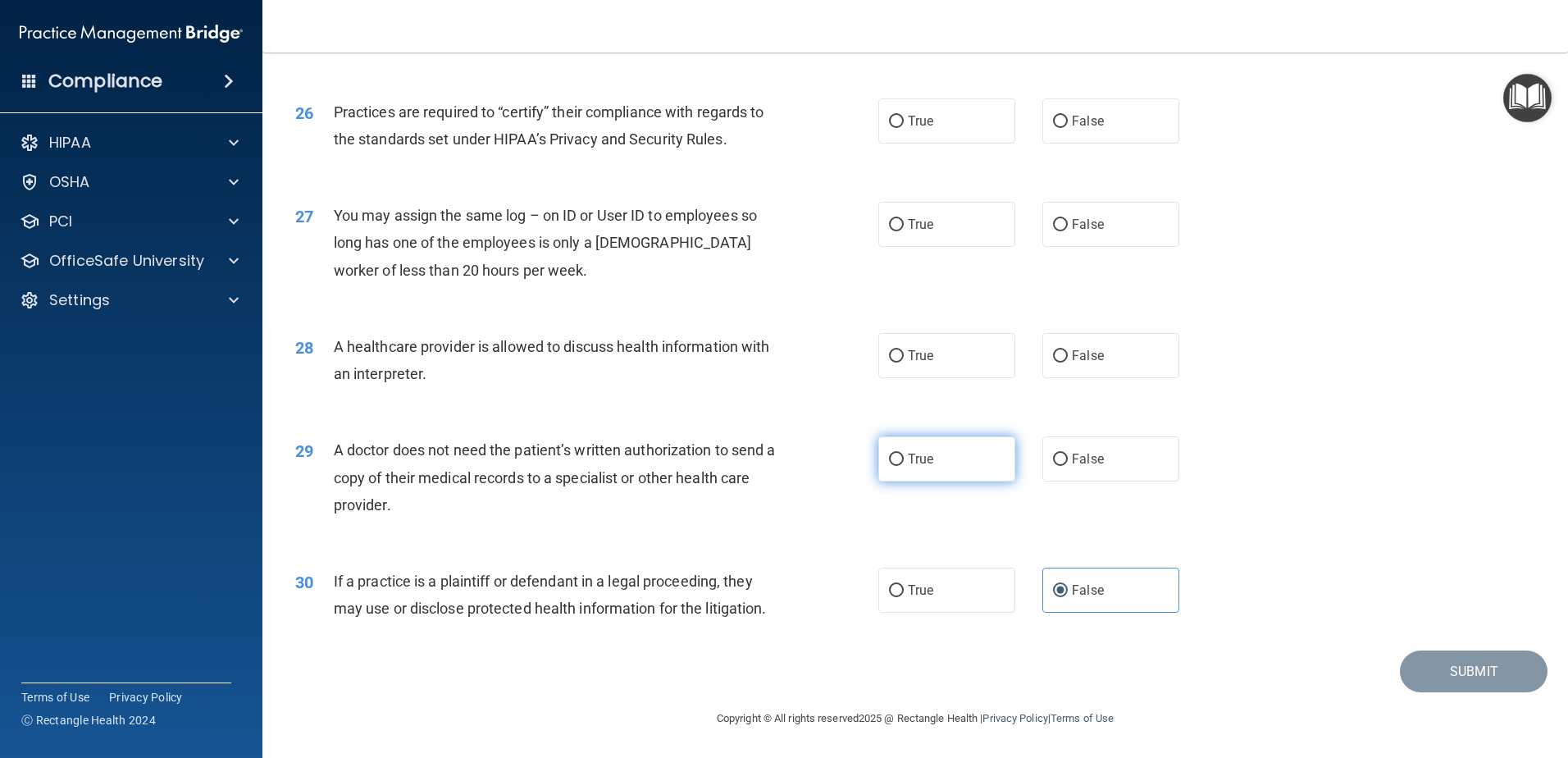
click at [889, 466] on input "True" at bounding box center [896, 459] width 15 height 12
radio input "true"
click at [1105, 359] on label "False" at bounding box center [1110, 356] width 137 height 45
click at [1067, 359] on input "False" at bounding box center [1059, 356] width 15 height 12
radio input "true"
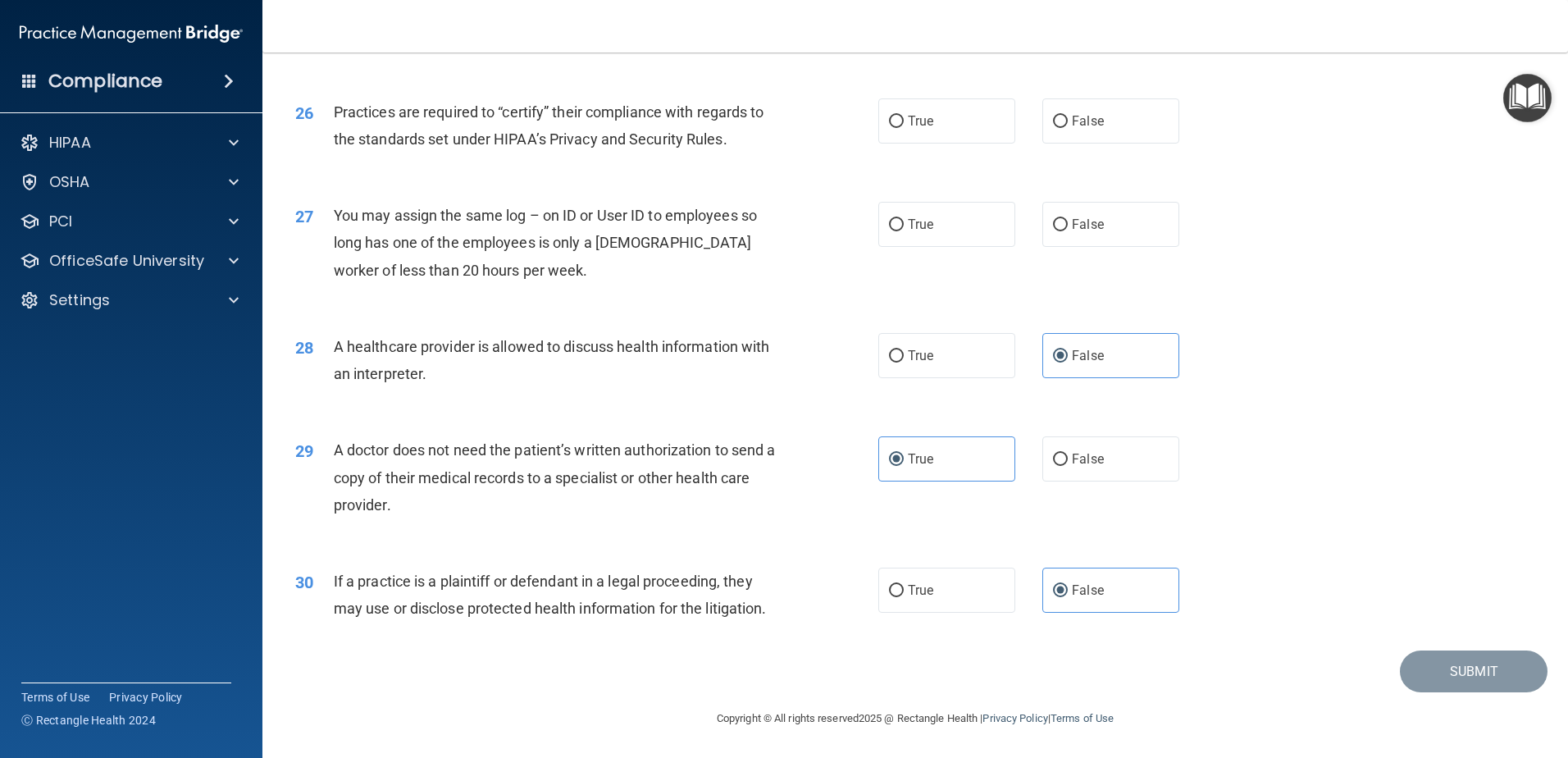
click at [1373, 268] on div "27 You may assign the same log – on ID or User ID to employees so long has one …" at bounding box center [915, 246] width 1264 height 131
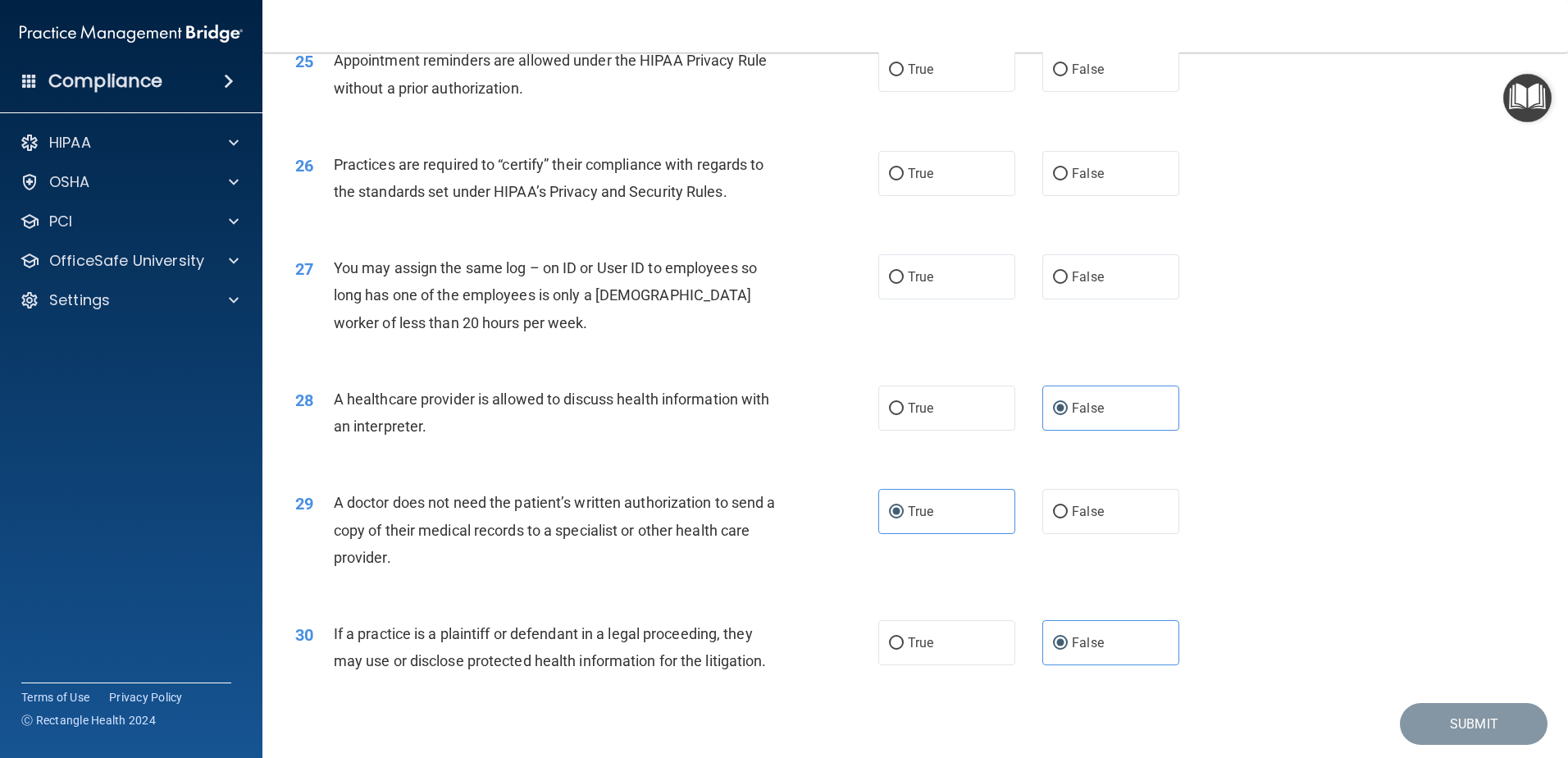
scroll to position [2978, 0]
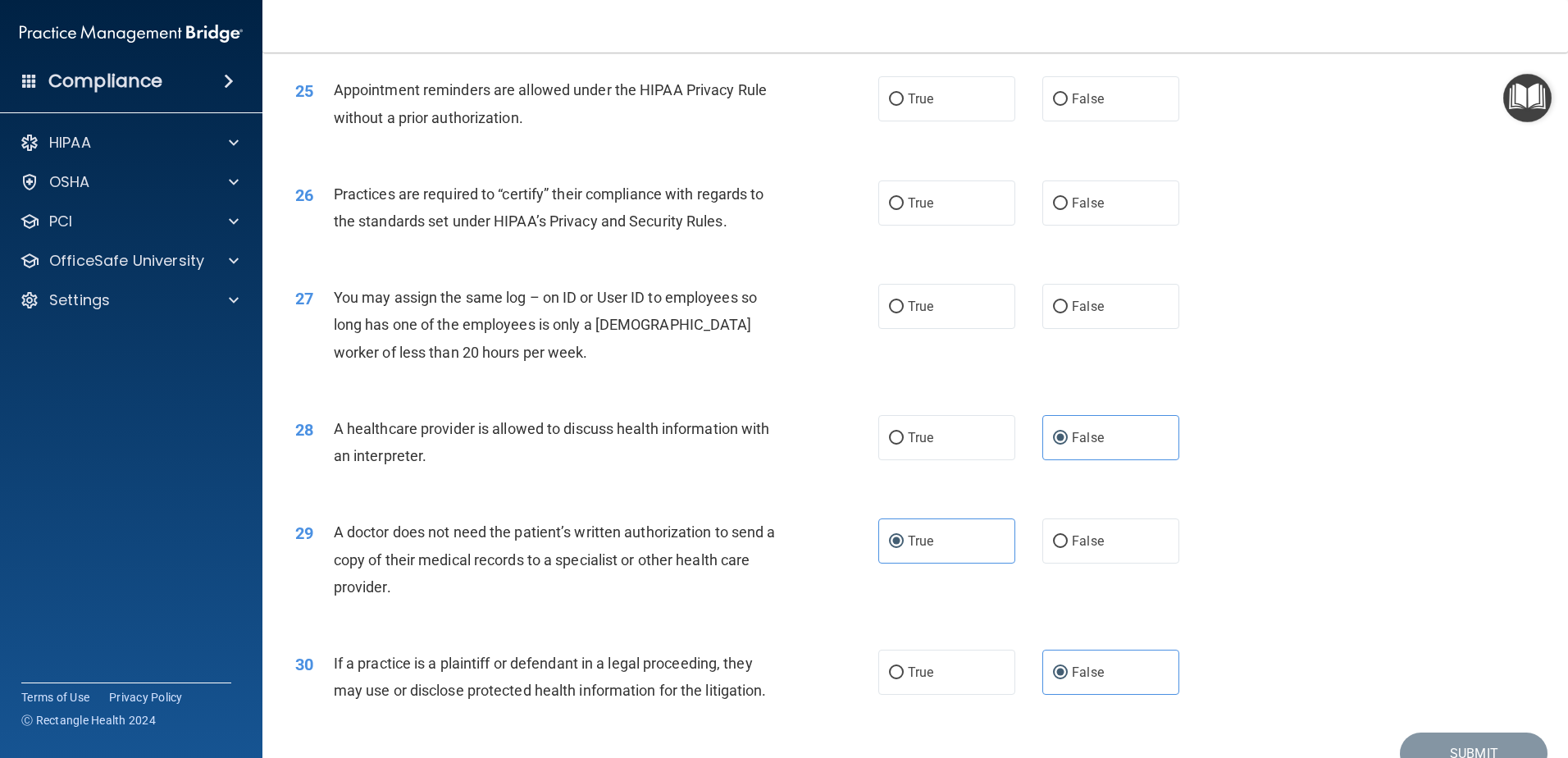
click at [1331, 362] on div "27 You may assign the same log – on ID or User ID to employees so long has one …" at bounding box center [915, 328] width 1264 height 131
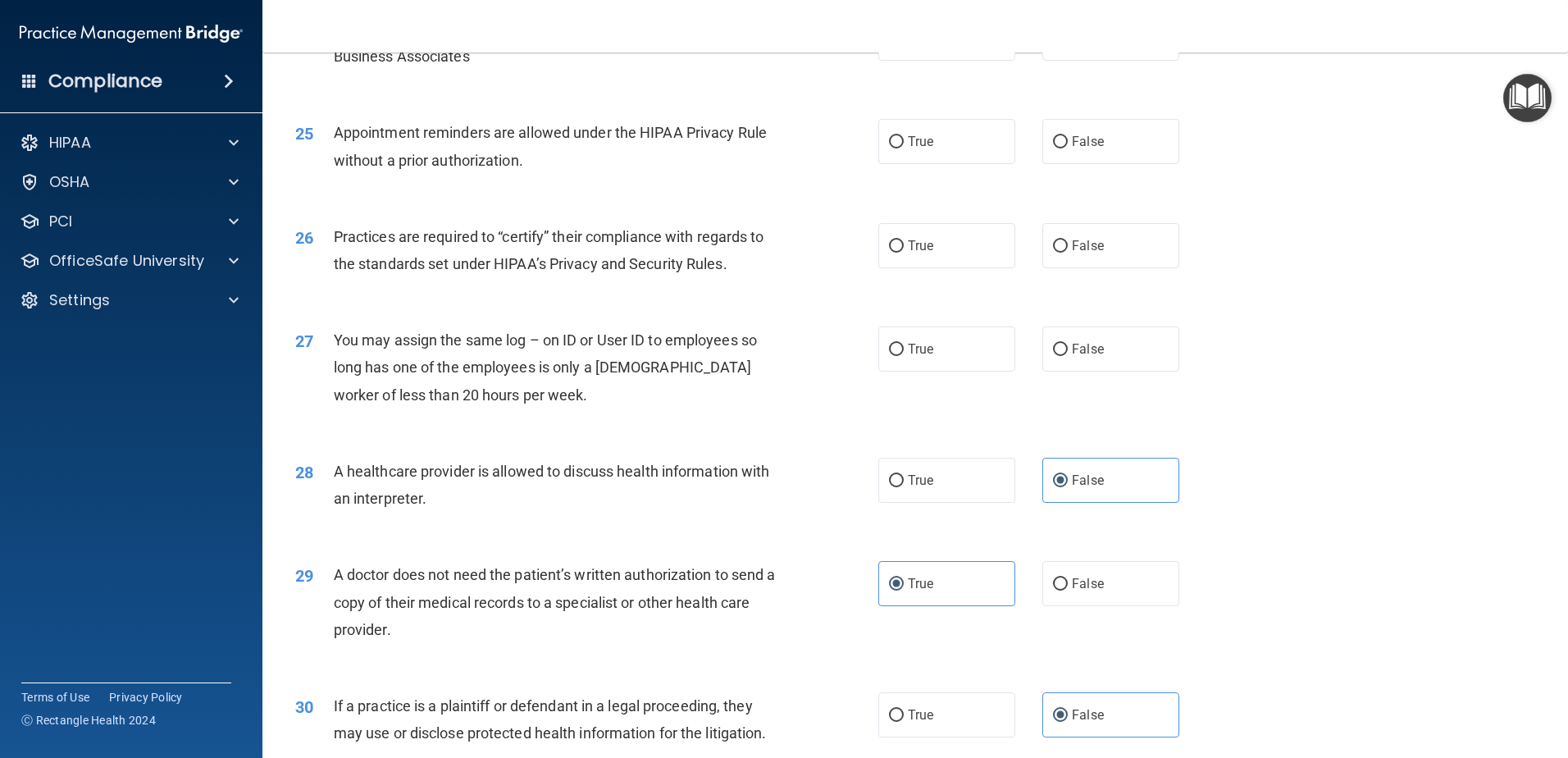
scroll to position [2895, 0]
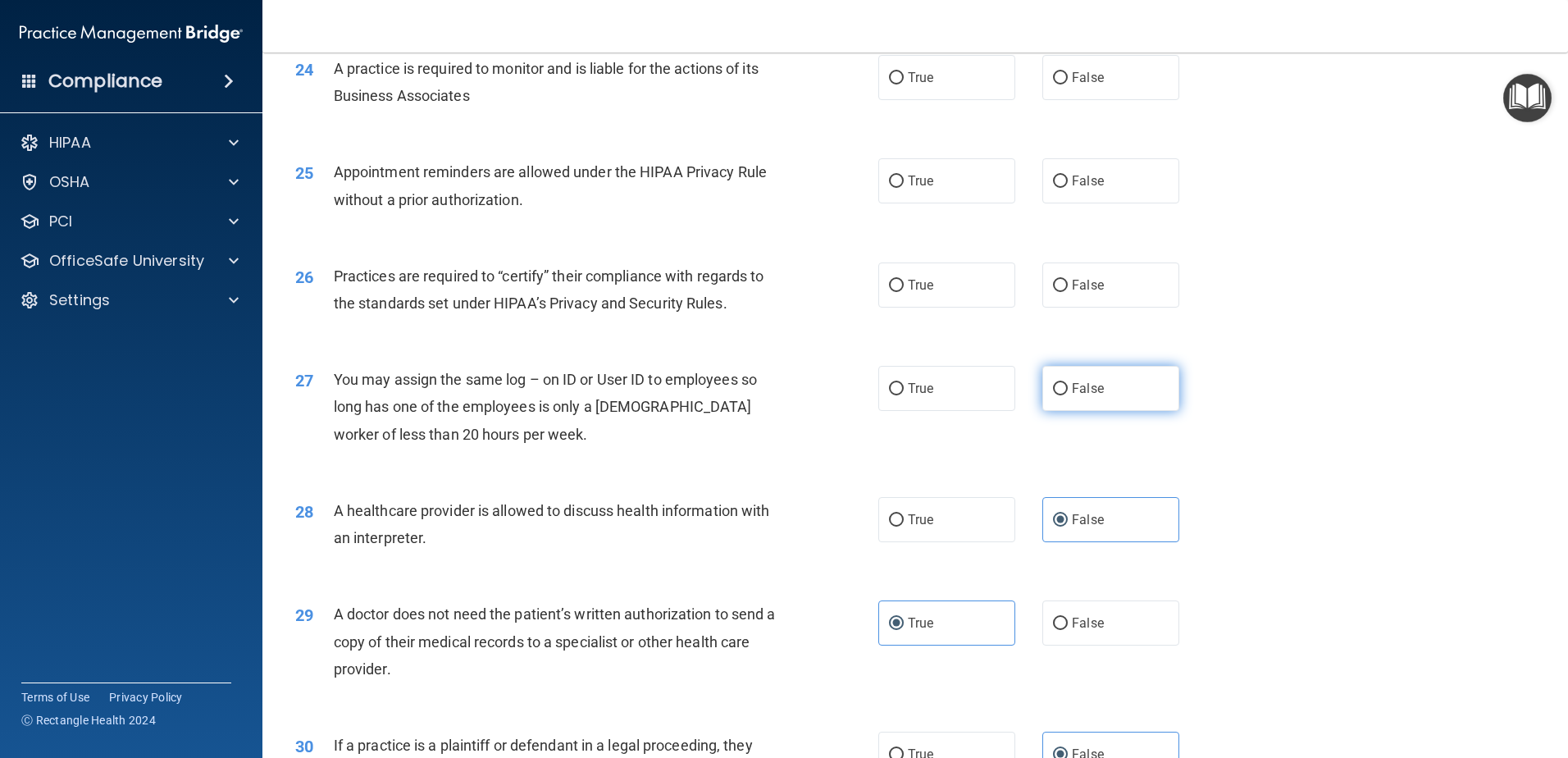
click at [1071, 383] on span "False" at bounding box center [1087, 388] width 32 height 16
click at [1064, 383] on input "False" at bounding box center [1059, 389] width 15 height 12
radio input "true"
click at [917, 287] on span "True" at bounding box center [920, 285] width 26 height 16
click at [904, 287] on input "True" at bounding box center [896, 286] width 15 height 12
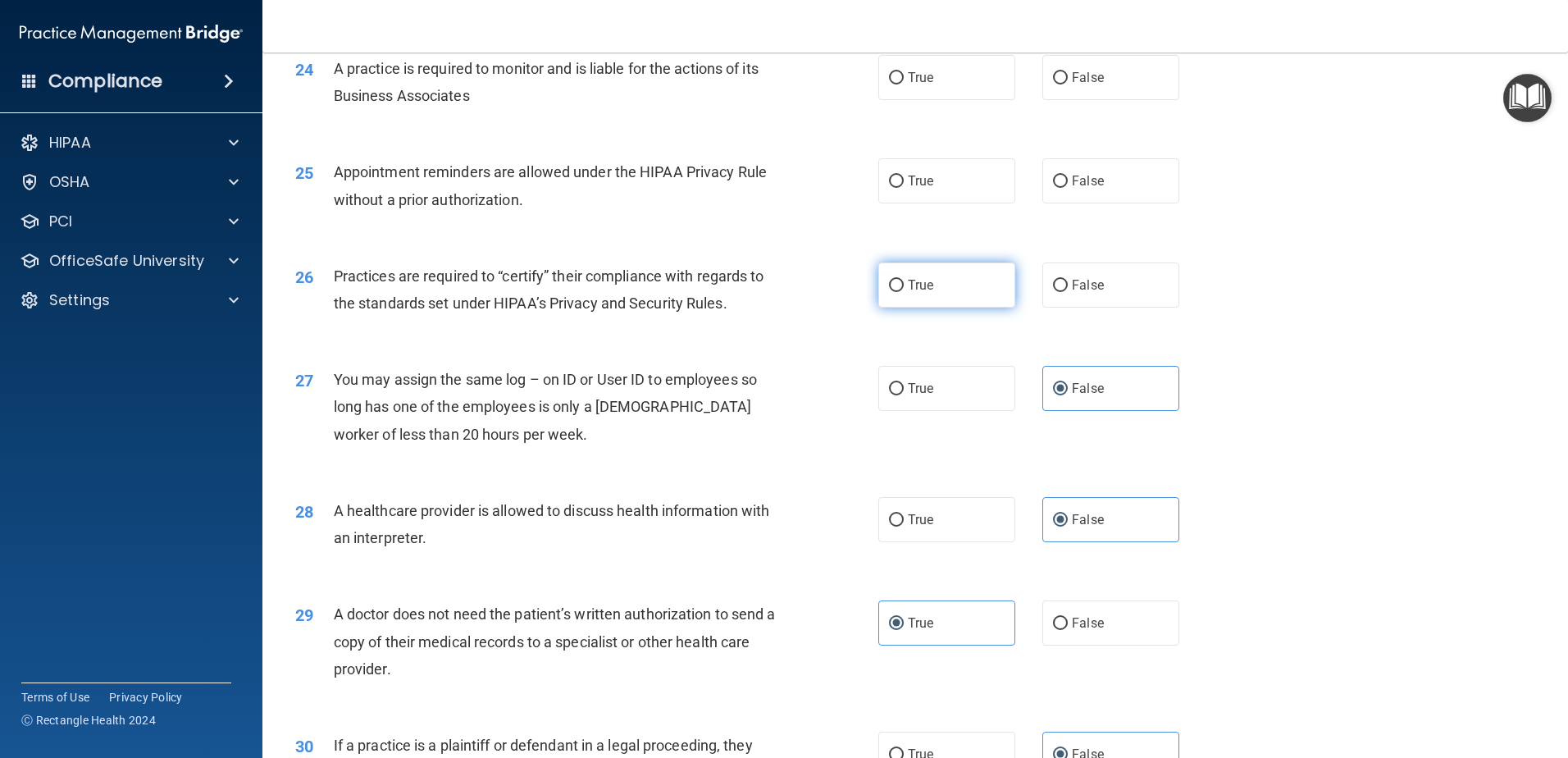
radio input "true"
click at [1396, 237] on div "25 Appointment reminders are allowed under the HIPAA Privacy Rule without a pri…" at bounding box center [915, 189] width 1264 height 103
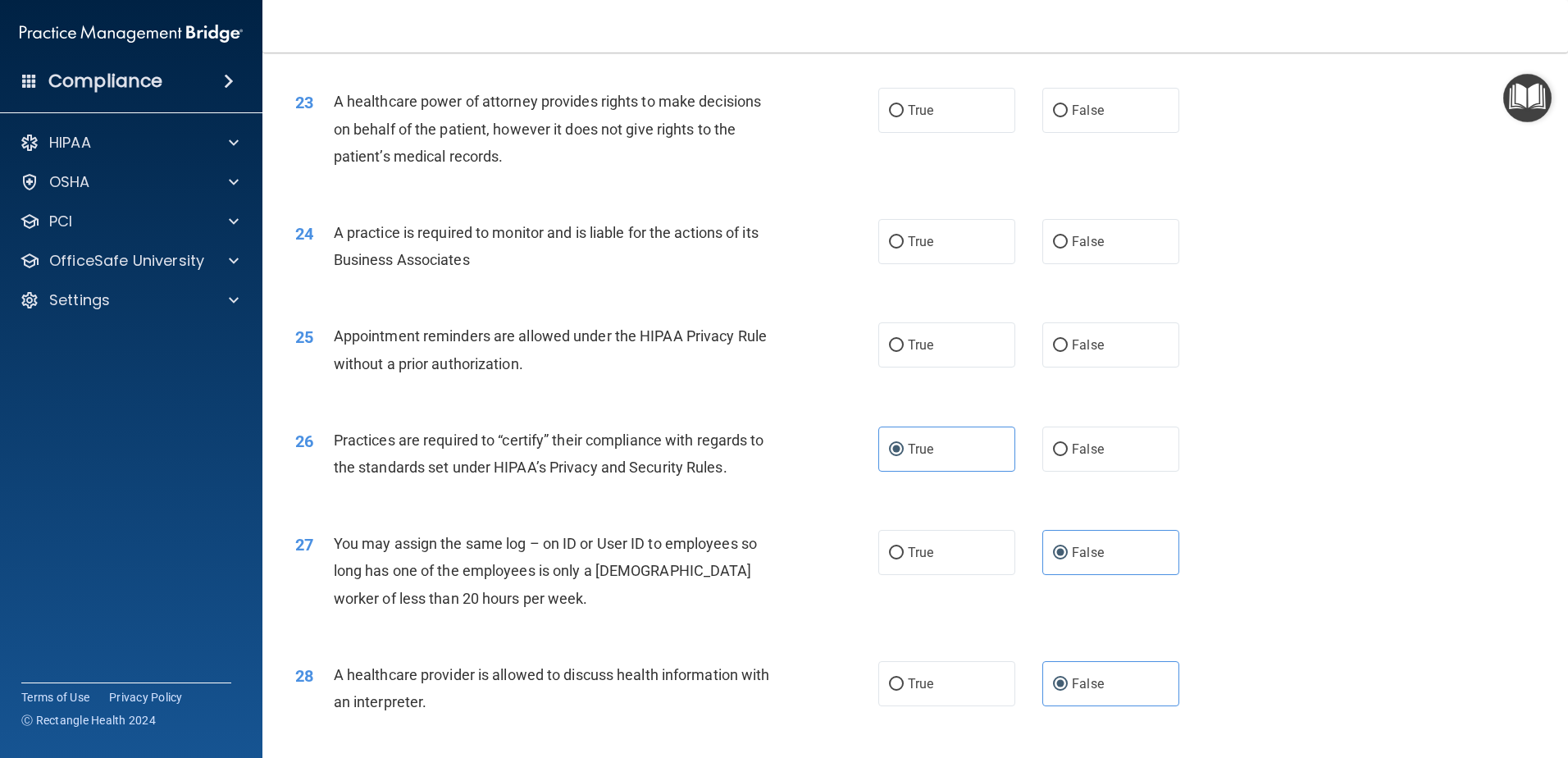
scroll to position [2650, 0]
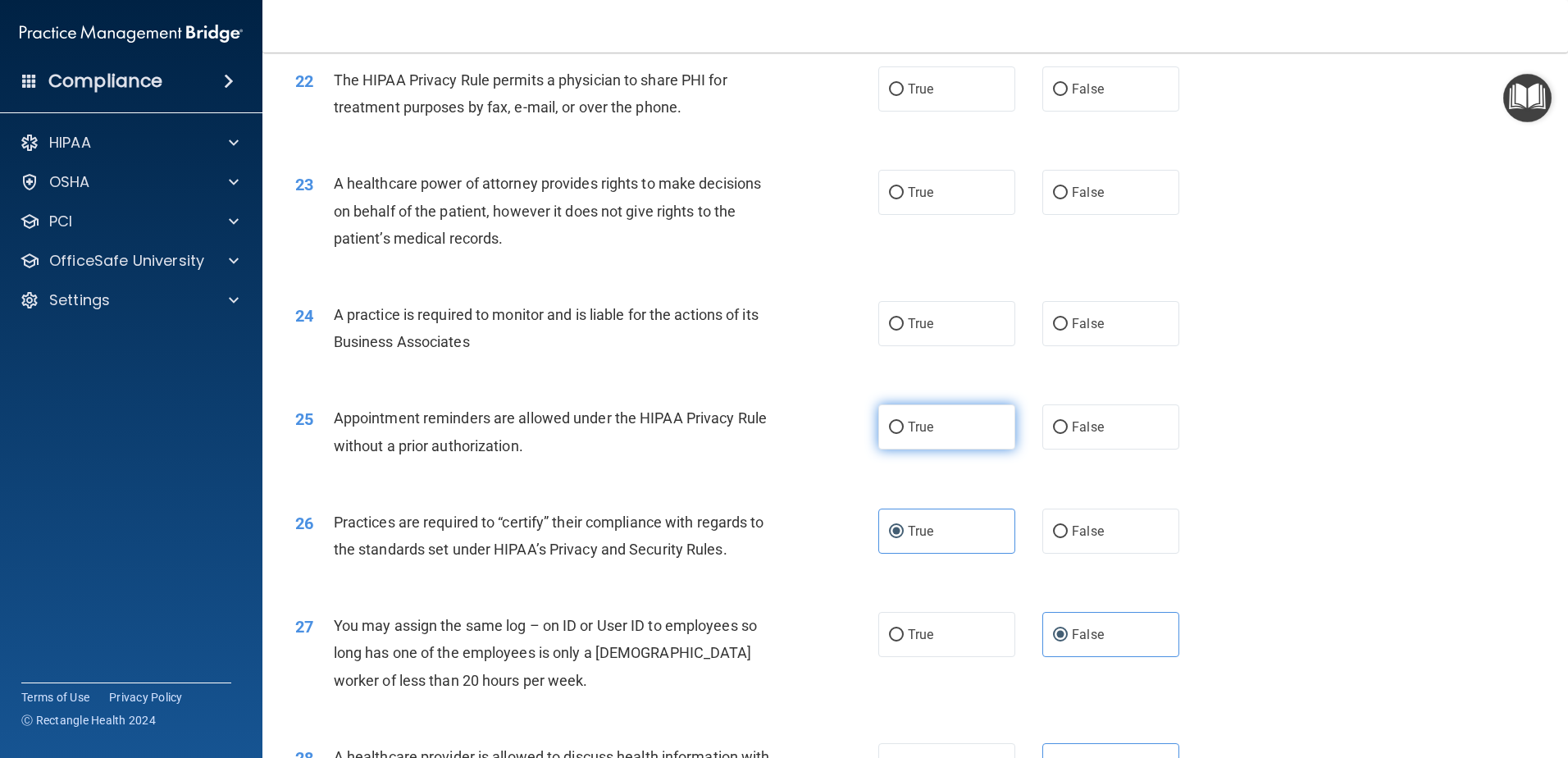
click at [988, 443] on label "True" at bounding box center [946, 427] width 137 height 45
click at [904, 434] on input "True" at bounding box center [896, 428] width 15 height 12
radio input "true"
click at [952, 321] on label "True" at bounding box center [946, 323] width 137 height 45
click at [904, 321] on input "True" at bounding box center [896, 324] width 15 height 12
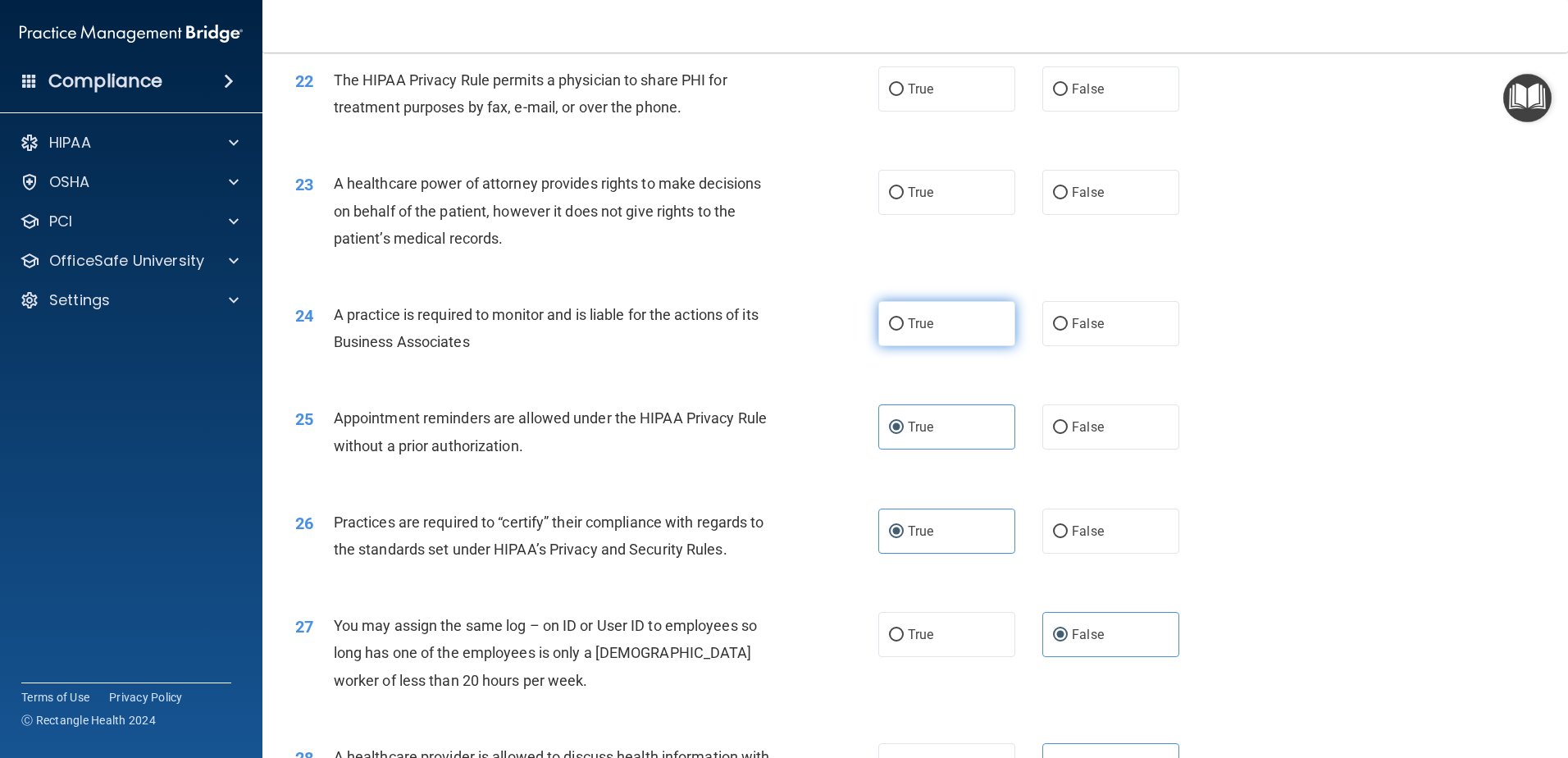
radio input "true"
click at [1422, 177] on div "23 A healthcare power of attorney provides rights to make decisions on behalf o…" at bounding box center [915, 214] width 1264 height 131
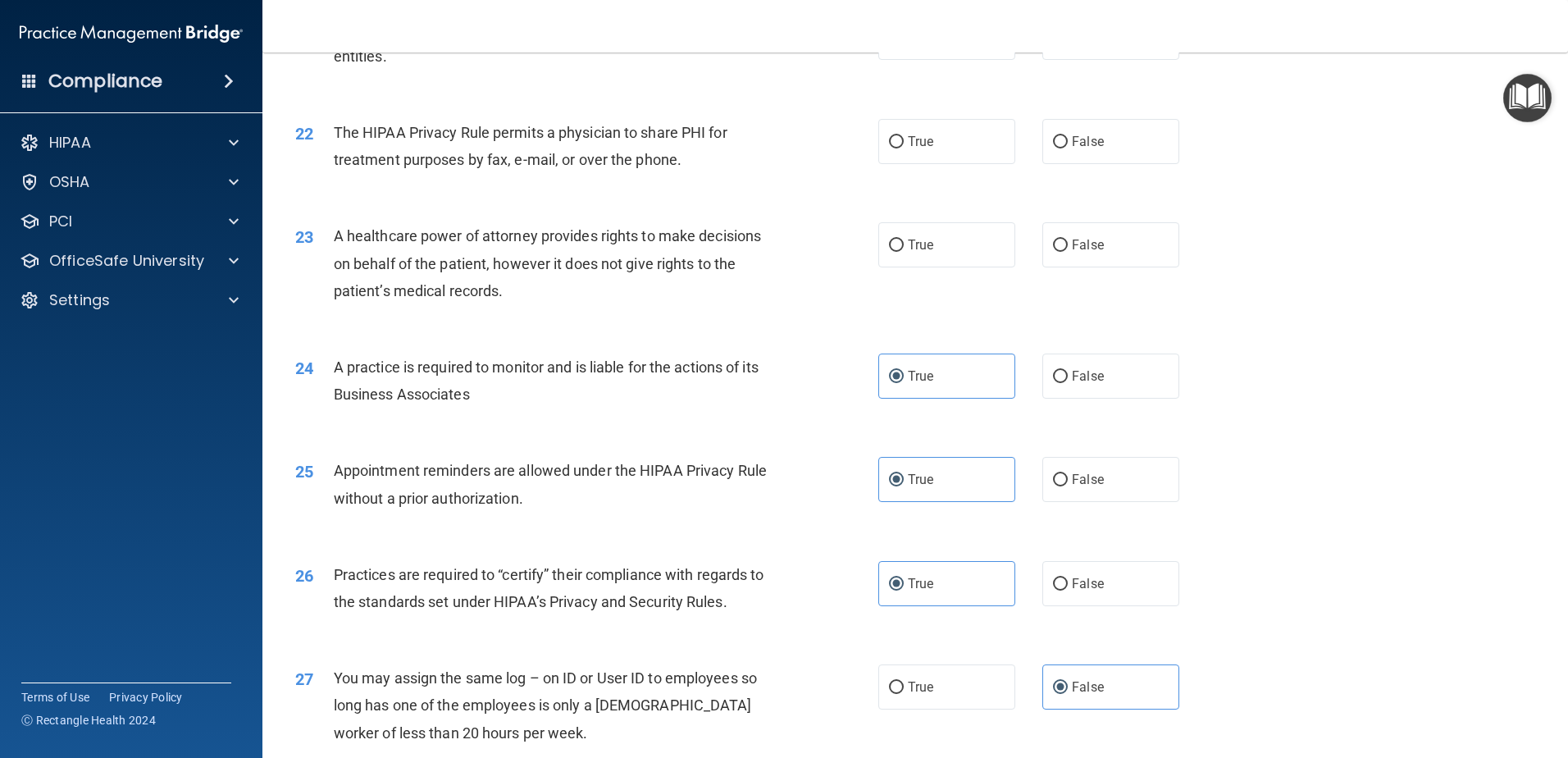
scroll to position [2568, 0]
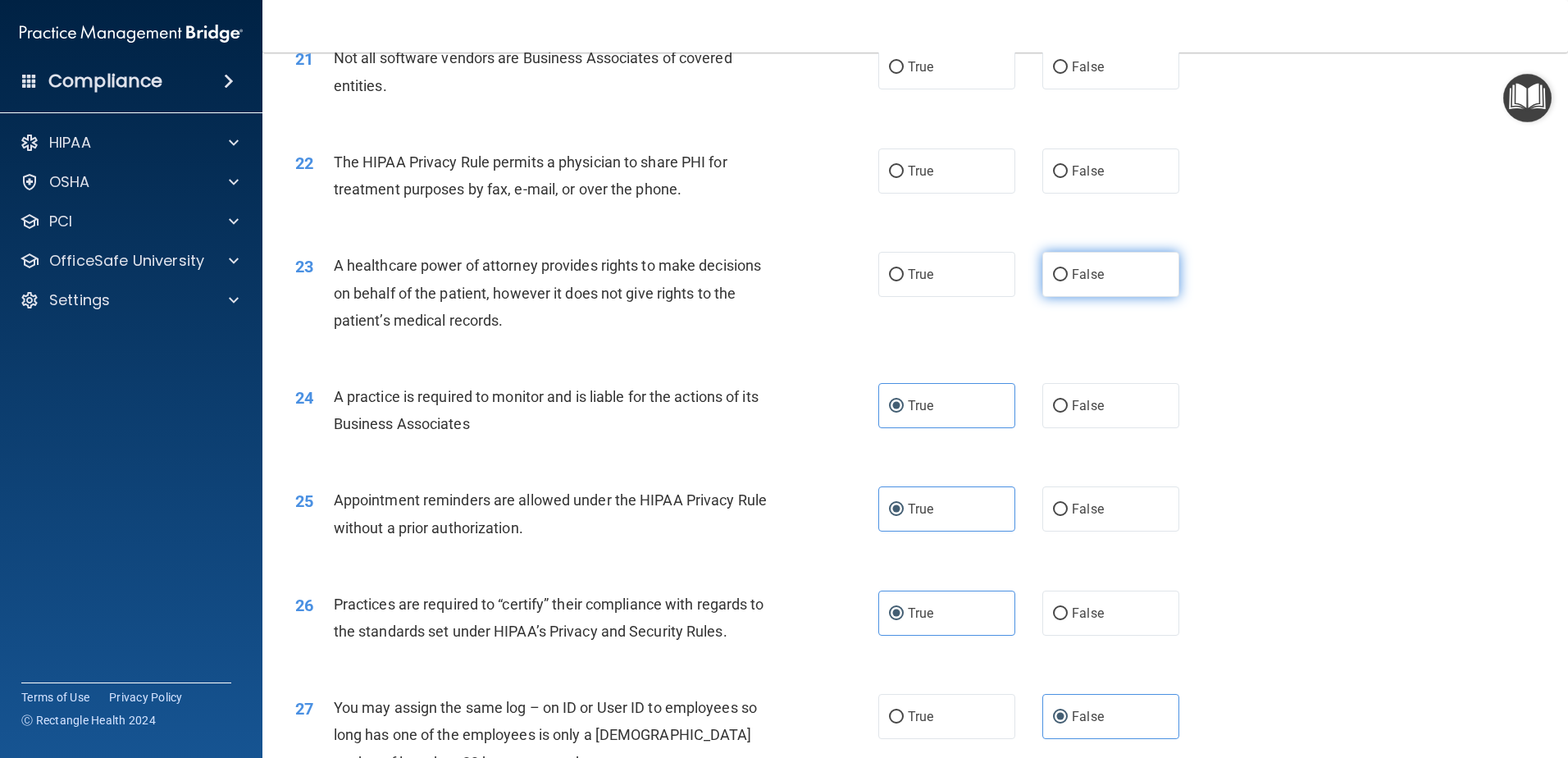
click at [1064, 265] on label "False" at bounding box center [1110, 274] width 137 height 45
click at [1064, 269] on input "False" at bounding box center [1059, 275] width 15 height 12
radio input "true"
click at [1324, 220] on div "22 The HIPAA Privacy Rule permits a physician to share PHI for treatment purpos…" at bounding box center [915, 179] width 1264 height 103
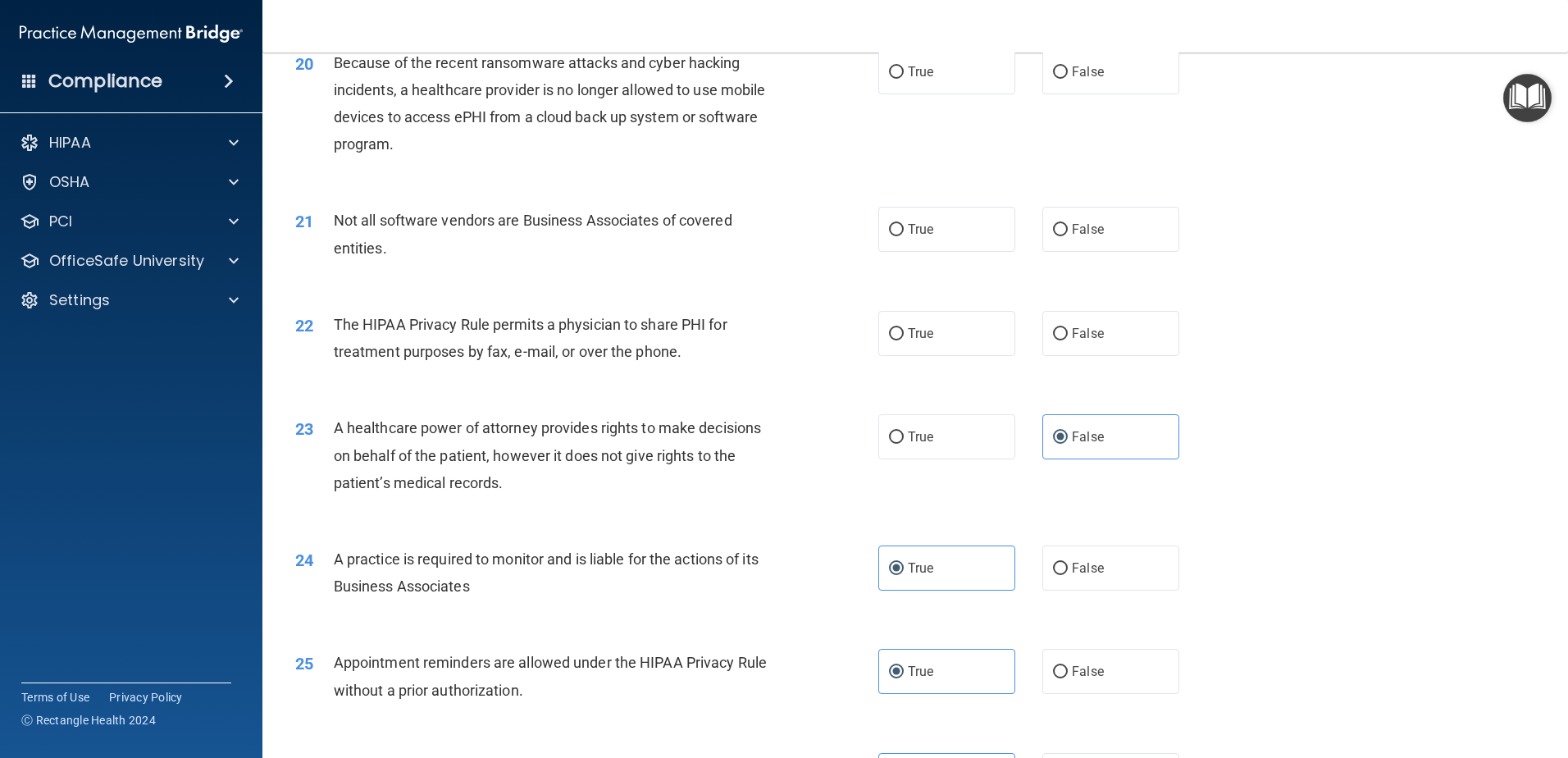
scroll to position [2403, 0]
click at [957, 356] on label "True" at bounding box center [946, 335] width 137 height 45
click at [904, 342] on input "True" at bounding box center [896, 335] width 15 height 12
radio input "true"
click at [1275, 253] on div "21 Not all software vendors are Business Associates of covered entities. True F…" at bounding box center [915, 240] width 1264 height 103
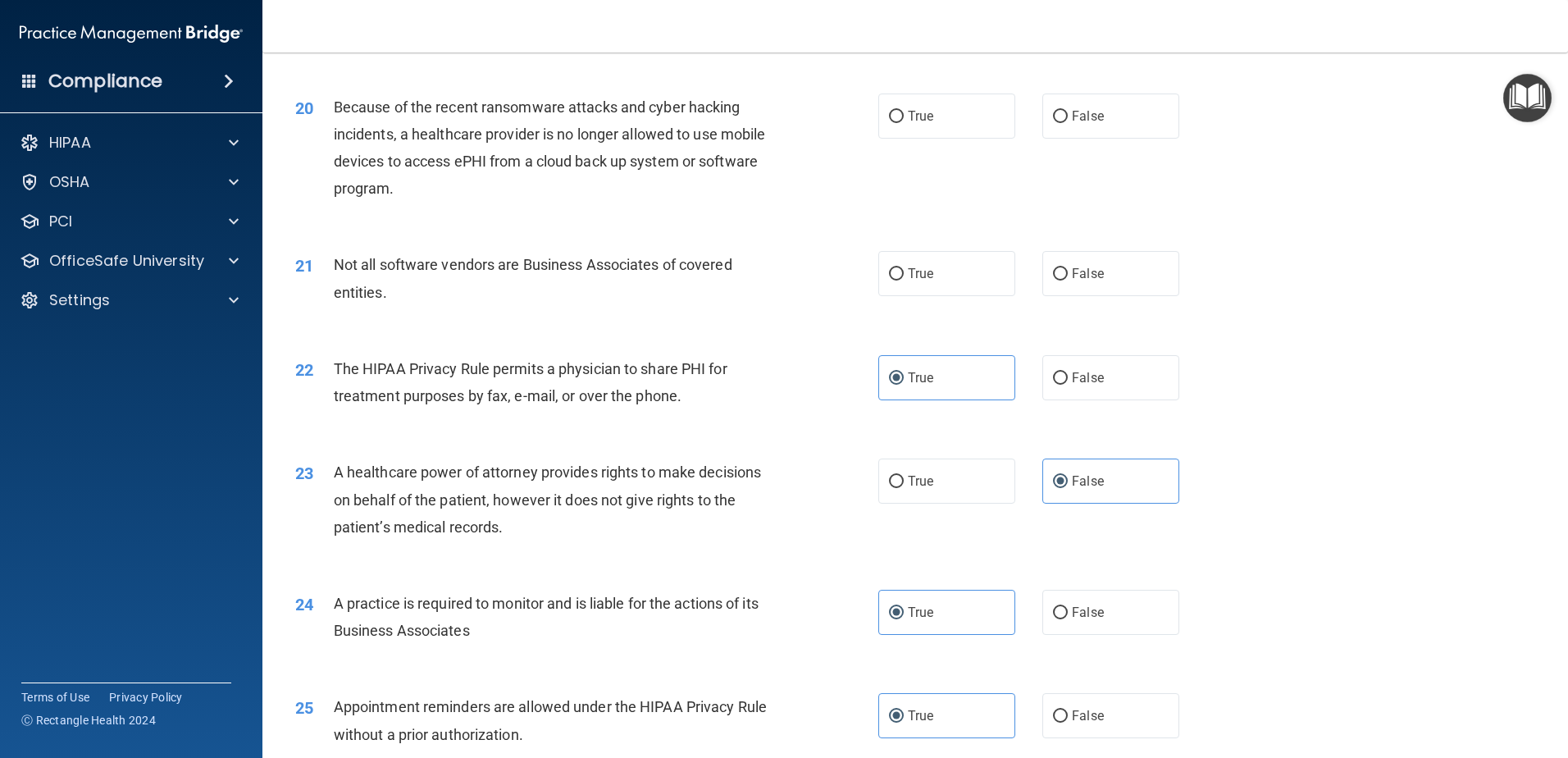
scroll to position [2321, 0]
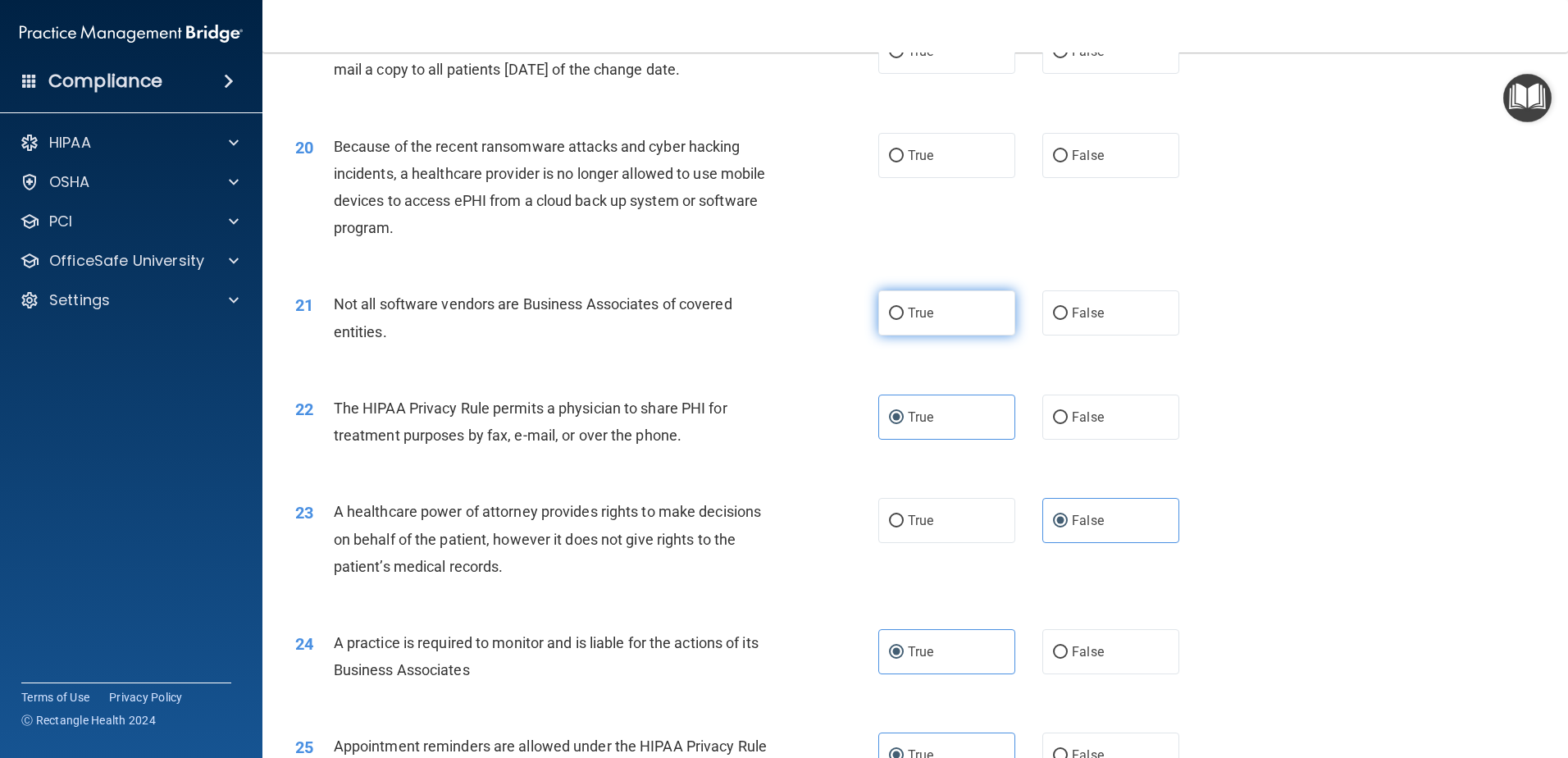
click at [914, 322] on label "True" at bounding box center [946, 312] width 137 height 45
click at [904, 319] on input "True" at bounding box center [896, 313] width 15 height 12
radio input "true"
click at [1332, 241] on div "20 Because of the recent ransomware attacks and cyber hacking incidents, a heal…" at bounding box center [915, 191] width 1264 height 159
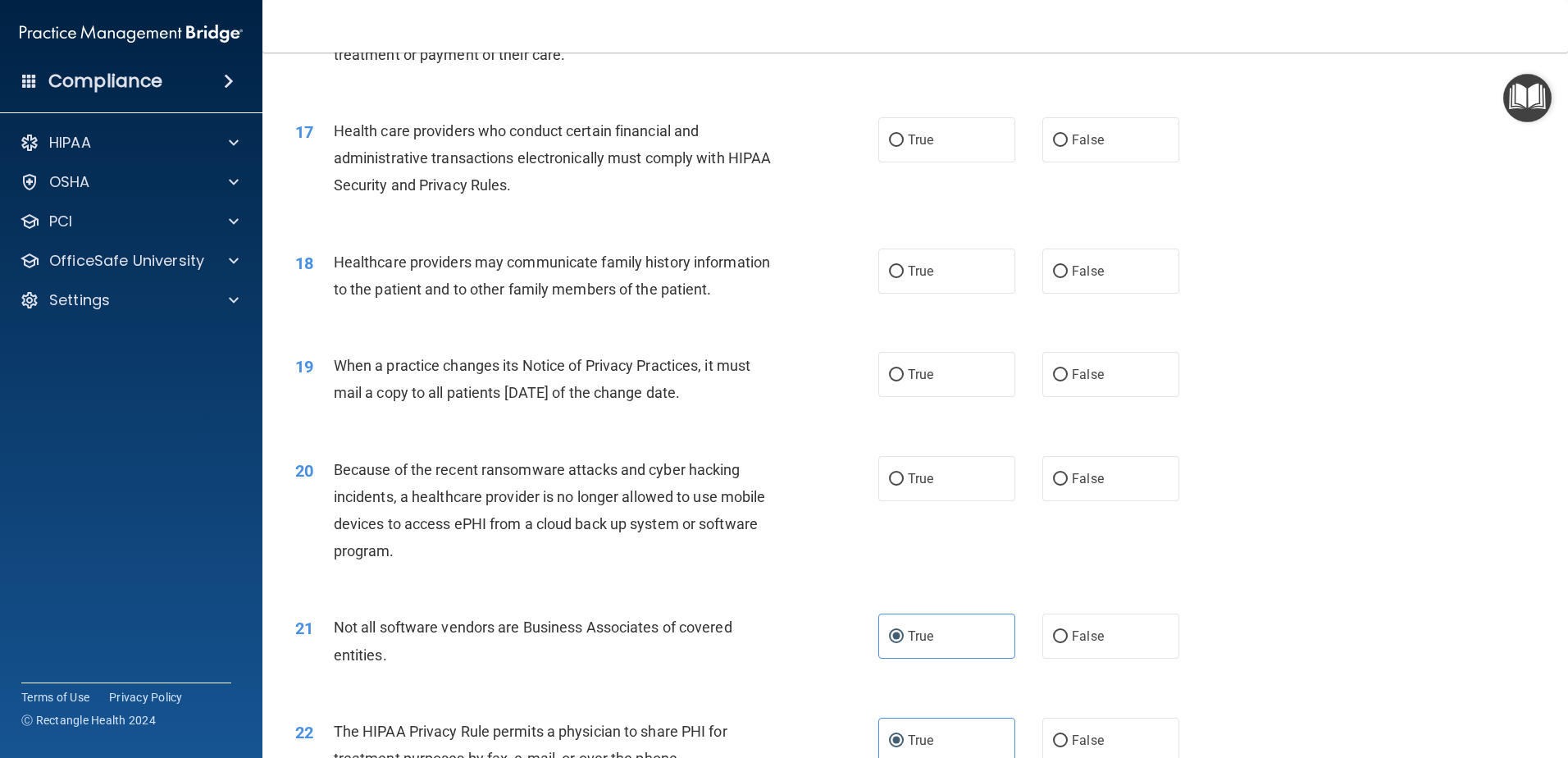
scroll to position [1993, 0]
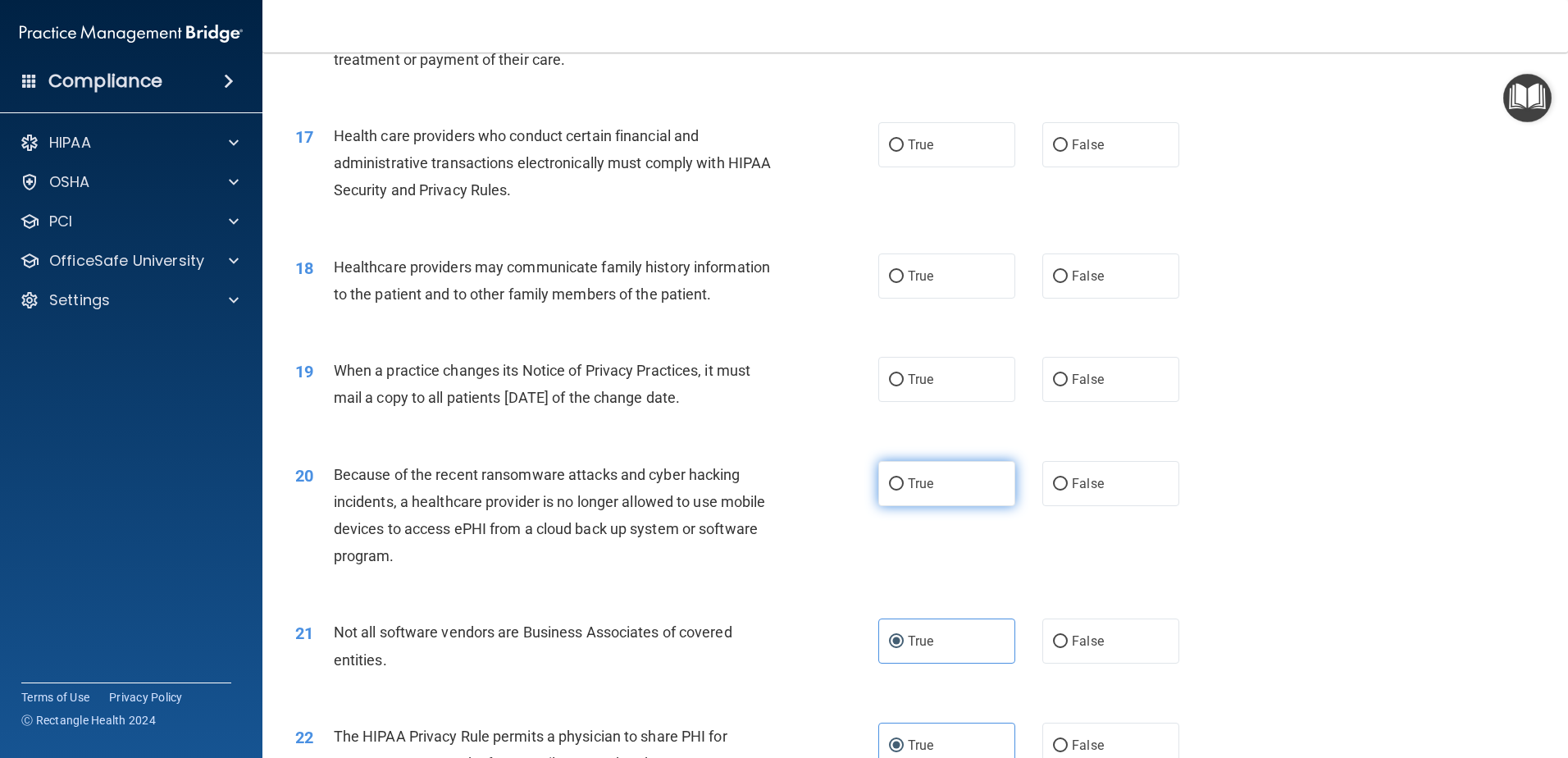
click at [958, 494] on label "True" at bounding box center [946, 484] width 137 height 45
click at [904, 490] on input "True" at bounding box center [896, 484] width 15 height 12
radio input "true"
click at [1104, 484] on label "False" at bounding box center [1110, 484] width 137 height 45
click at [1067, 484] on input "False" at bounding box center [1059, 484] width 15 height 12
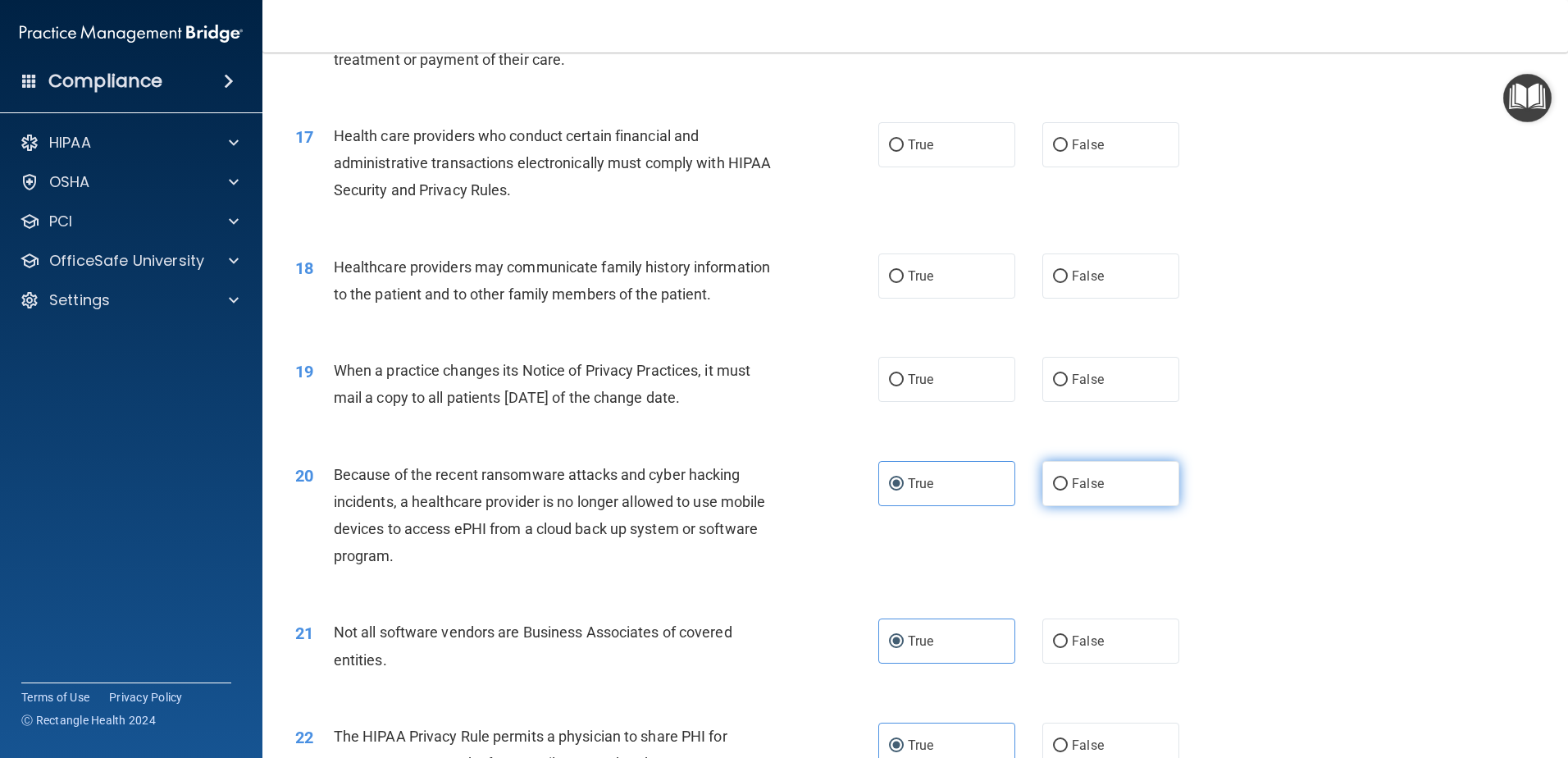
radio input "true"
radio input "false"
click at [1427, 314] on div "18 Healthcare providers may communicate family history information to the patie…" at bounding box center [915, 284] width 1264 height 103
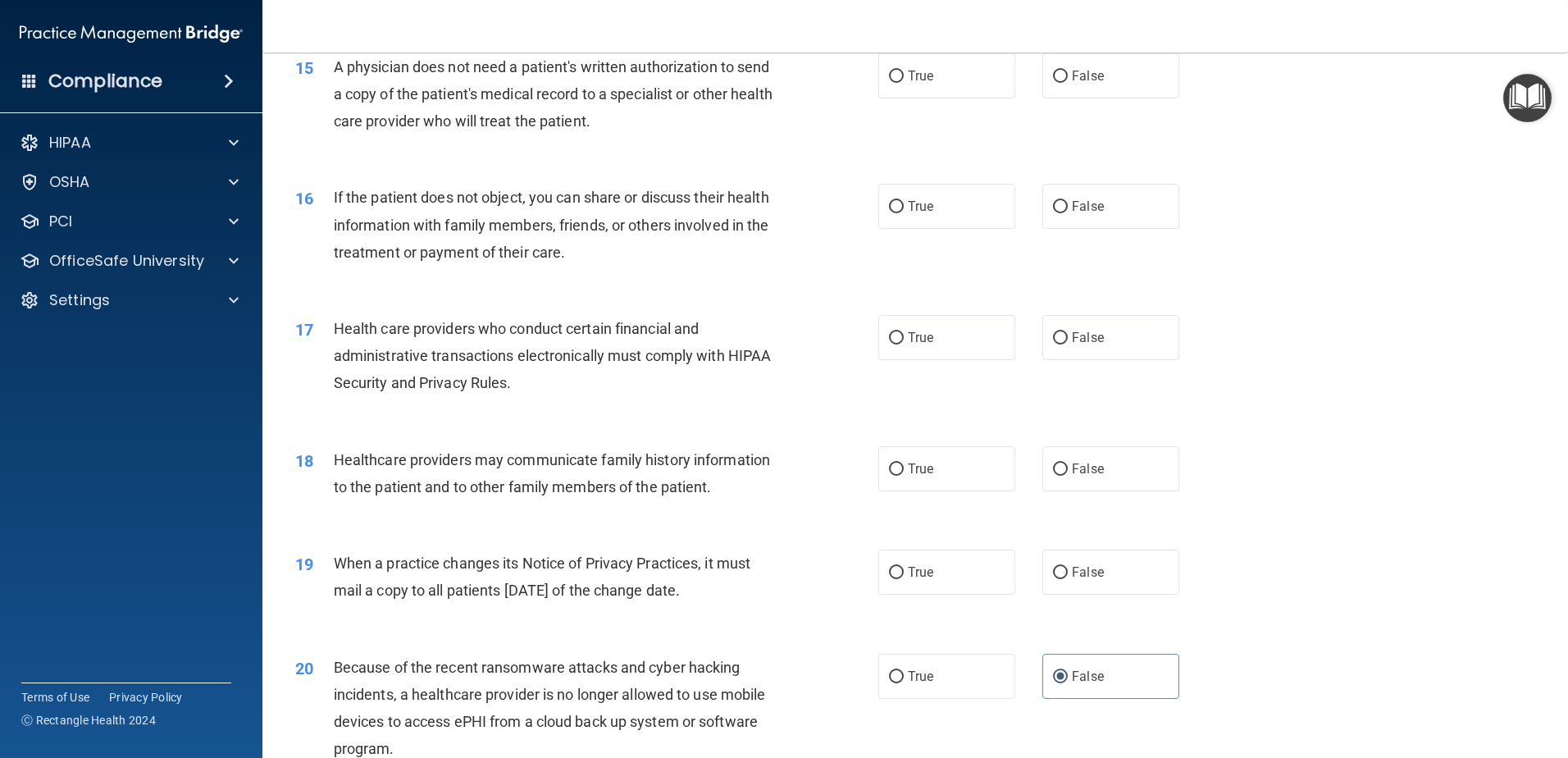
scroll to position [1829, 0]
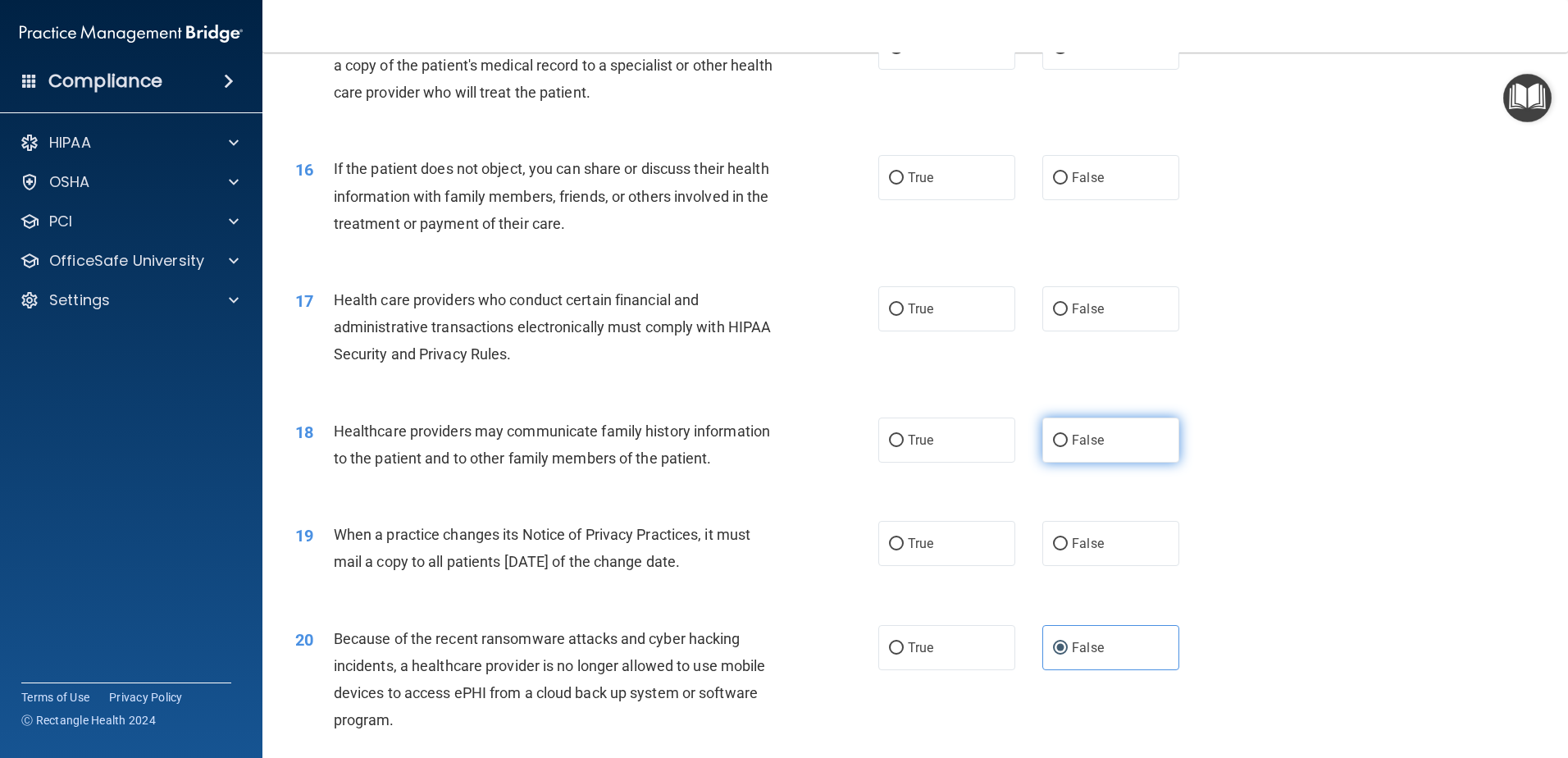
click at [1075, 432] on label "False" at bounding box center [1110, 440] width 137 height 45
click at [1067, 435] on input "False" at bounding box center [1059, 441] width 15 height 12
radio input "true"
click at [1248, 329] on div "17 Health care providers who conduct certain financial and administrative trans…" at bounding box center [915, 331] width 1264 height 131
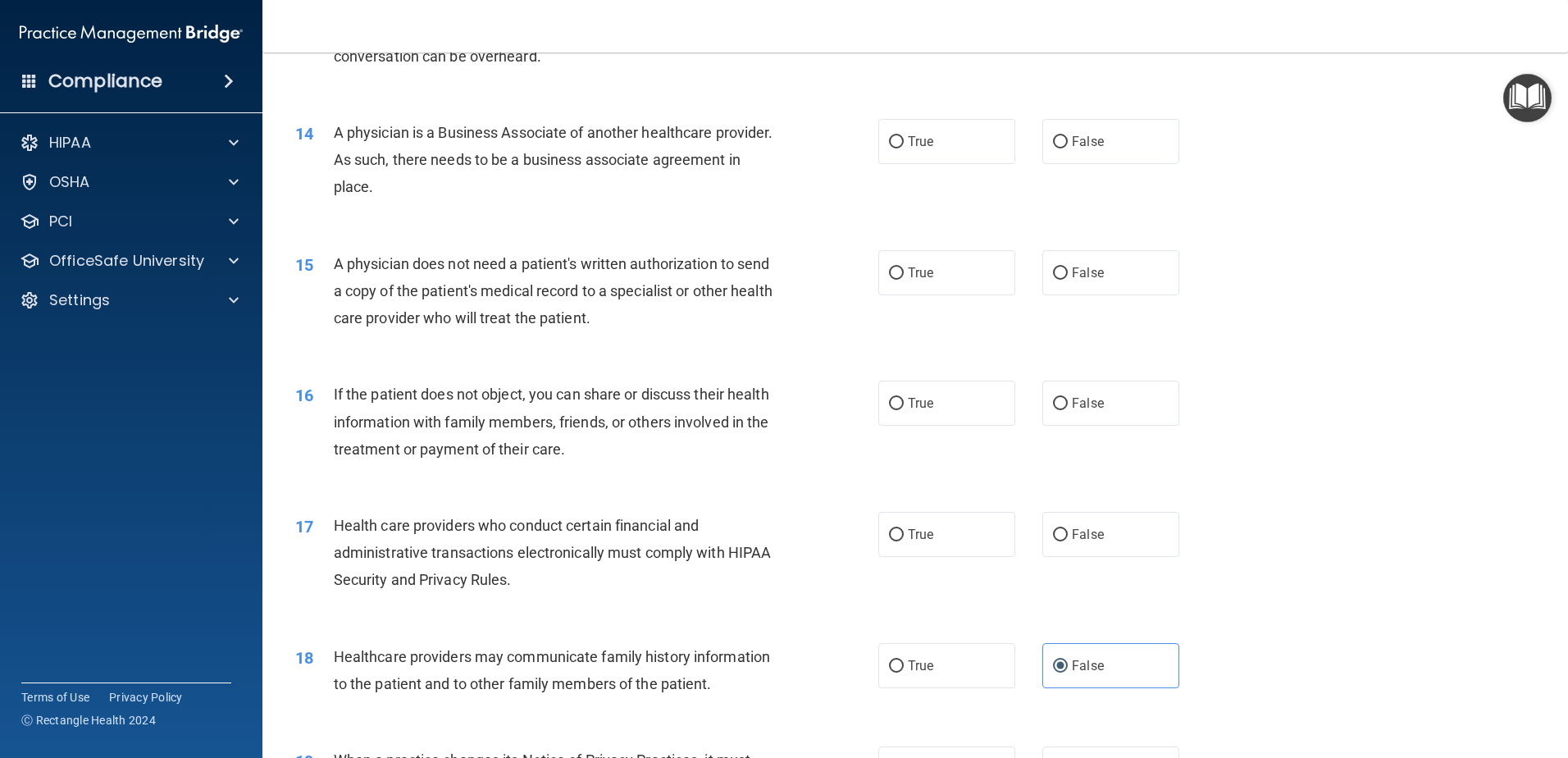
scroll to position [1583, 0]
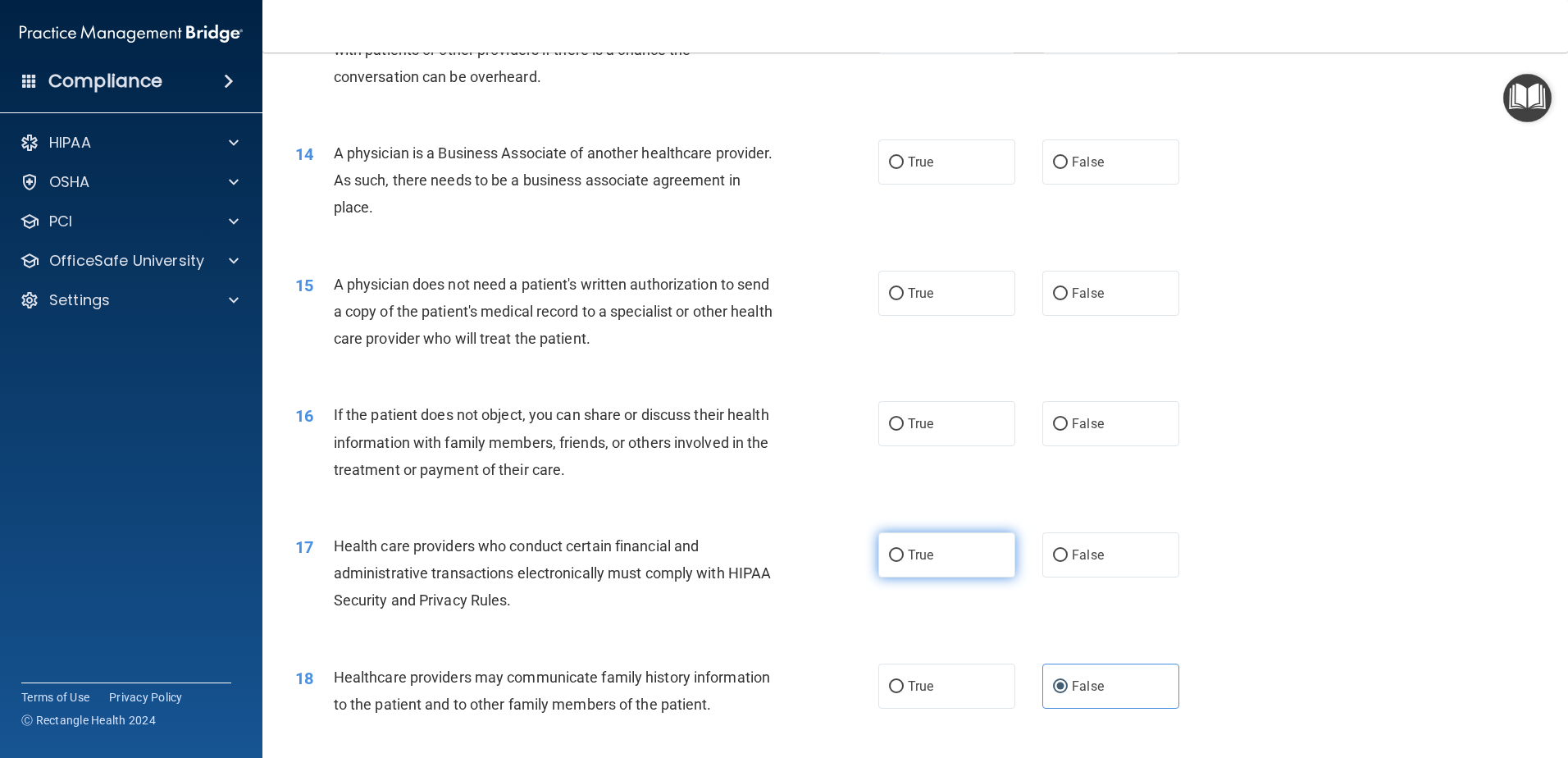
click at [938, 547] on label "True" at bounding box center [946, 555] width 137 height 45
click at [904, 549] on input "True" at bounding box center [896, 555] width 15 height 12
radio input "true"
click at [1050, 448] on div "16 If the patient does not object, you can share or discuss their health inform…" at bounding box center [915, 446] width 1264 height 131
click at [1071, 422] on span "False" at bounding box center [1087, 424] width 32 height 16
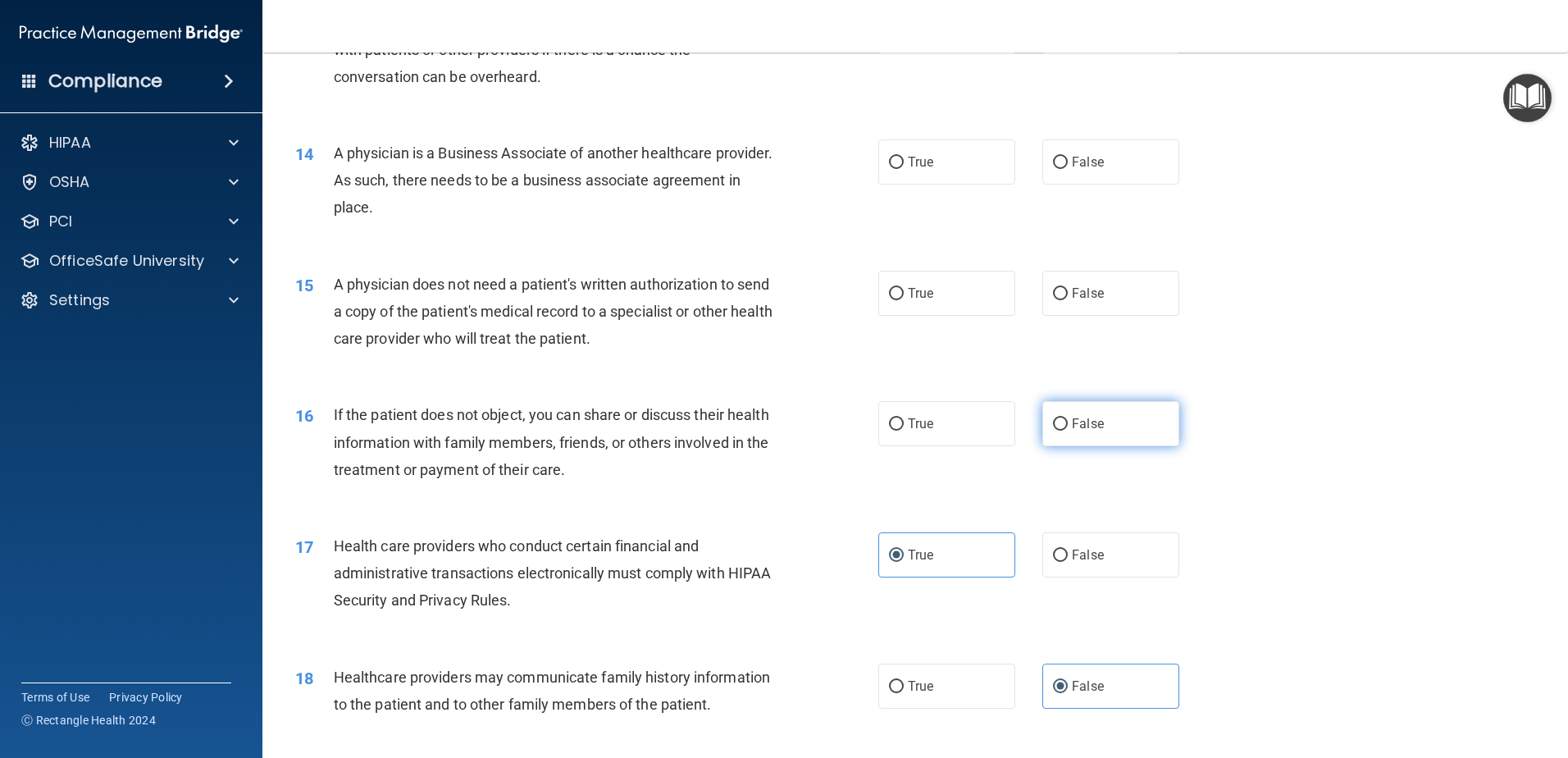
click at [1067, 422] on input "False" at bounding box center [1059, 424] width 15 height 12
radio input "true"
click at [1261, 362] on div "15 A physician does not need a patient's written authorization to send a copy o…" at bounding box center [915, 315] width 1264 height 131
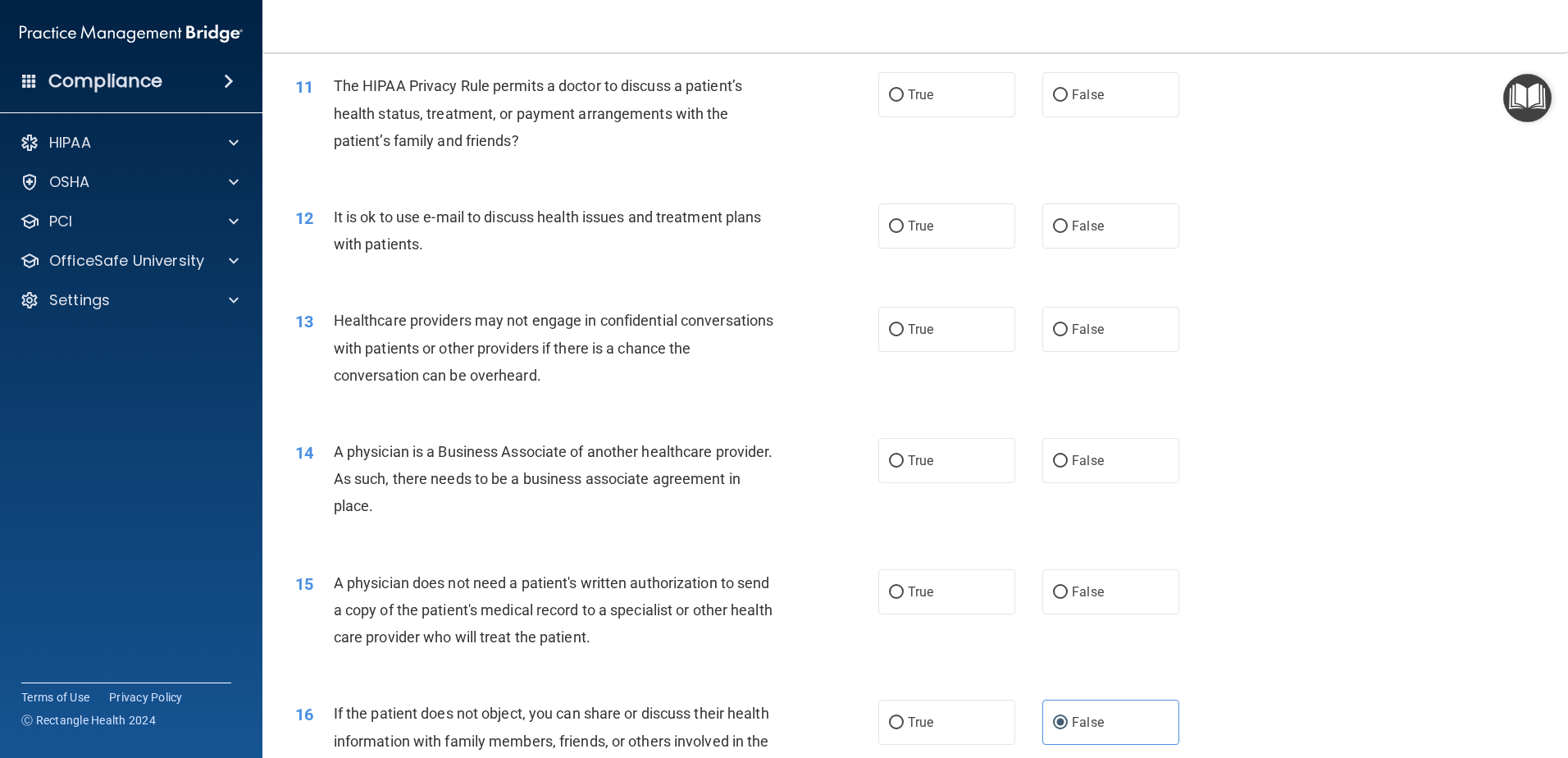
scroll to position [1256, 0]
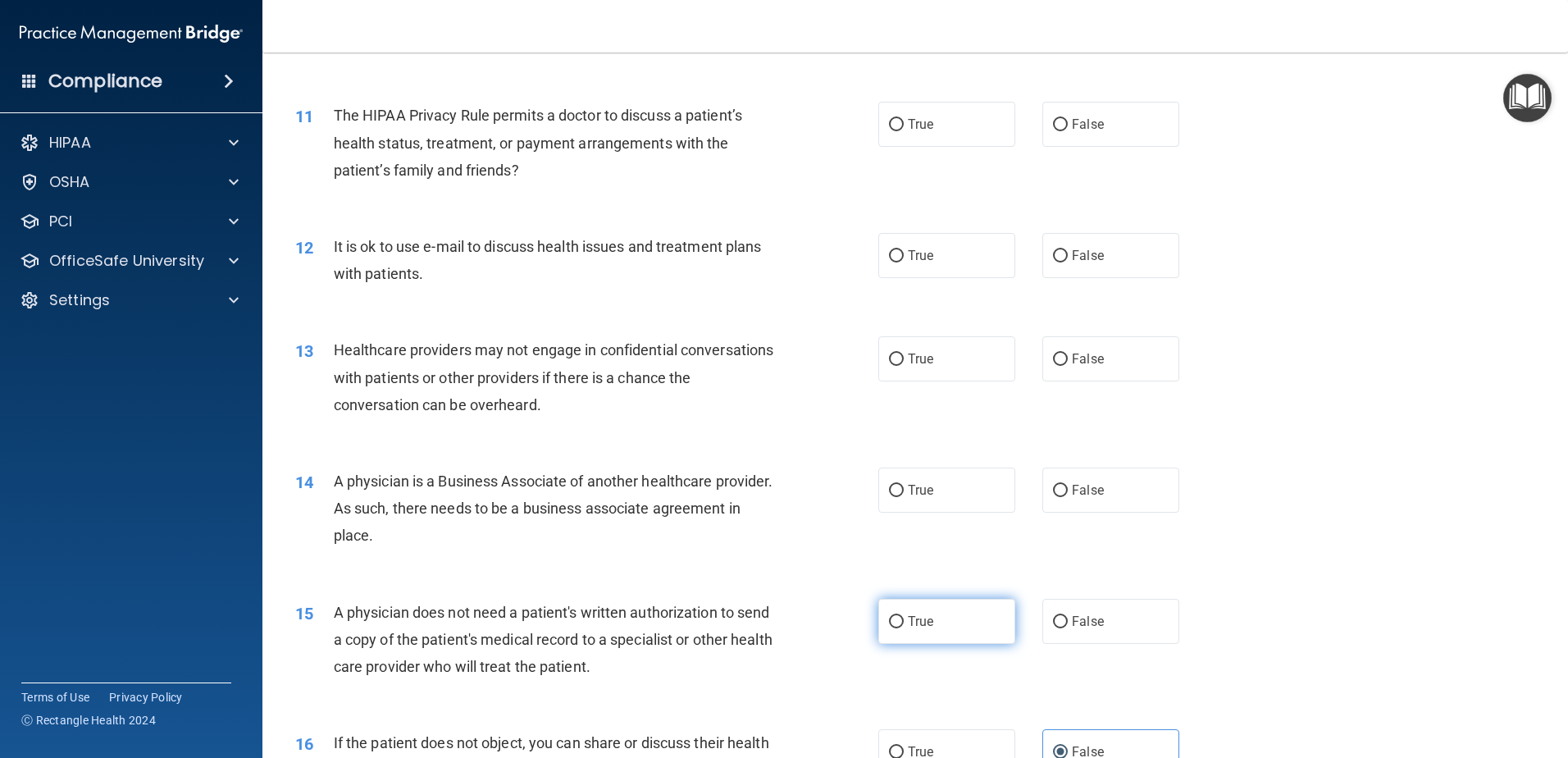
click at [933, 622] on label "True" at bounding box center [946, 621] width 137 height 45
click at [904, 622] on input "True" at bounding box center [896, 622] width 15 height 12
radio input "true"
click at [1250, 557] on div "14 A physician is a Business Associate of another healthcare provider. As such,…" at bounding box center [915, 512] width 1264 height 131
click at [1120, 498] on label "False" at bounding box center [1110, 490] width 137 height 45
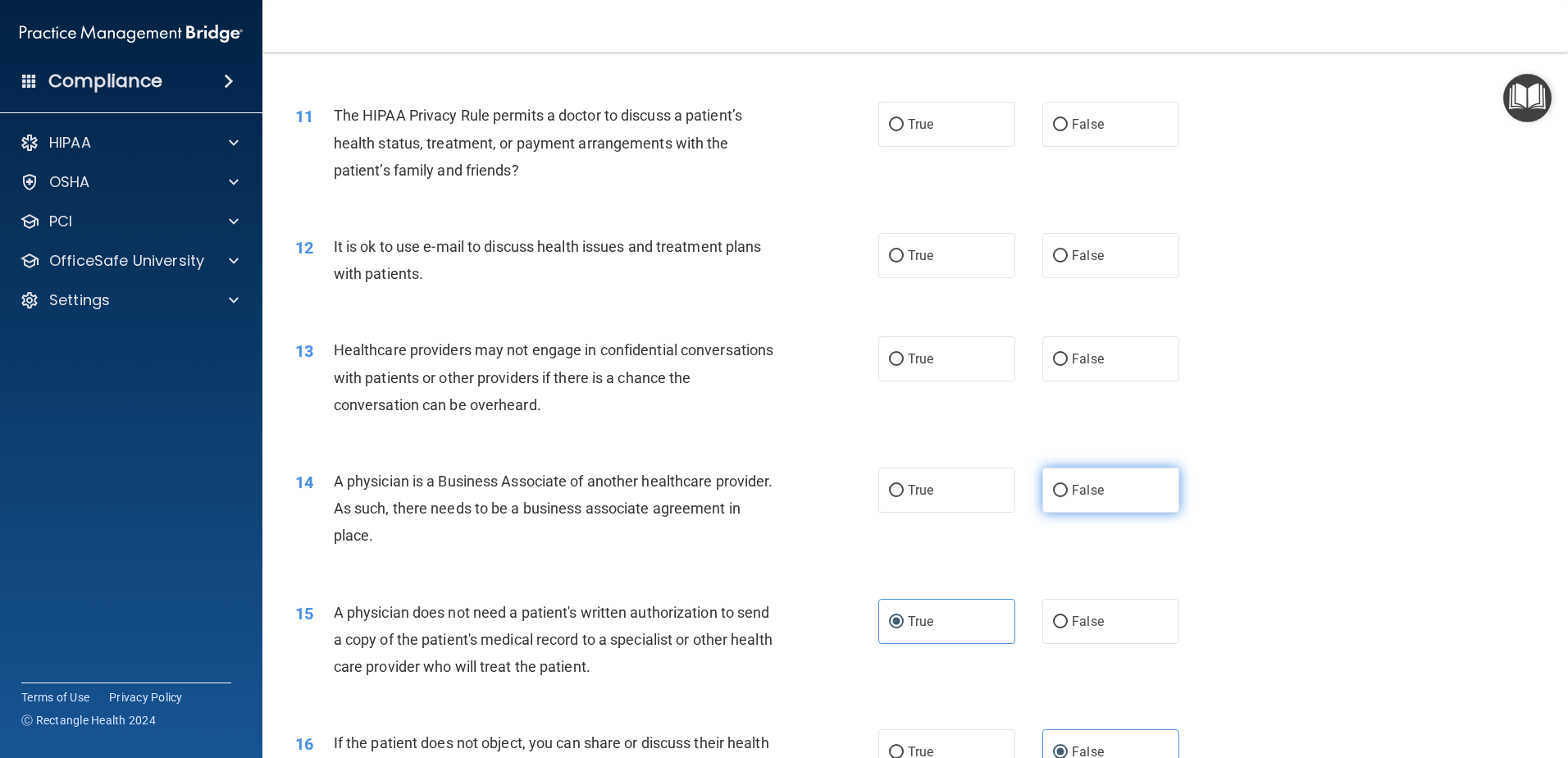
click at [1067, 497] on input "False" at bounding box center [1059, 491] width 15 height 12
radio input "true"
click at [1530, 343] on div "13 Healthcare providers may not engage in confidential conversations with patie…" at bounding box center [915, 380] width 1264 height 131
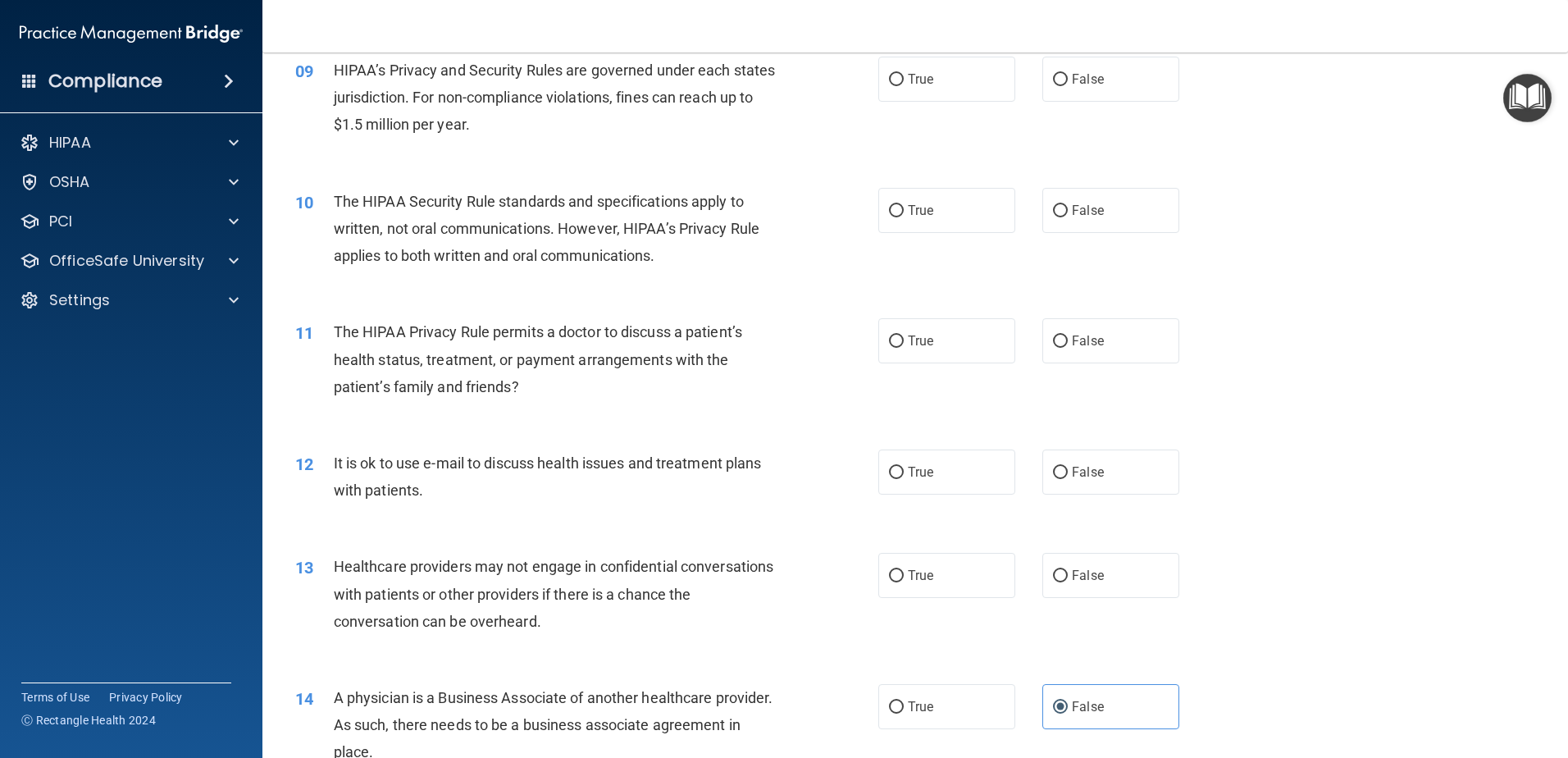
scroll to position [1009, 0]
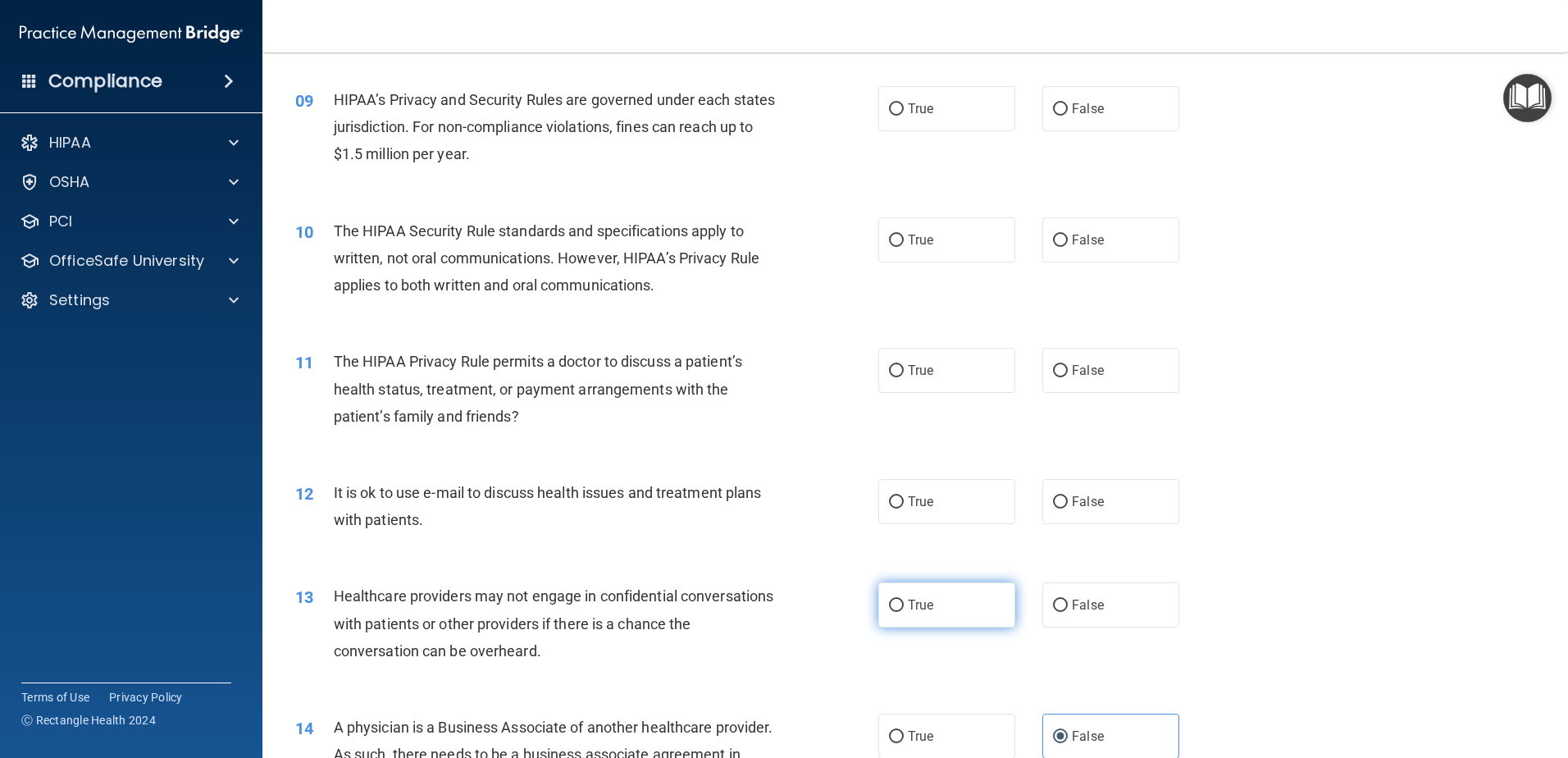
click at [915, 616] on label "True" at bounding box center [946, 605] width 137 height 45
click at [904, 612] on input "True" at bounding box center [896, 605] width 15 height 12
radio input "true"
click at [894, 520] on label "True" at bounding box center [946, 502] width 137 height 45
click at [894, 509] on input "True" at bounding box center [896, 502] width 15 height 12
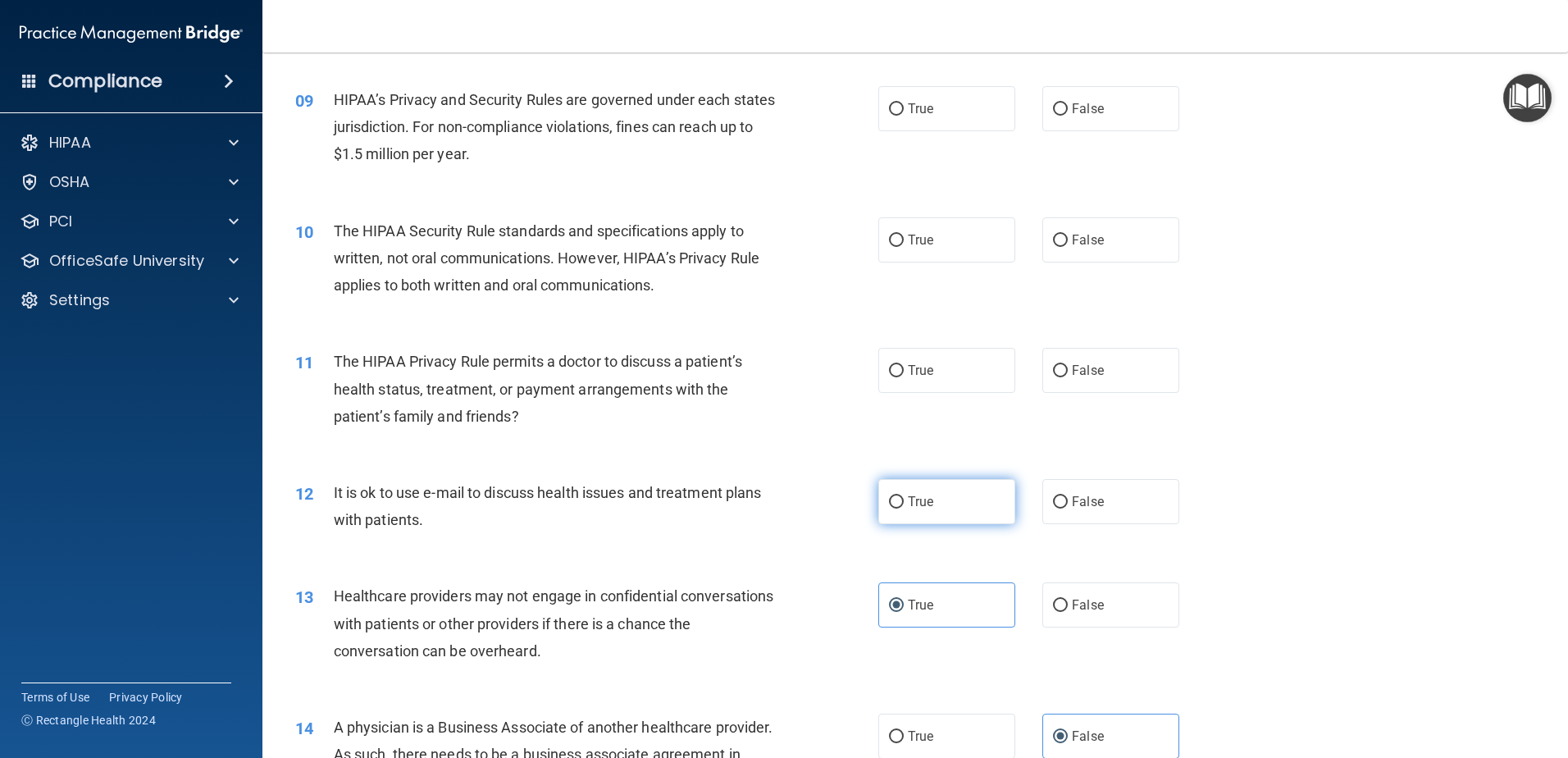
radio input "true"
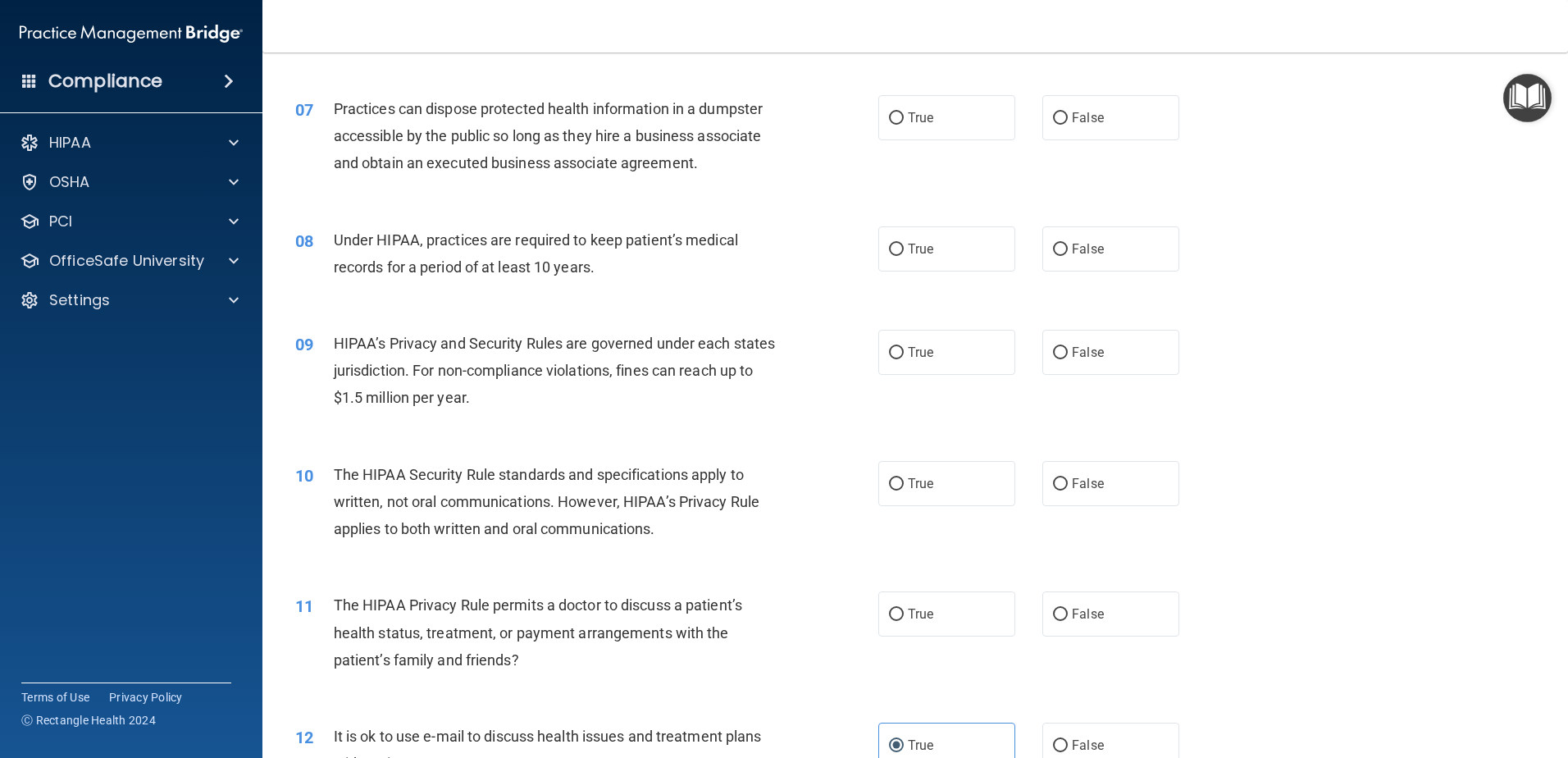
scroll to position [764, 0]
click at [951, 610] on label "True" at bounding box center [946, 616] width 137 height 45
click at [904, 611] on input "True" at bounding box center [896, 617] width 15 height 12
radio input "true"
click at [969, 476] on label "True" at bounding box center [946, 486] width 137 height 45
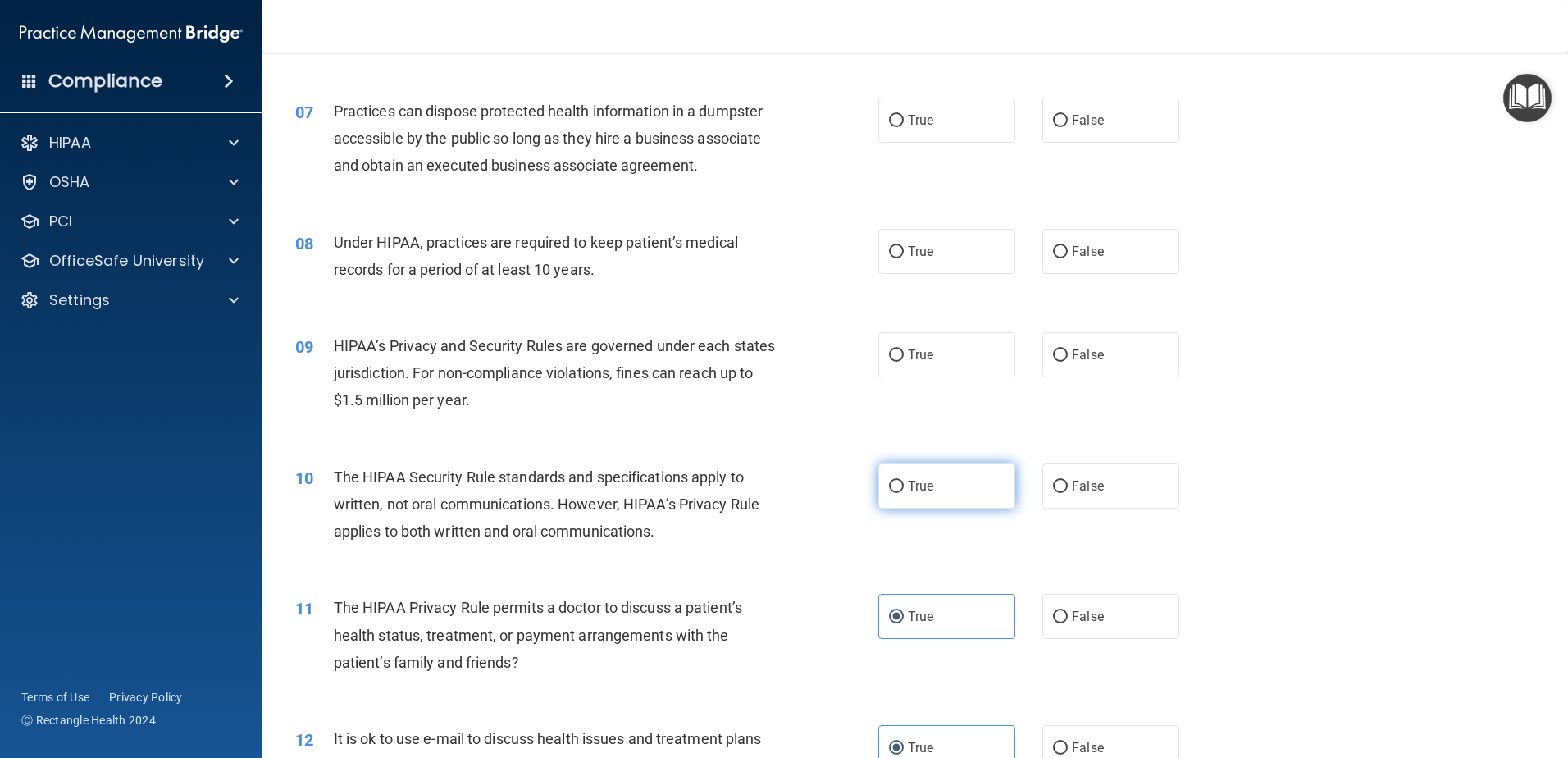
click at [904, 480] on input "True" at bounding box center [896, 486] width 15 height 12
radio input "true"
click at [1410, 369] on div "09 HIPAA’s Privacy and Security Rules are governed under each states jurisdicti…" at bounding box center [915, 377] width 1264 height 131
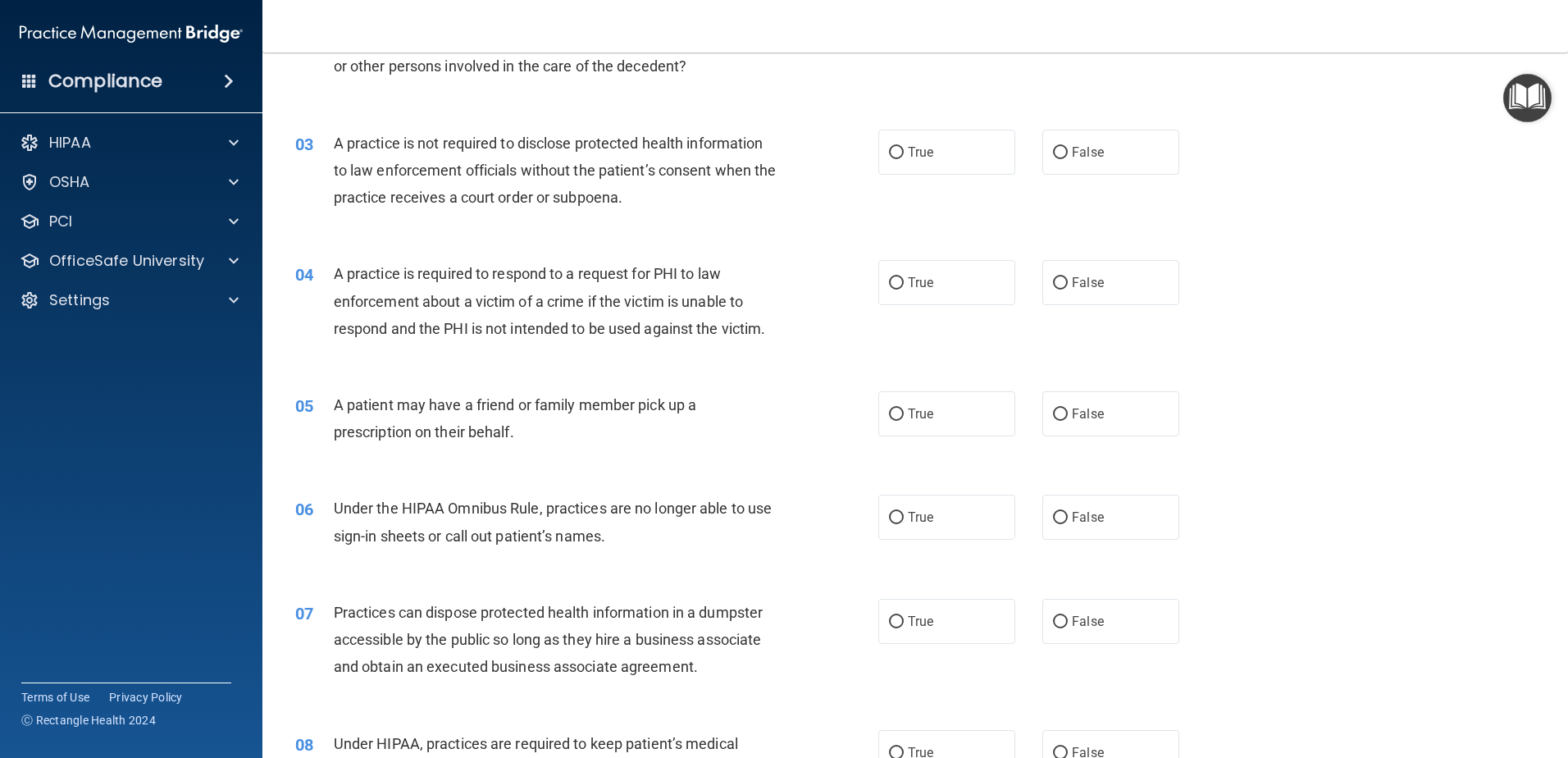
scroll to position [271, 0]
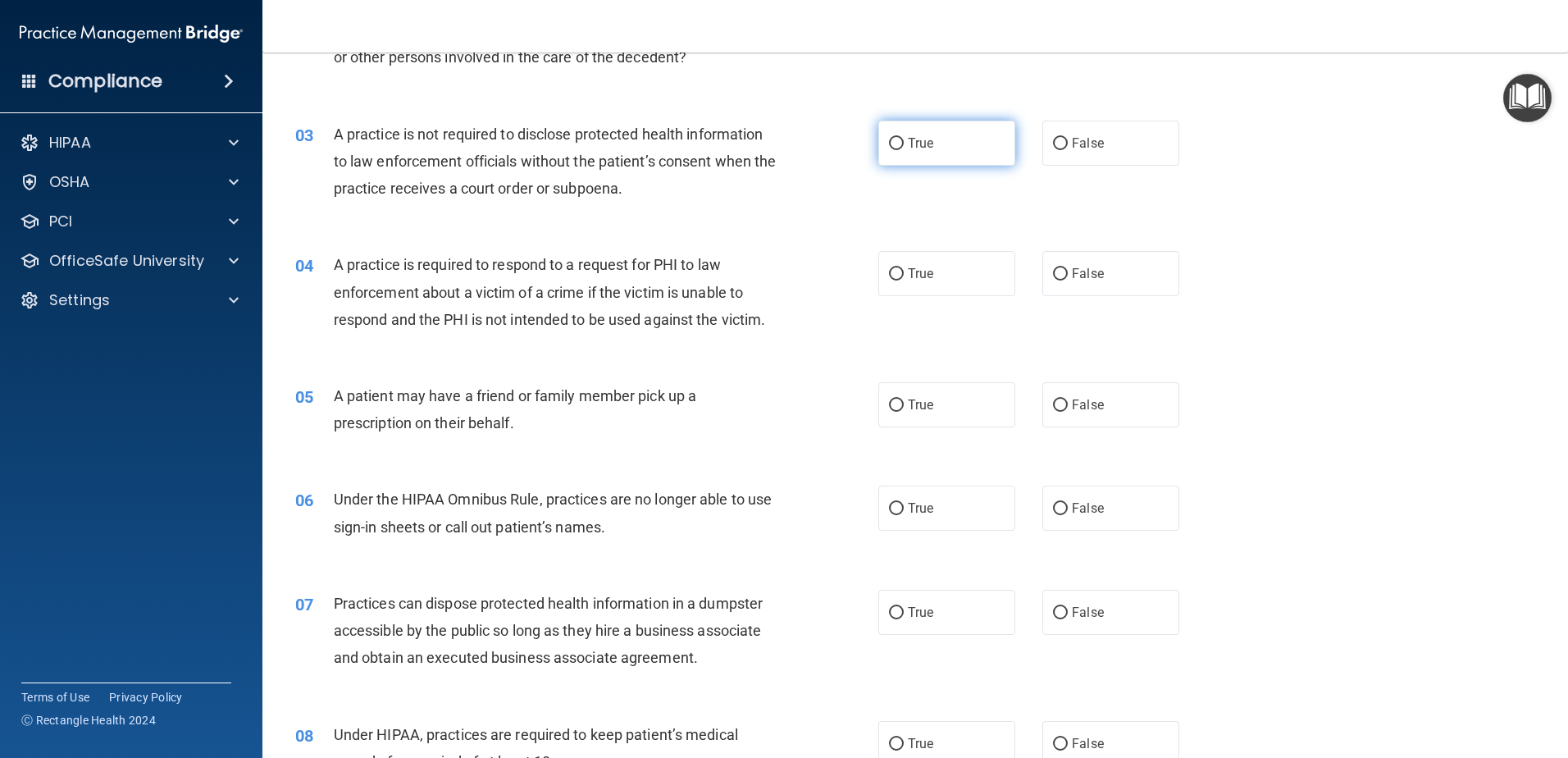
click at [943, 148] on label "True" at bounding box center [946, 143] width 137 height 45
click at [904, 148] on input "True" at bounding box center [896, 144] width 15 height 12
radio input "true"
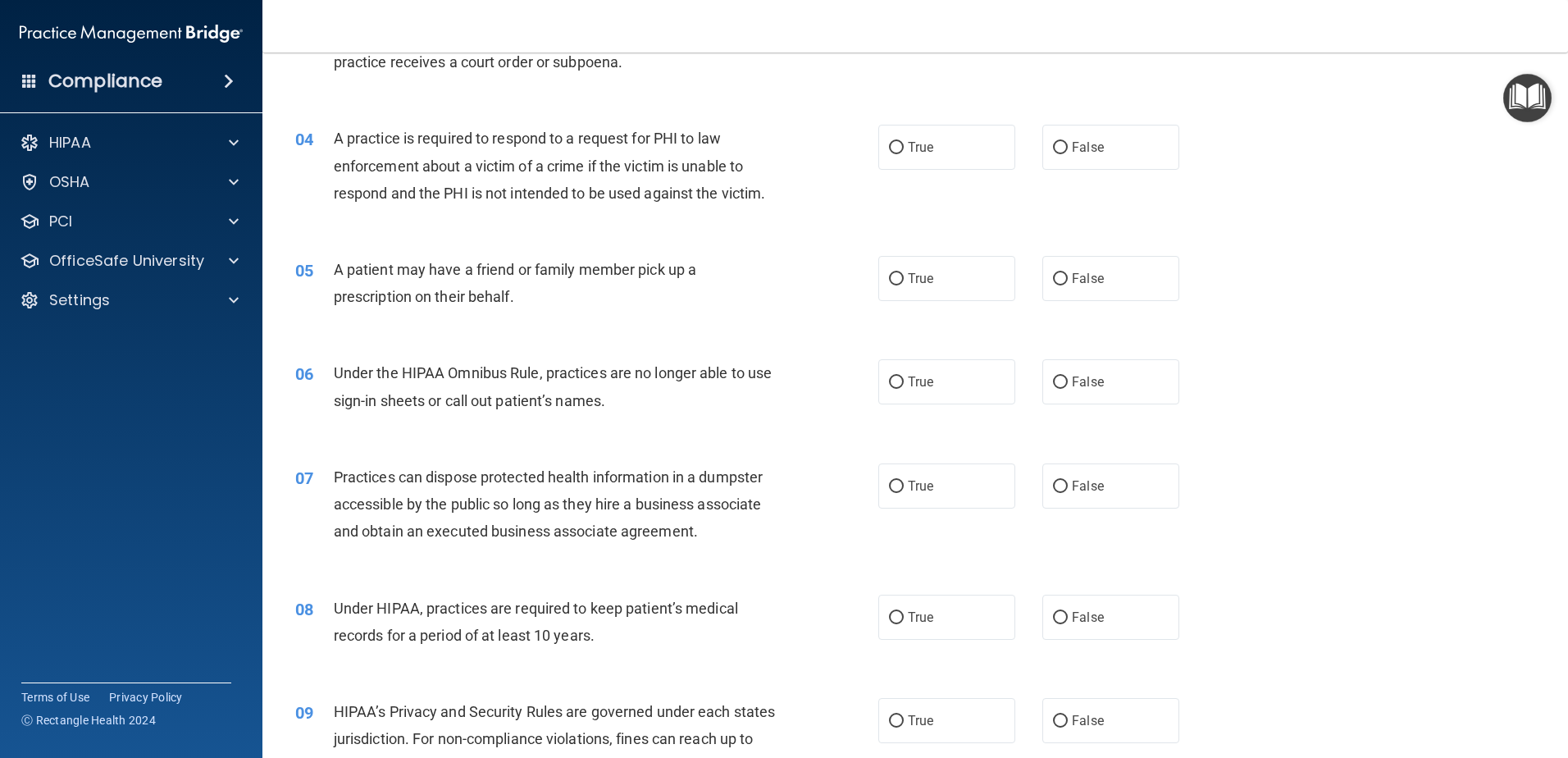
scroll to position [436, 0]
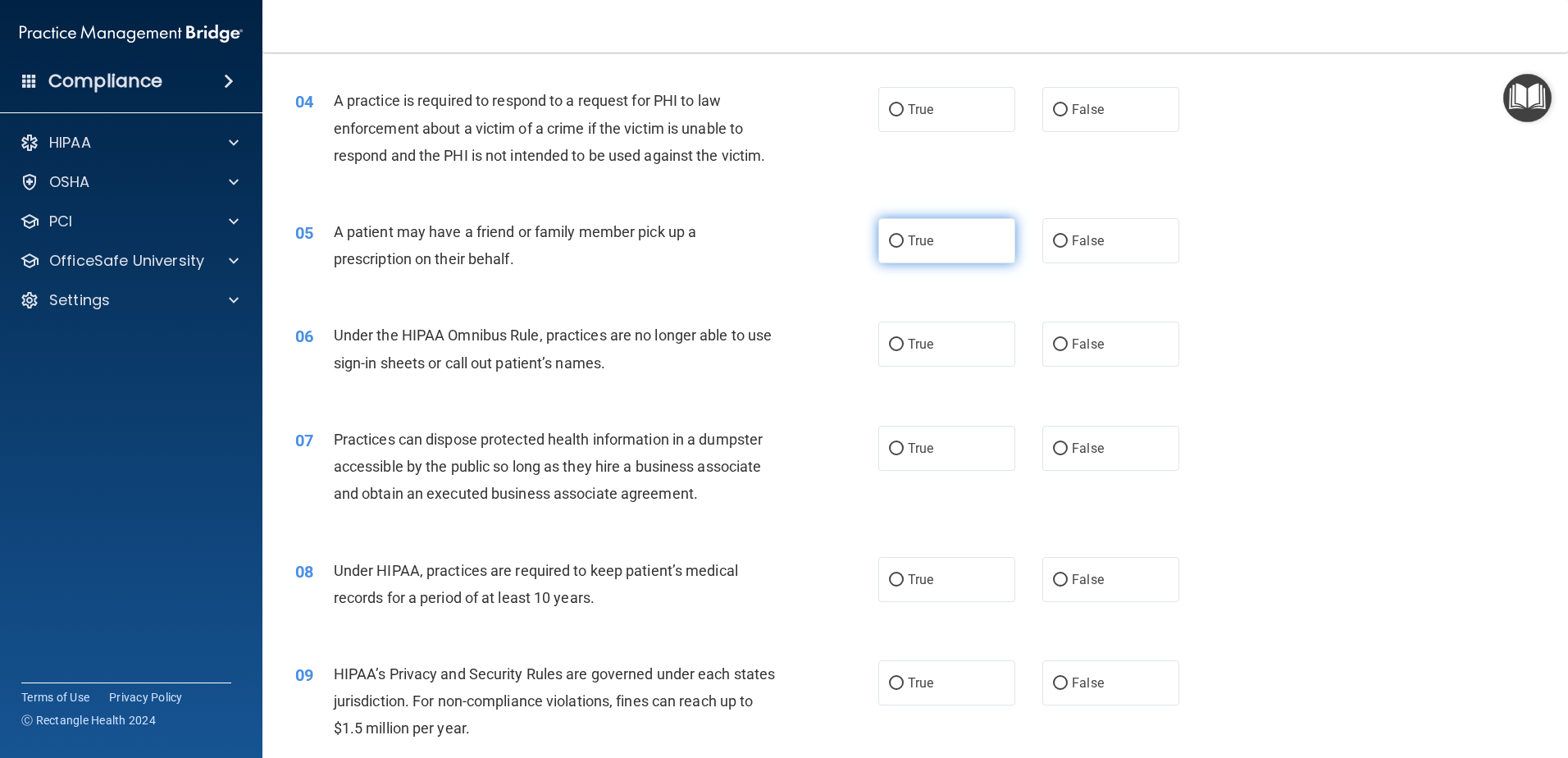
click at [899, 253] on label "True" at bounding box center [946, 241] width 137 height 45
click at [899, 247] on input "True" at bounding box center [896, 241] width 15 height 12
radio input "true"
click at [1042, 340] on label "False" at bounding box center [1110, 344] width 137 height 45
click at [1053, 340] on input "False" at bounding box center [1059, 345] width 15 height 12
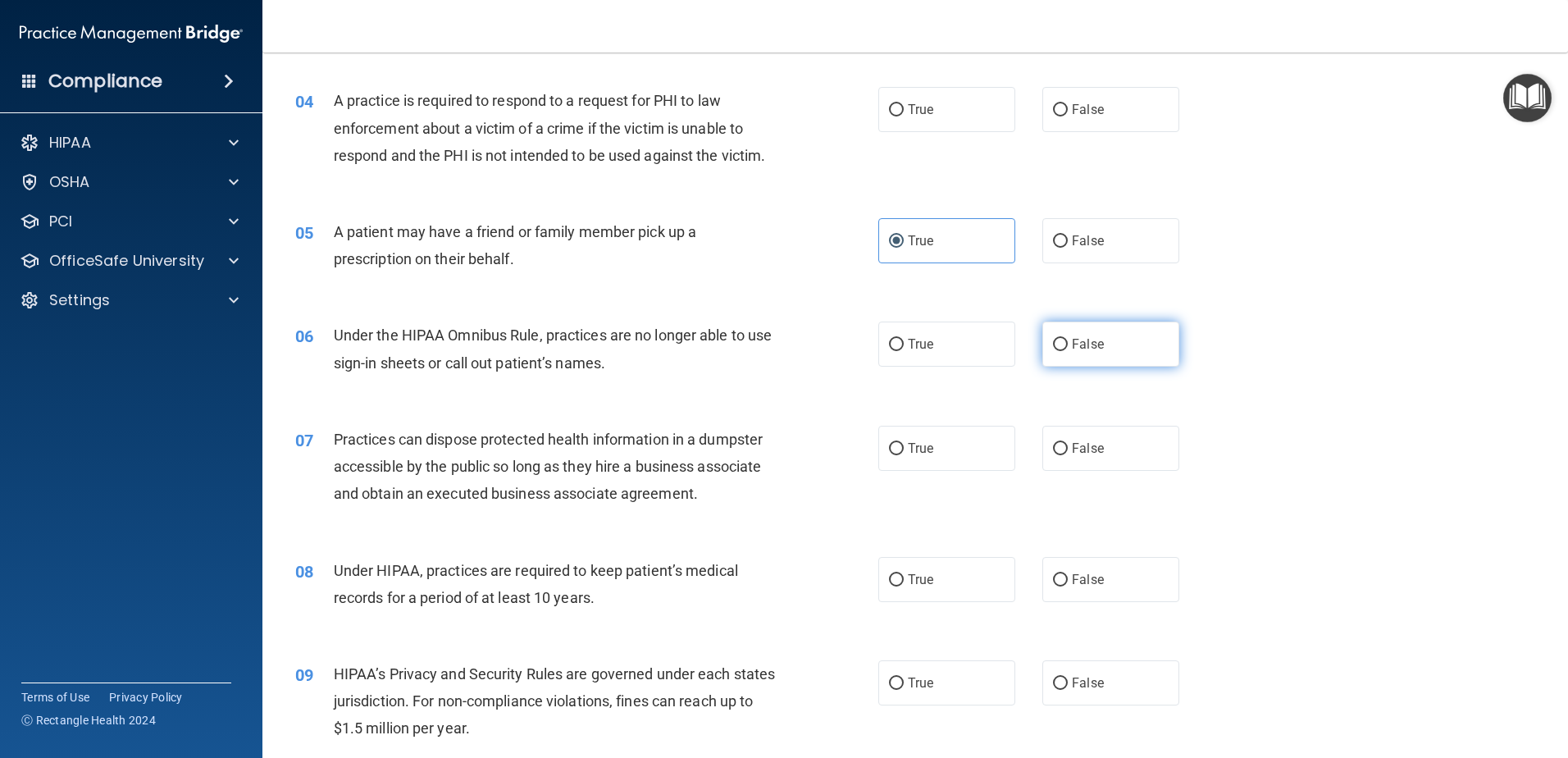
radio input "true"
click at [1086, 102] on span "False" at bounding box center [1087, 109] width 32 height 16
click at [1067, 104] on input "False" at bounding box center [1059, 110] width 15 height 12
radio input "true"
click at [1262, 139] on div "04 A practice is required to respond to a request for PHI to law enforcement ab…" at bounding box center [915, 131] width 1264 height 131
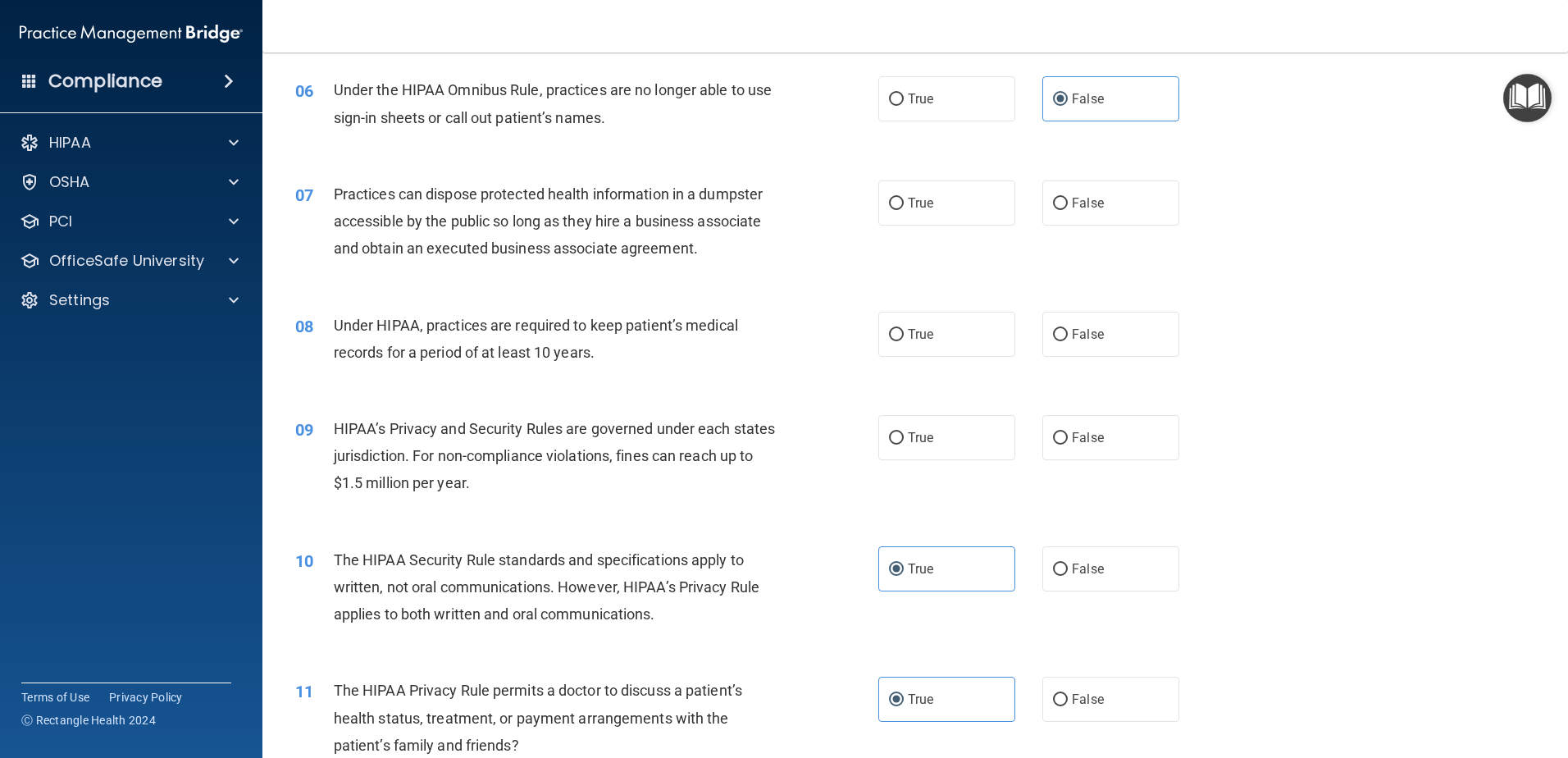
scroll to position [681, 0]
click at [916, 339] on span "True" at bounding box center [920, 333] width 26 height 16
click at [904, 339] on input "True" at bounding box center [896, 334] width 15 height 12
radio input "true"
click at [944, 433] on label "True" at bounding box center [946, 437] width 137 height 45
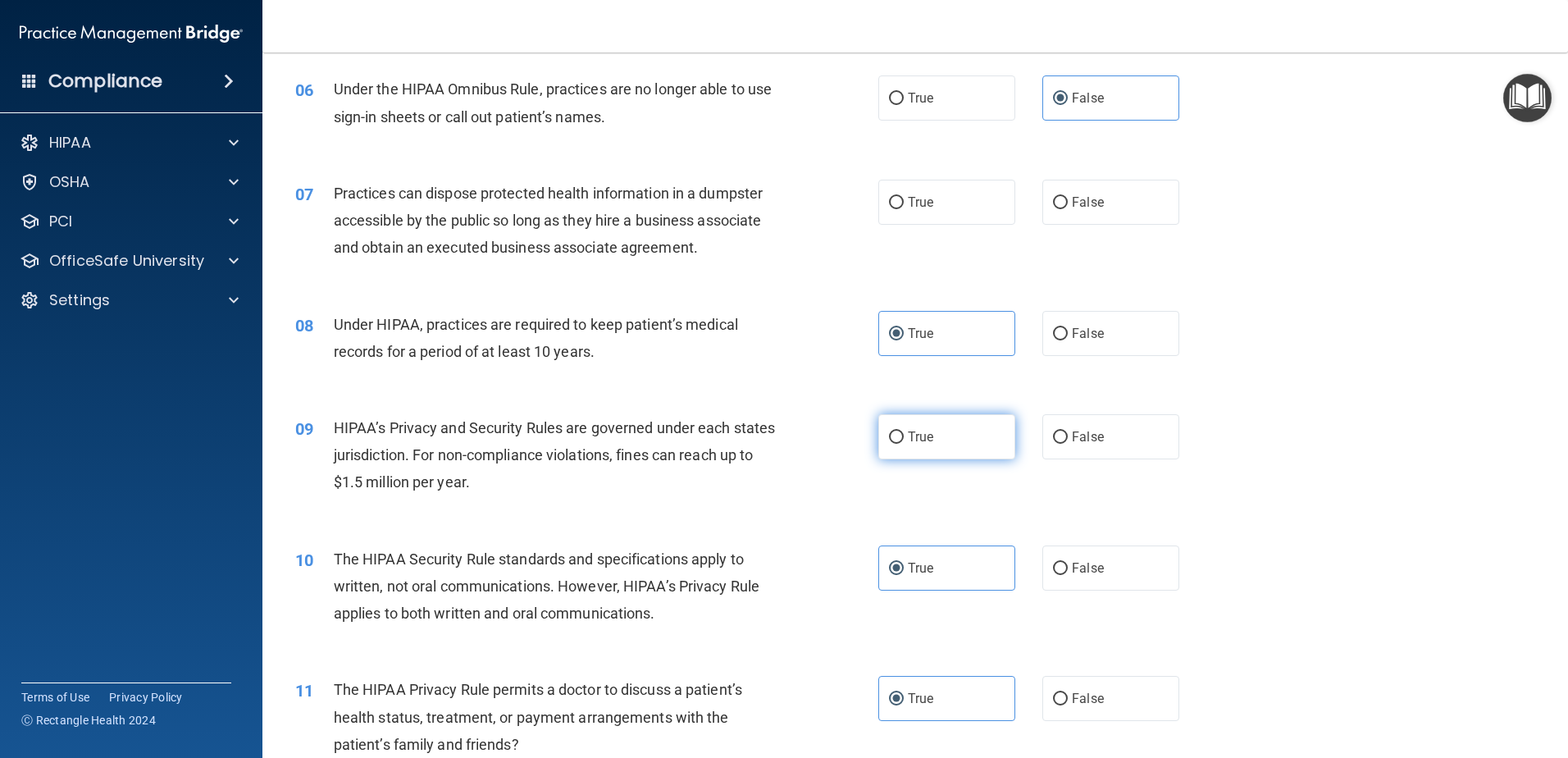
click at [904, 433] on input "True" at bounding box center [896, 438] width 15 height 12
radio input "true"
click at [1094, 212] on label "False" at bounding box center [1110, 202] width 137 height 45
click at [1067, 209] on input "False" at bounding box center [1059, 203] width 15 height 12
radio input "true"
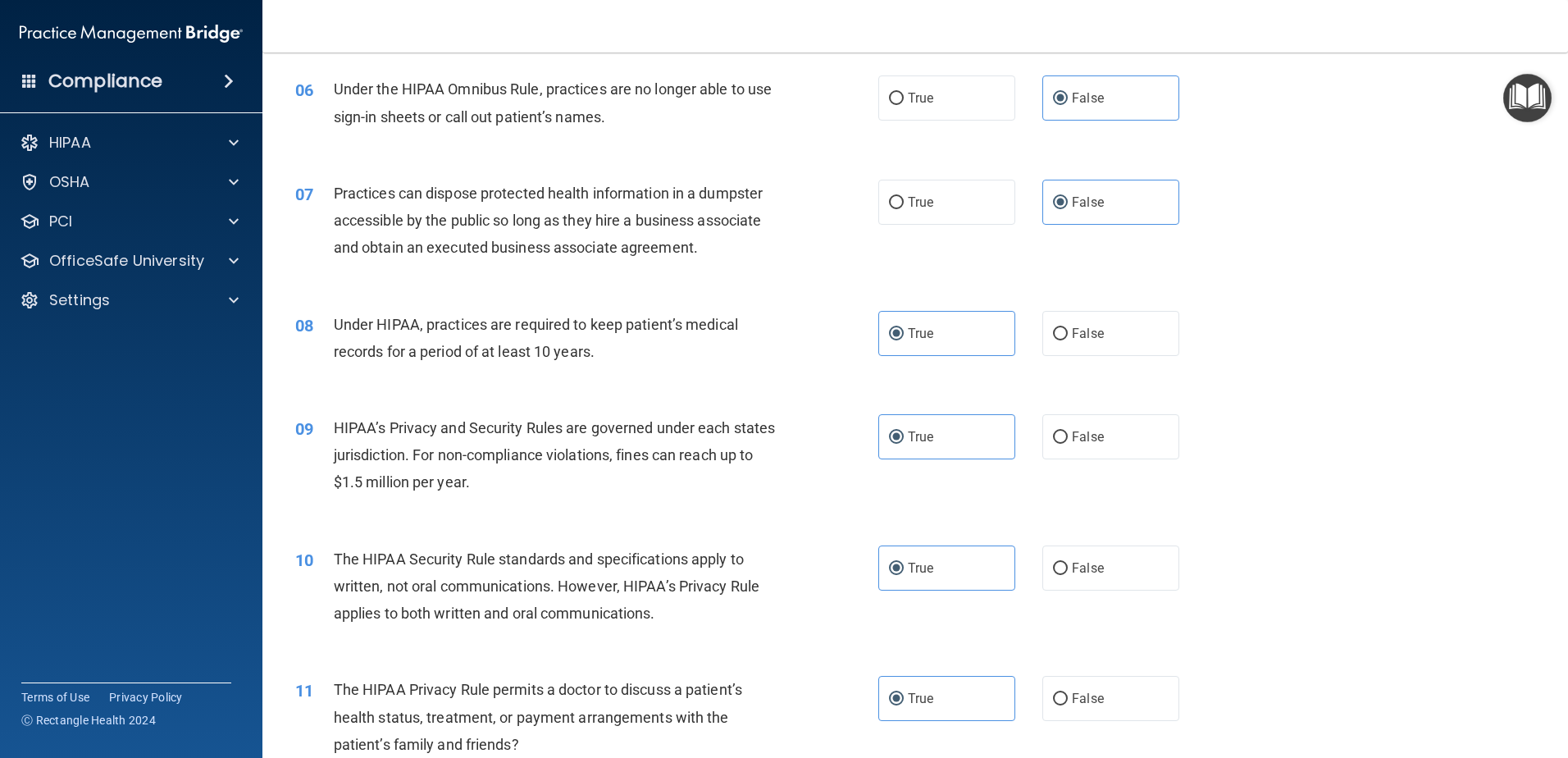
click at [1254, 238] on div "07 Practices can dispose protected health information in a dumpster accessible …" at bounding box center [915, 224] width 1264 height 131
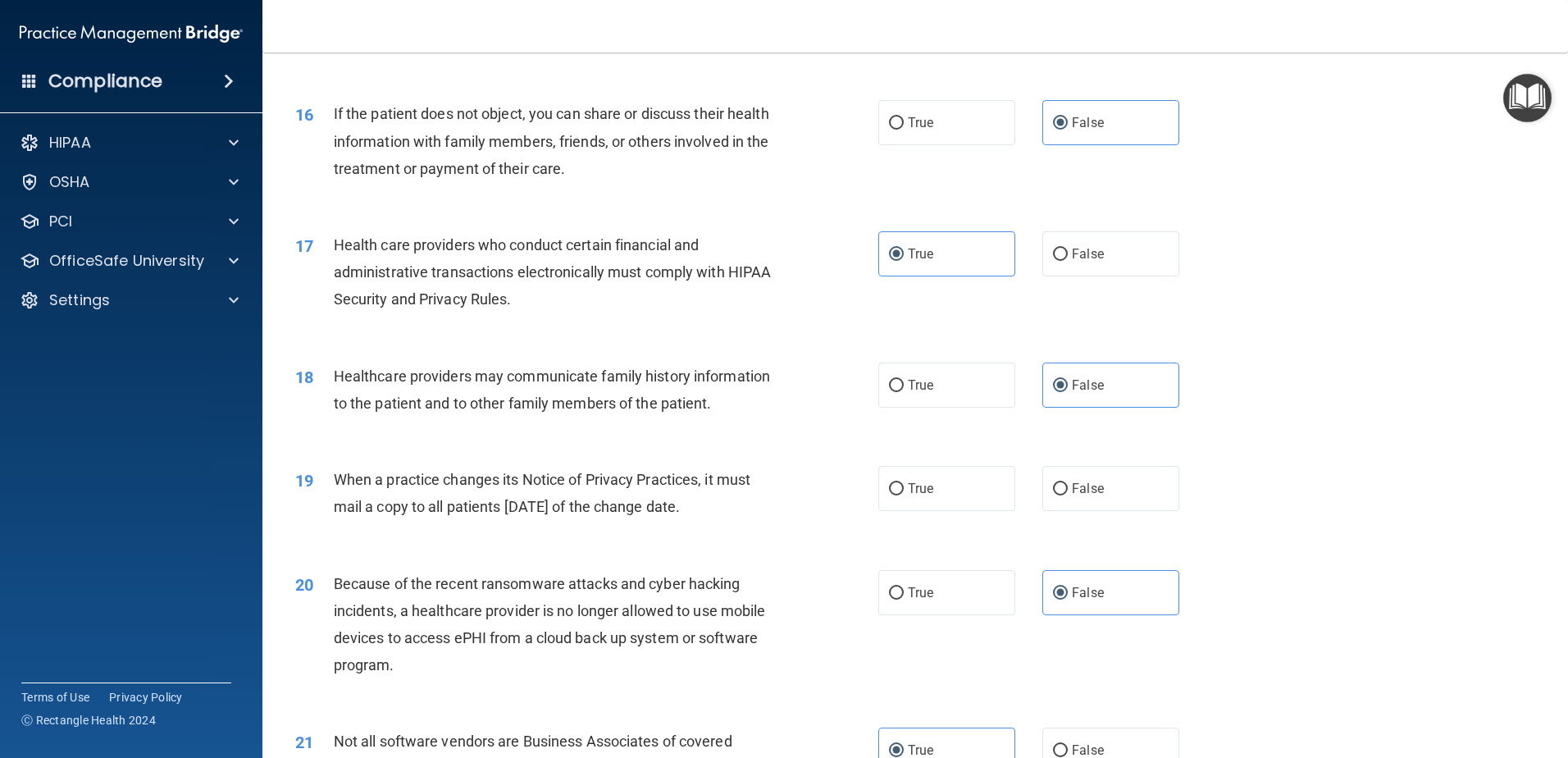
scroll to position [1886, 0]
click at [1111, 490] on label "False" at bounding box center [1110, 487] width 137 height 45
click at [1067, 490] on input "False" at bounding box center [1059, 487] width 15 height 12
radio input "true"
click at [1295, 515] on div "19 When a practice changes its Notice of Privacy Practices, it must mail a copy…" at bounding box center [915, 495] width 1264 height 103
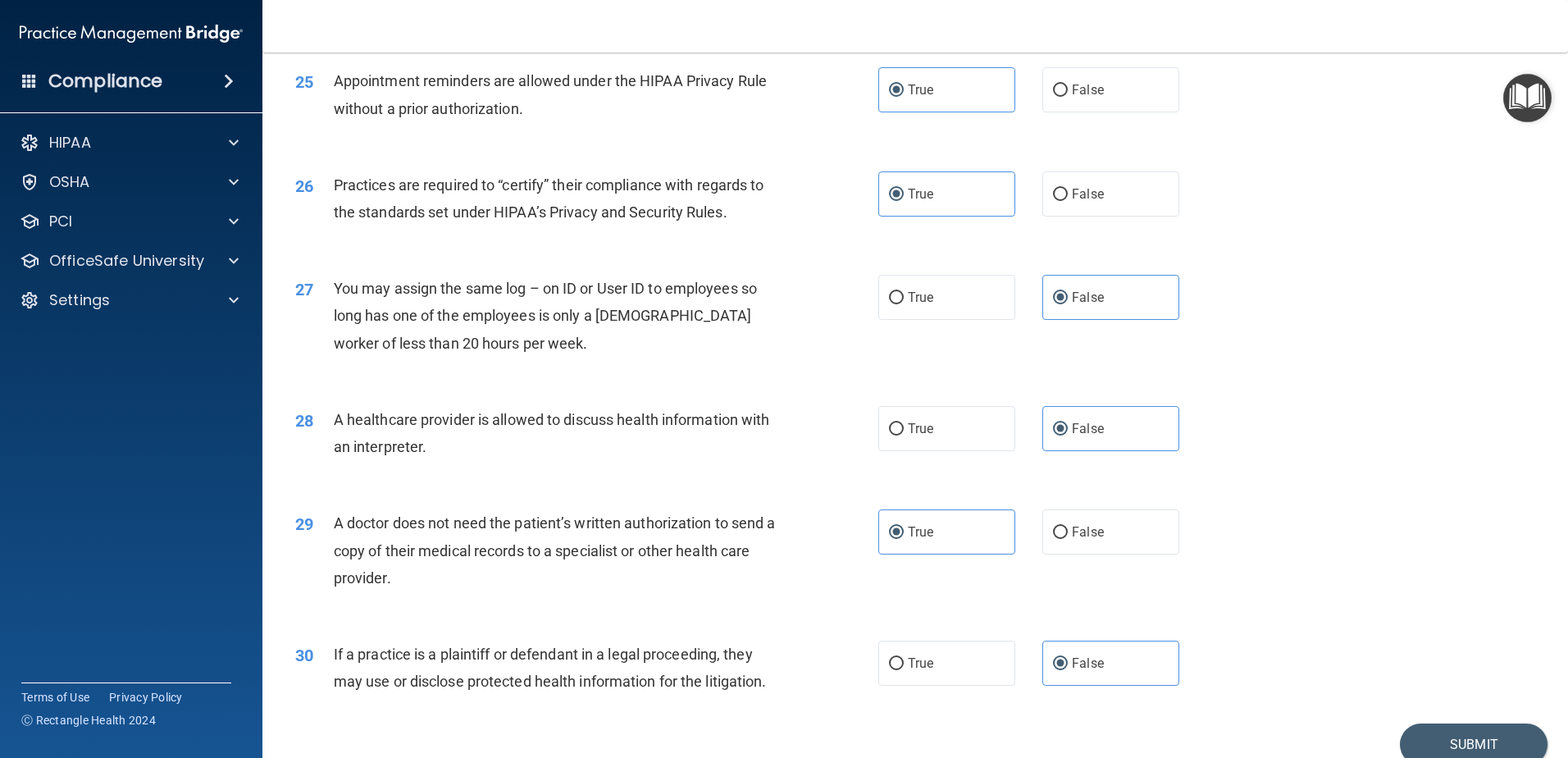
scroll to position [3060, 0]
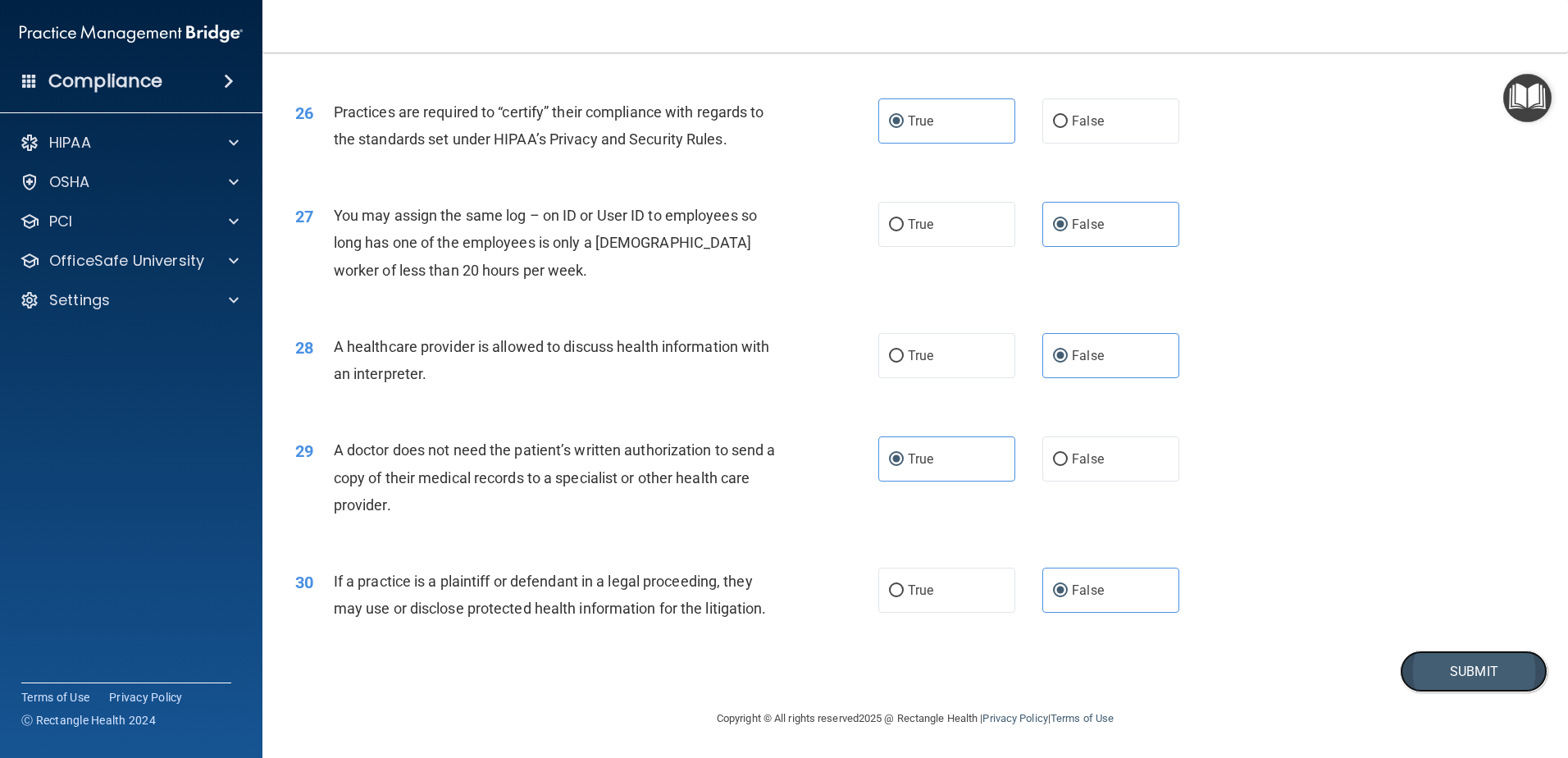
click at [1415, 661] on button "Submit" at bounding box center [1473, 671] width 148 height 41
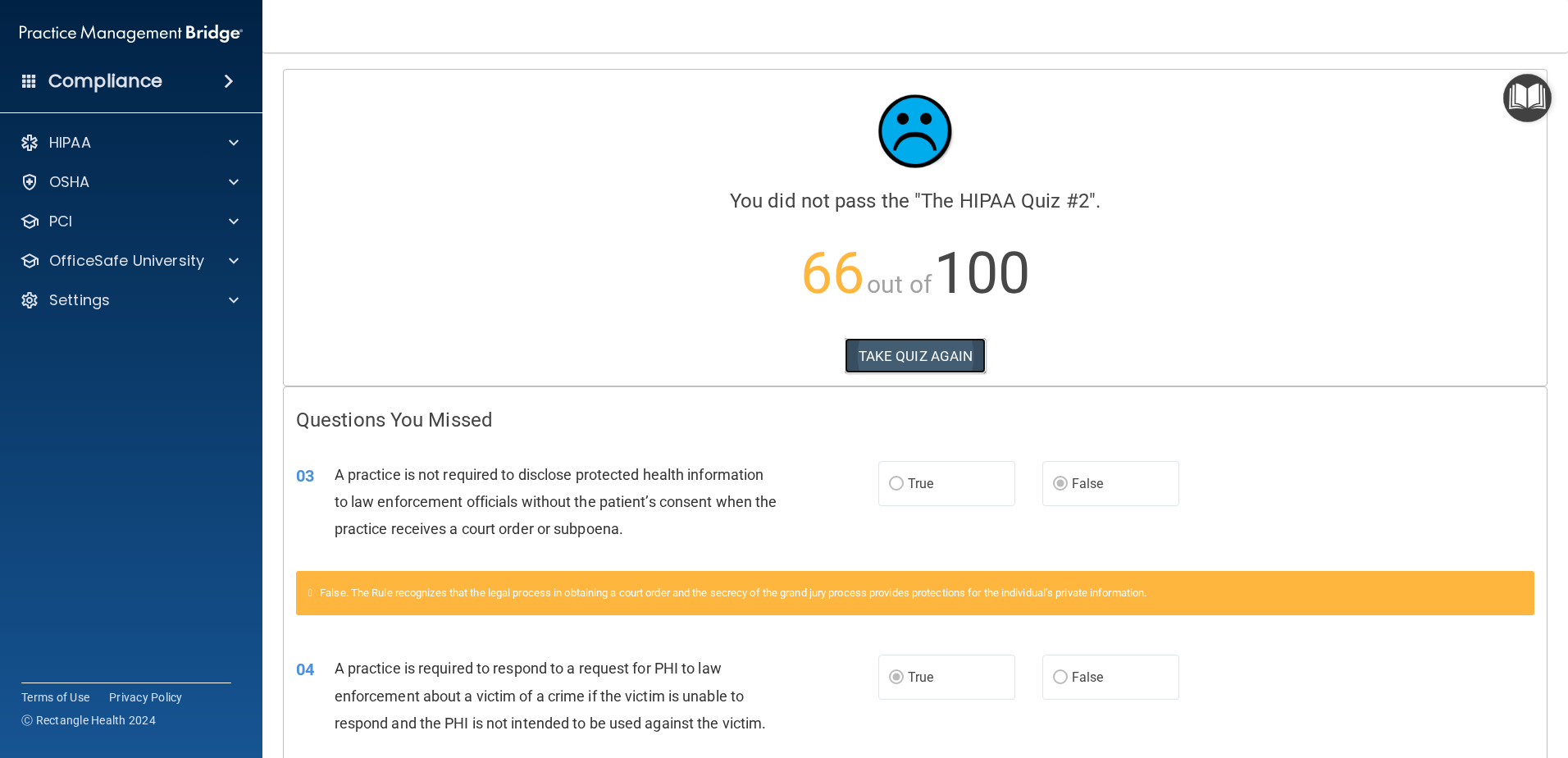
click at [924, 356] on button "TAKE QUIZ AGAIN" at bounding box center [916, 356] width 142 height 36
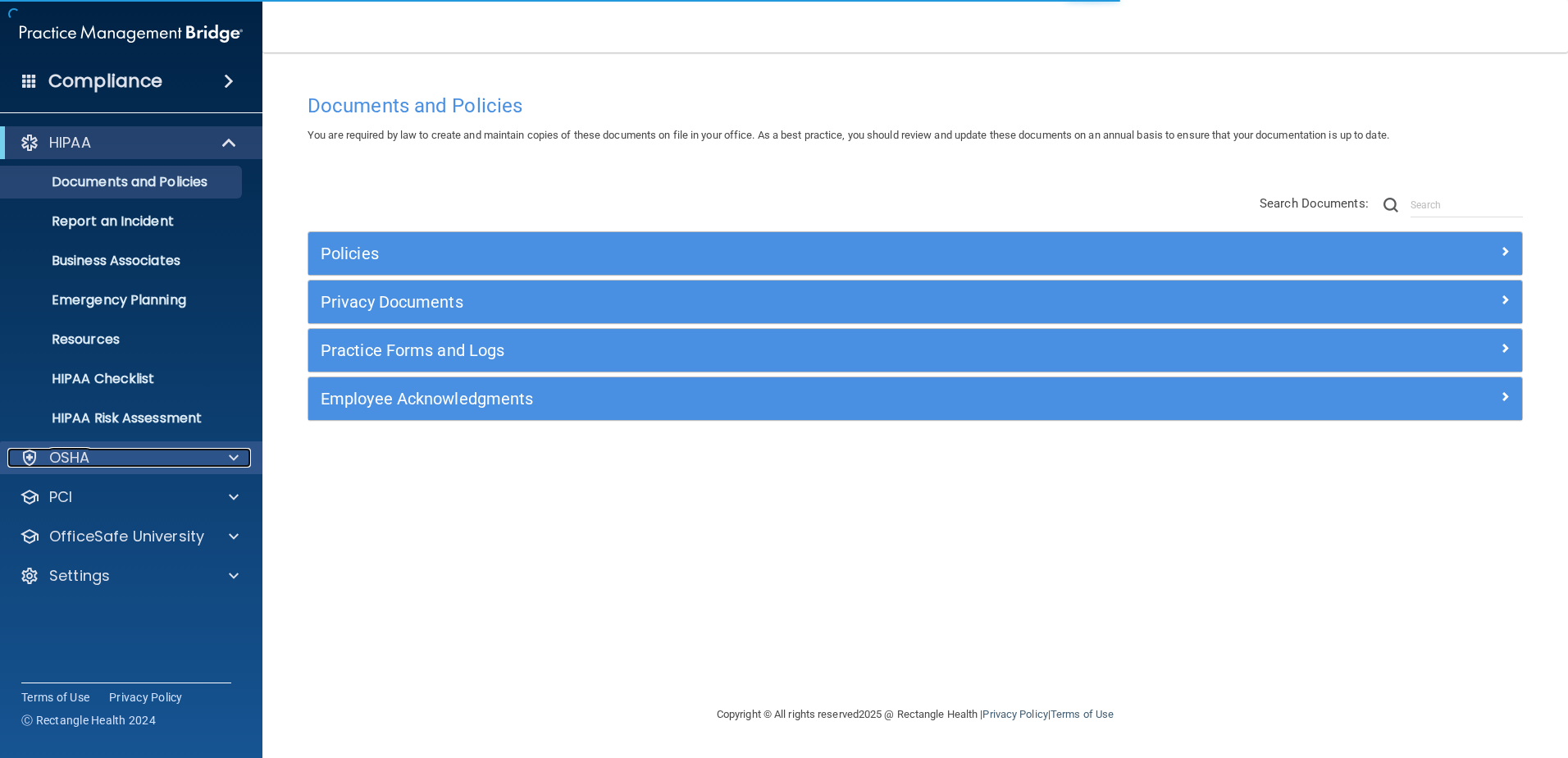
click at [216, 466] on div at bounding box center [232, 457] width 41 height 20
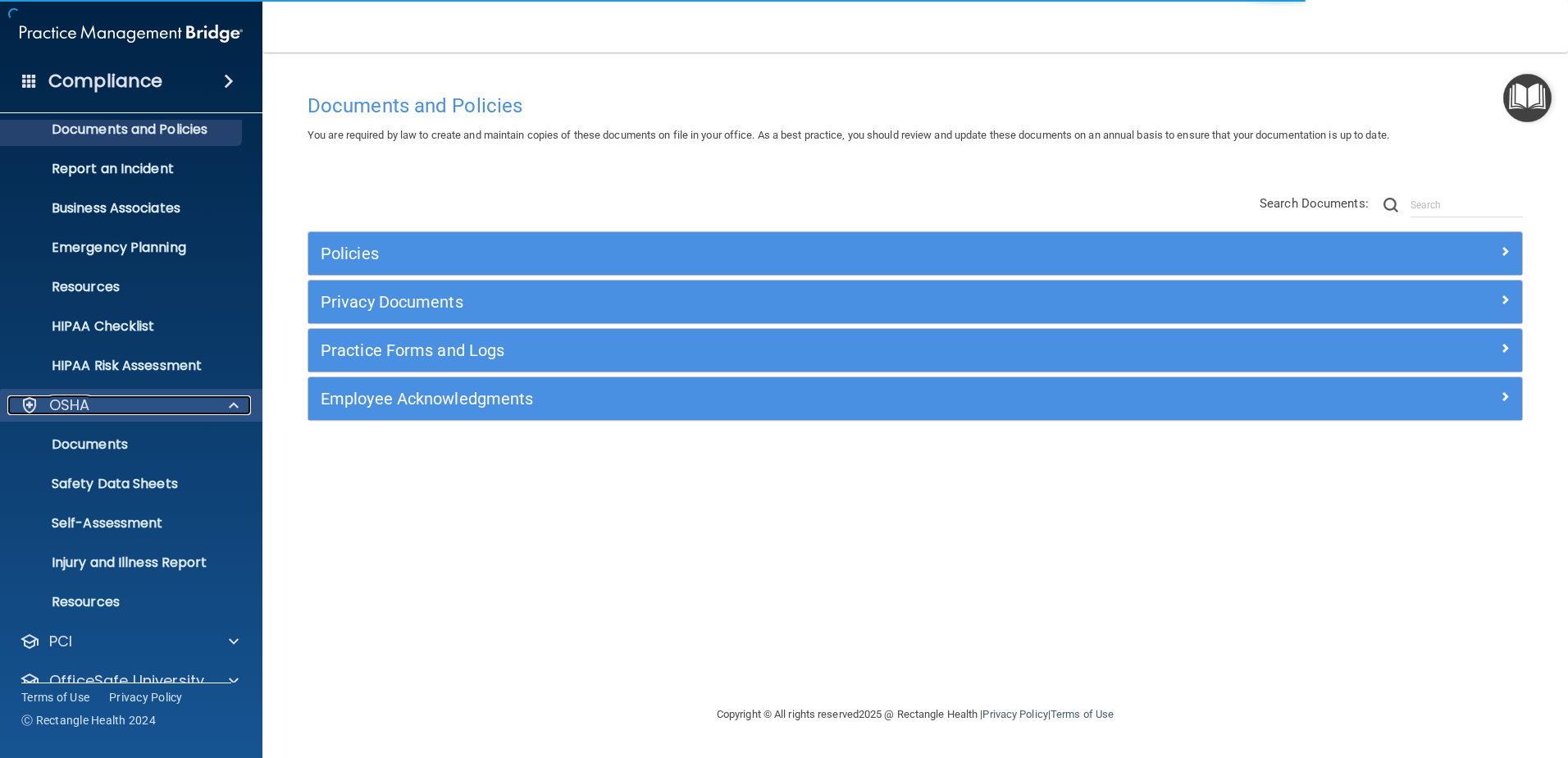
scroll to position [82, 0]
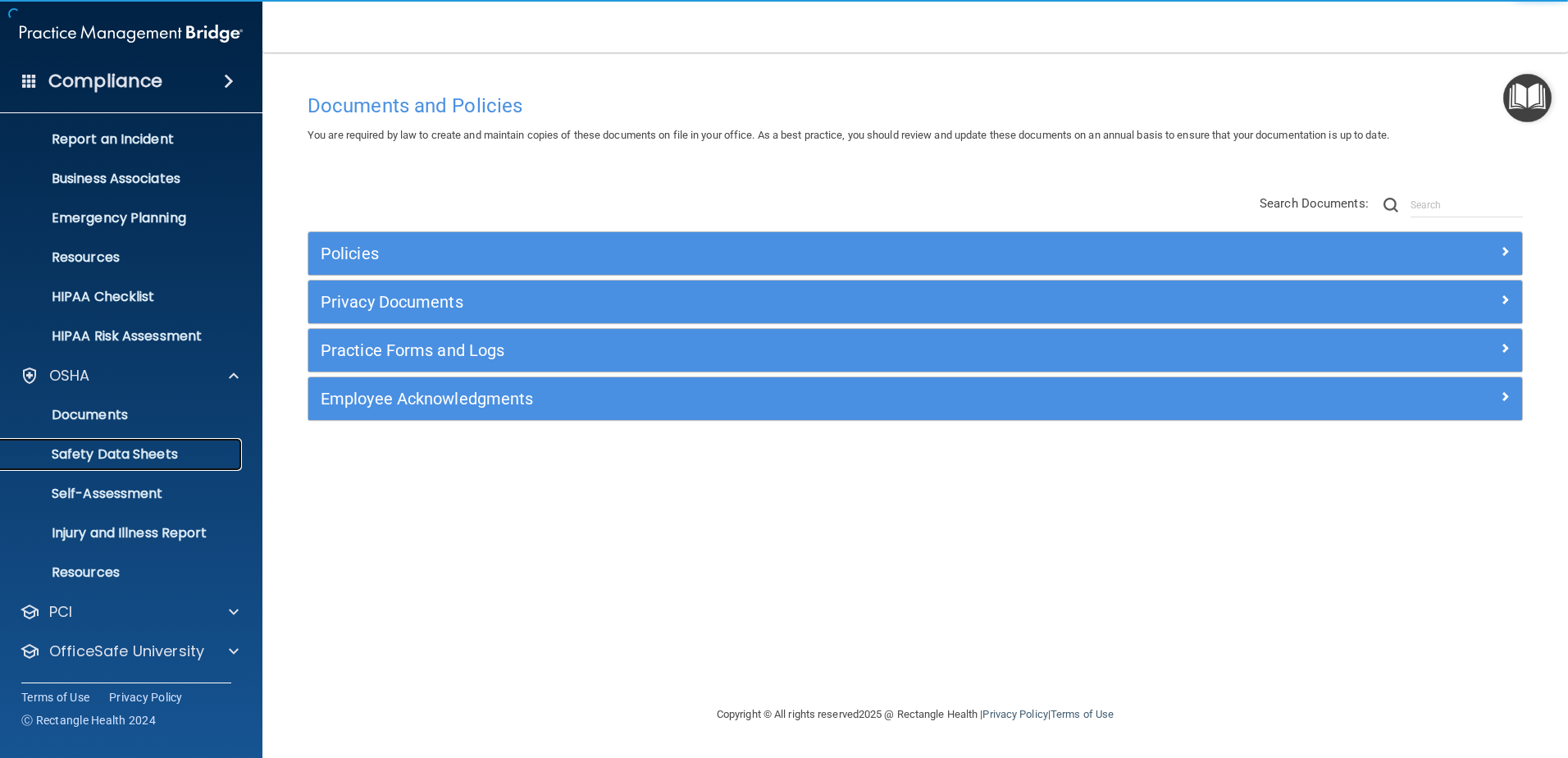
click at [183, 449] on p "Safety Data Sheets" at bounding box center [122, 454] width 224 height 17
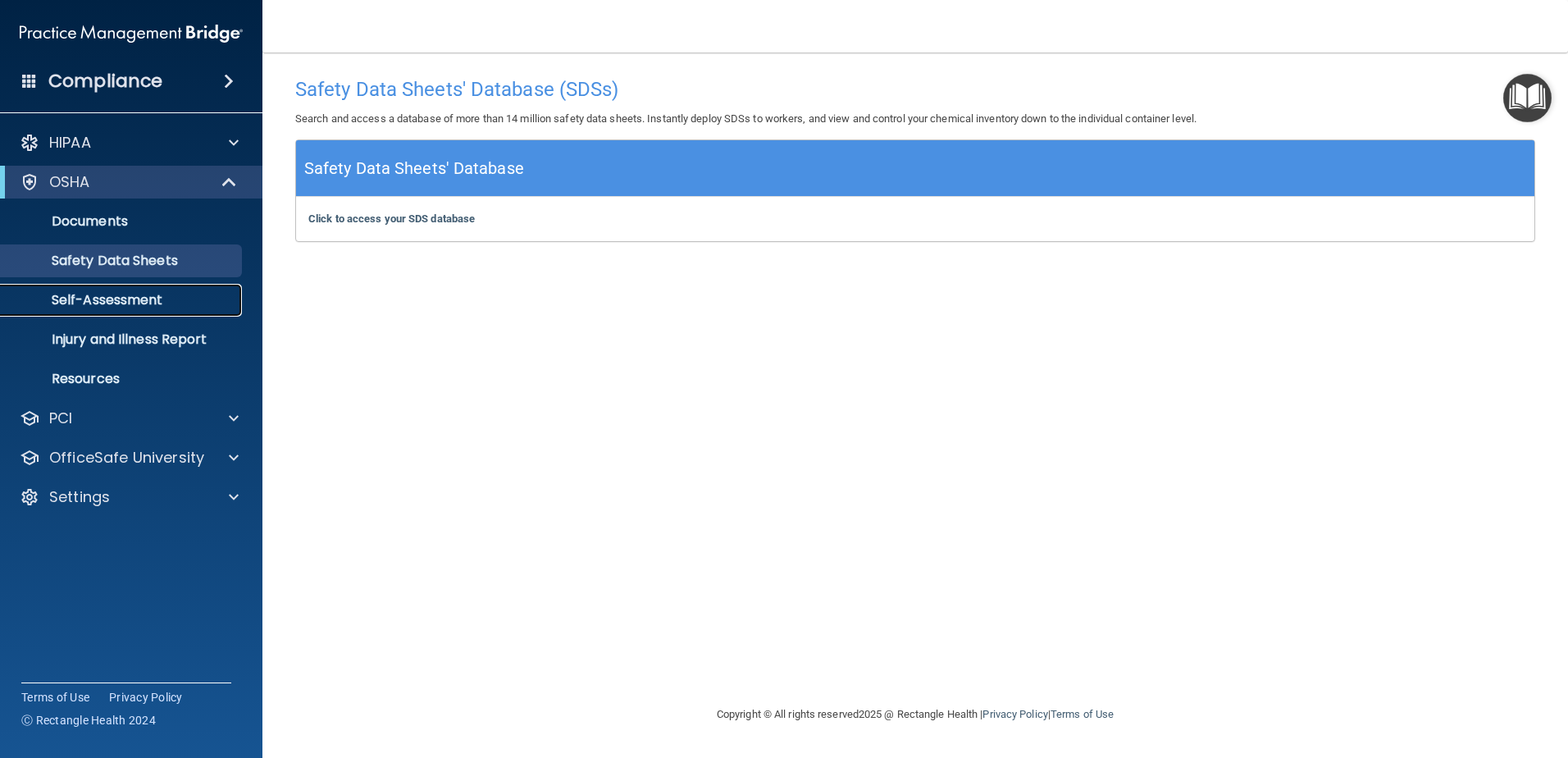
click at [114, 304] on p "Self-Assessment" at bounding box center [122, 300] width 224 height 17
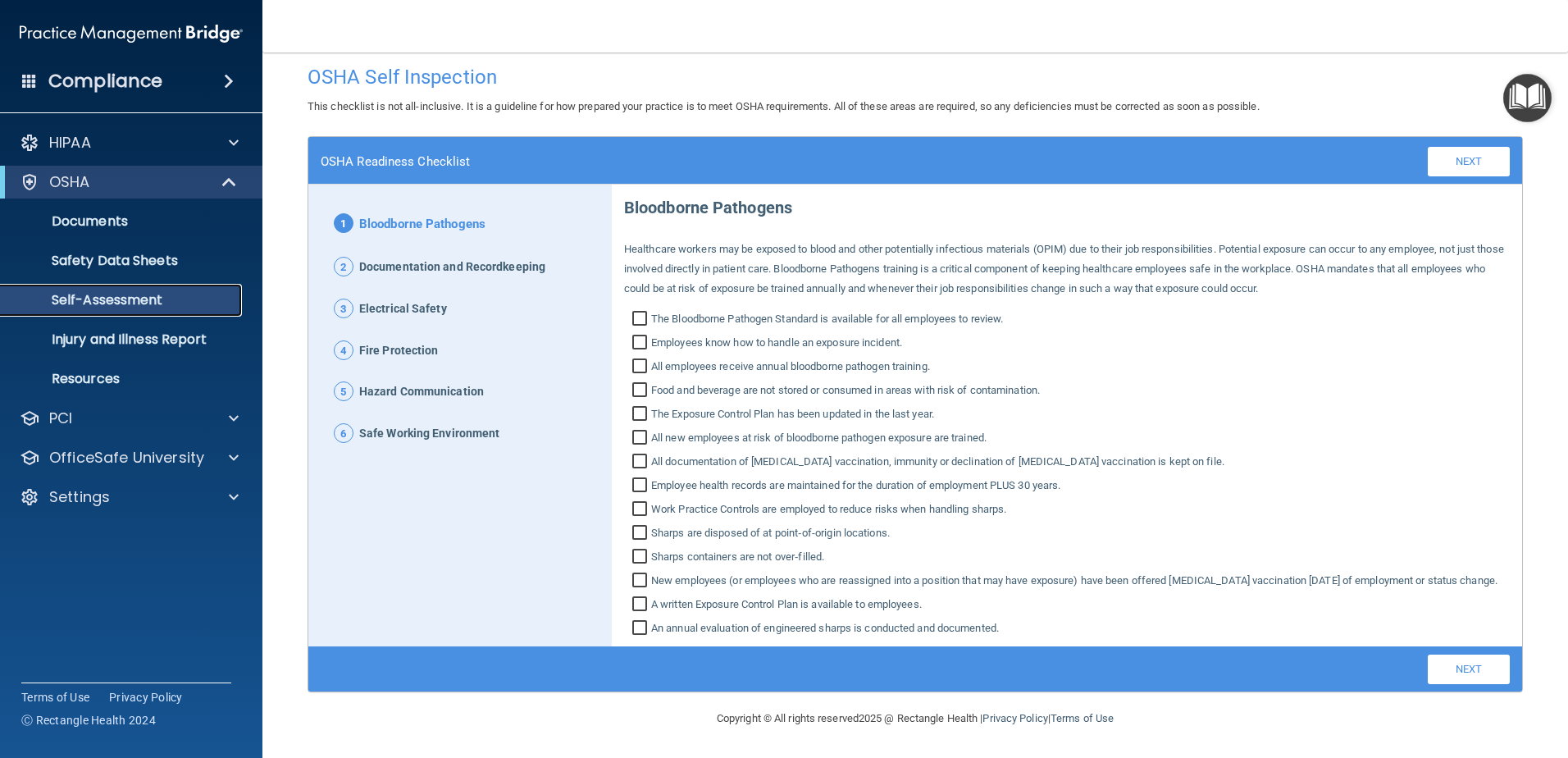
scroll to position [32, 0]
click at [225, 337] on p "Injury and Illness Report" at bounding box center [122, 339] width 224 height 17
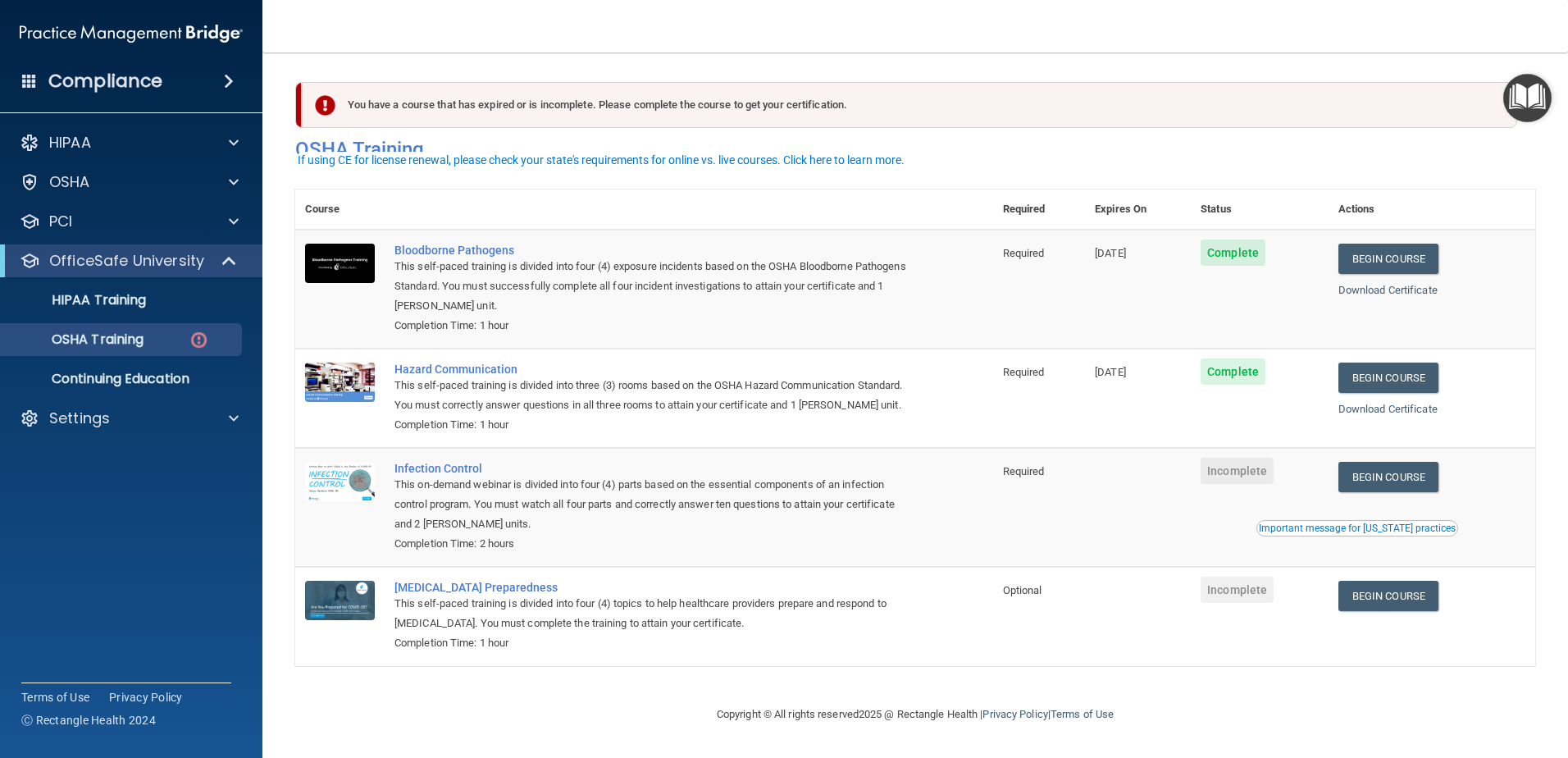
scroll to position [17, 0]
click at [1400, 597] on link "Begin Course" at bounding box center [1388, 595] width 100 height 31
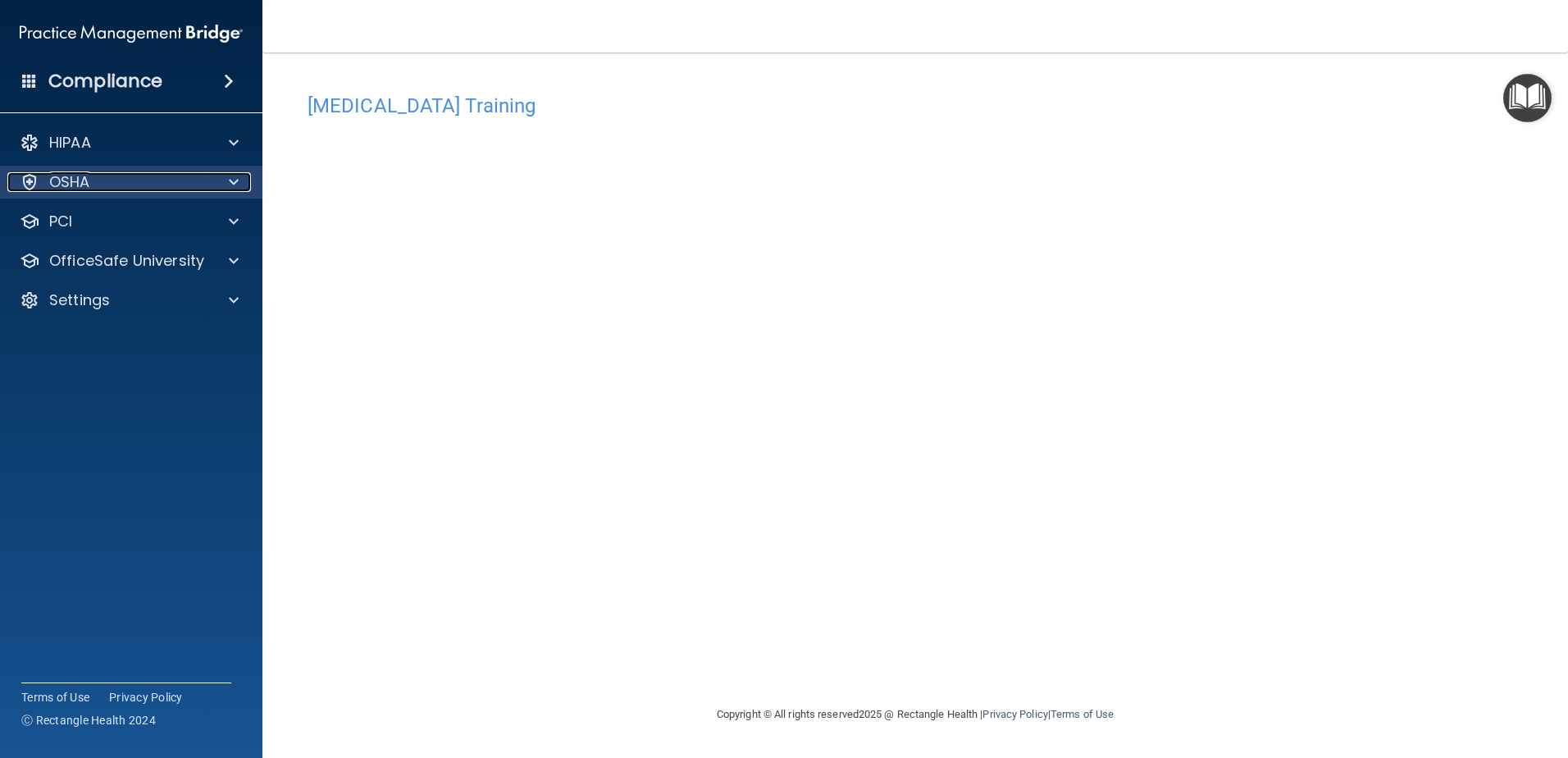
click at [228, 181] on div at bounding box center [232, 182] width 41 height 20
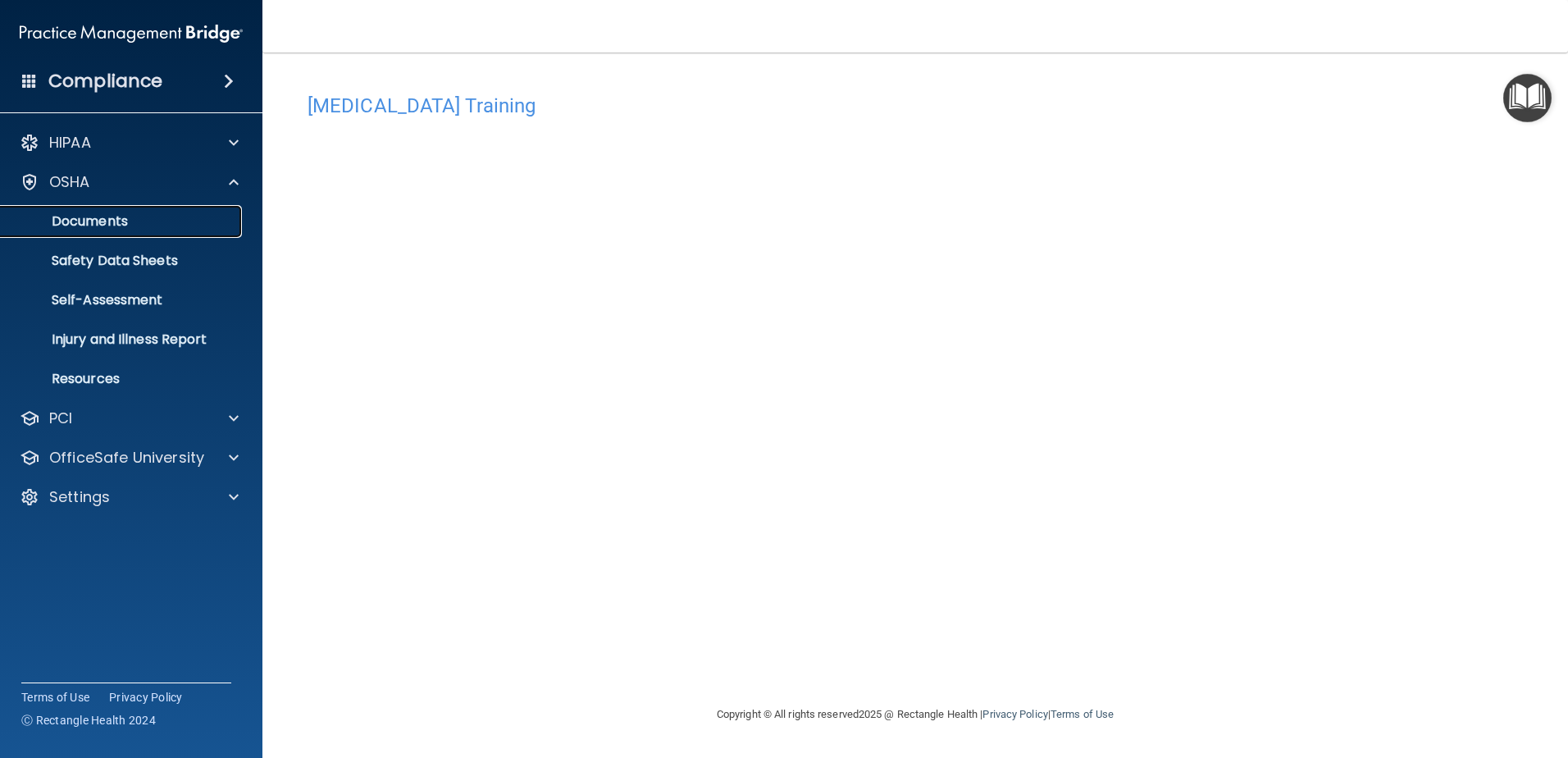
click at [121, 219] on p "Documents" at bounding box center [122, 221] width 224 height 17
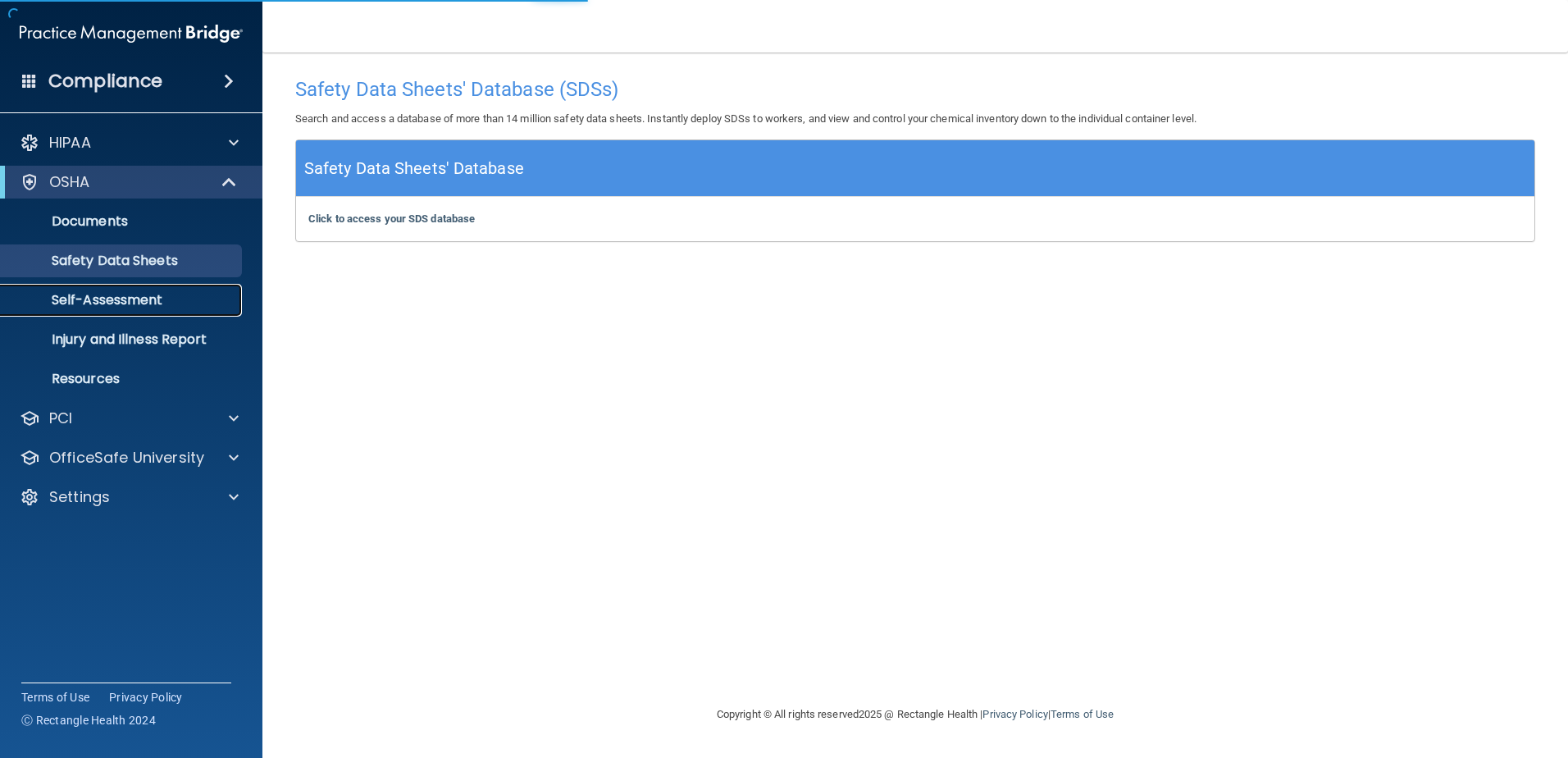
click at [144, 295] on p "Self-Assessment" at bounding box center [122, 300] width 224 height 17
